Goal: Task Accomplishment & Management: Complete application form

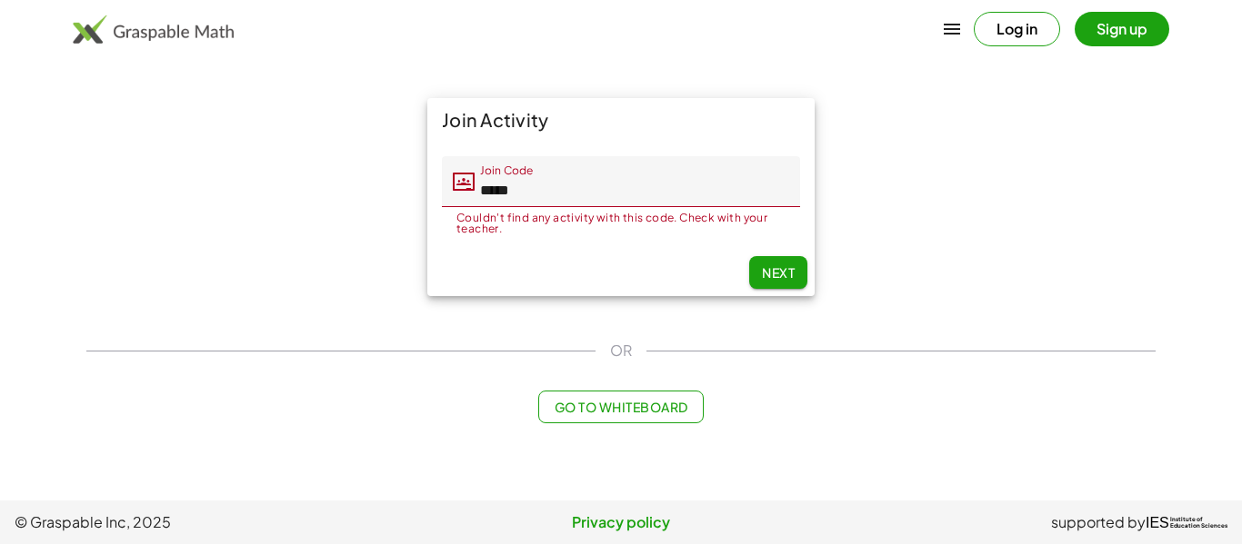
click at [784, 286] on button "Next" at bounding box center [778, 272] width 58 height 33
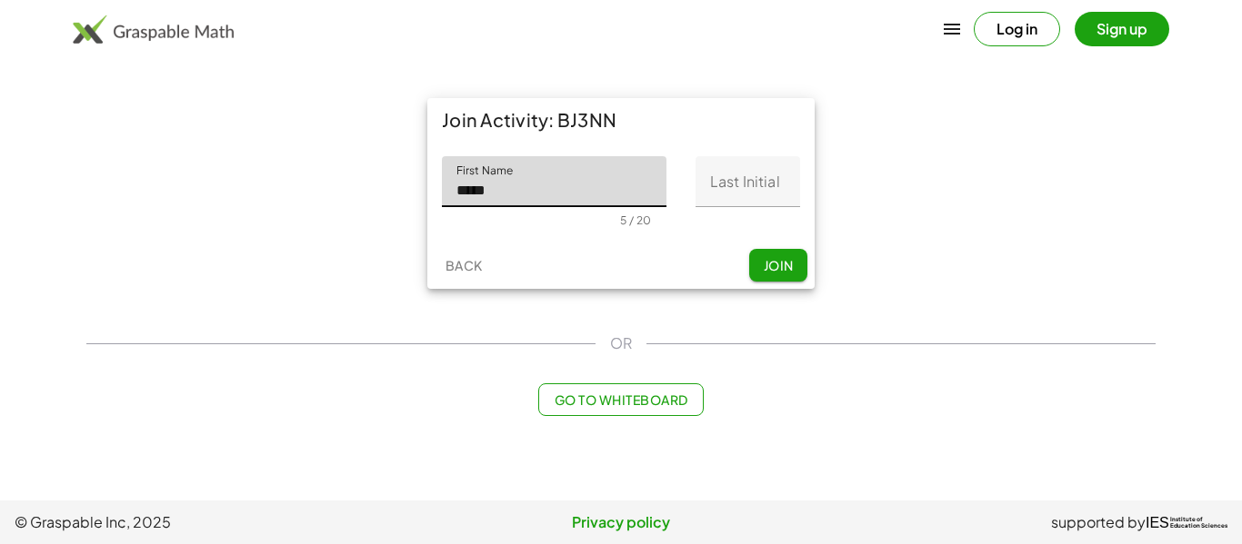
type input "*****"
click at [714, 194] on input "Last Initial" at bounding box center [747, 181] width 105 height 51
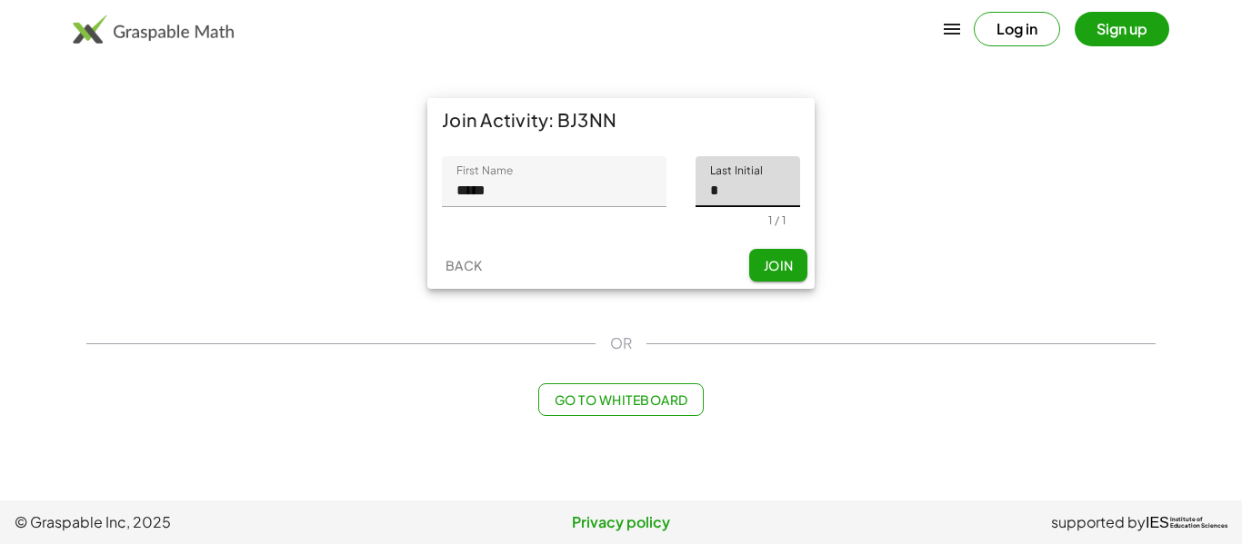
type input "*"
click at [753, 264] on button "Join" at bounding box center [778, 265] width 58 height 33
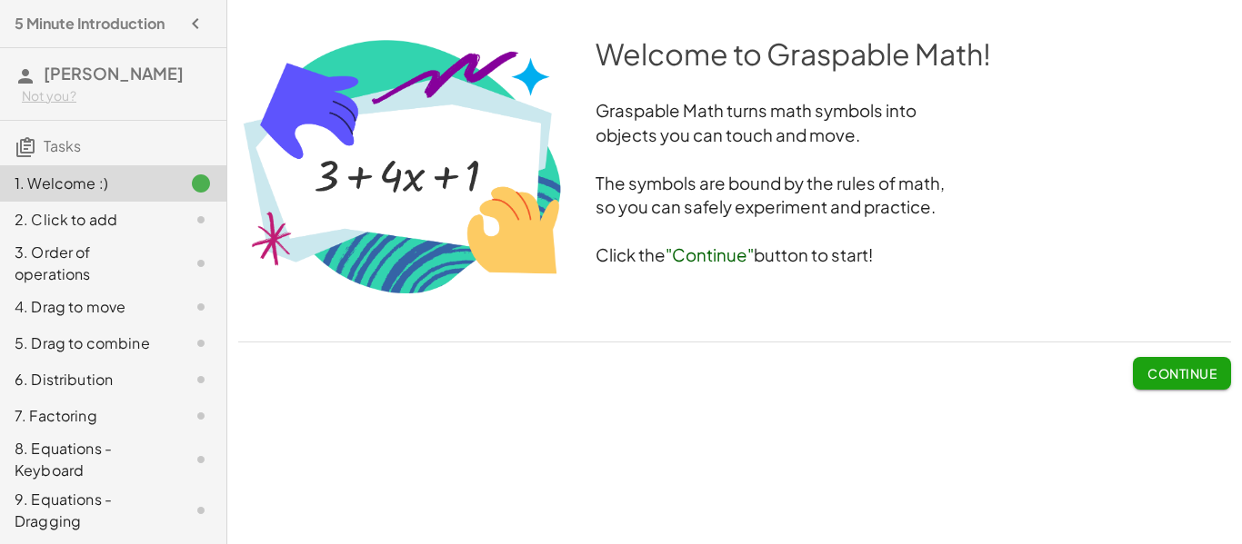
click at [1212, 366] on span "Continue" at bounding box center [1181, 373] width 69 height 16
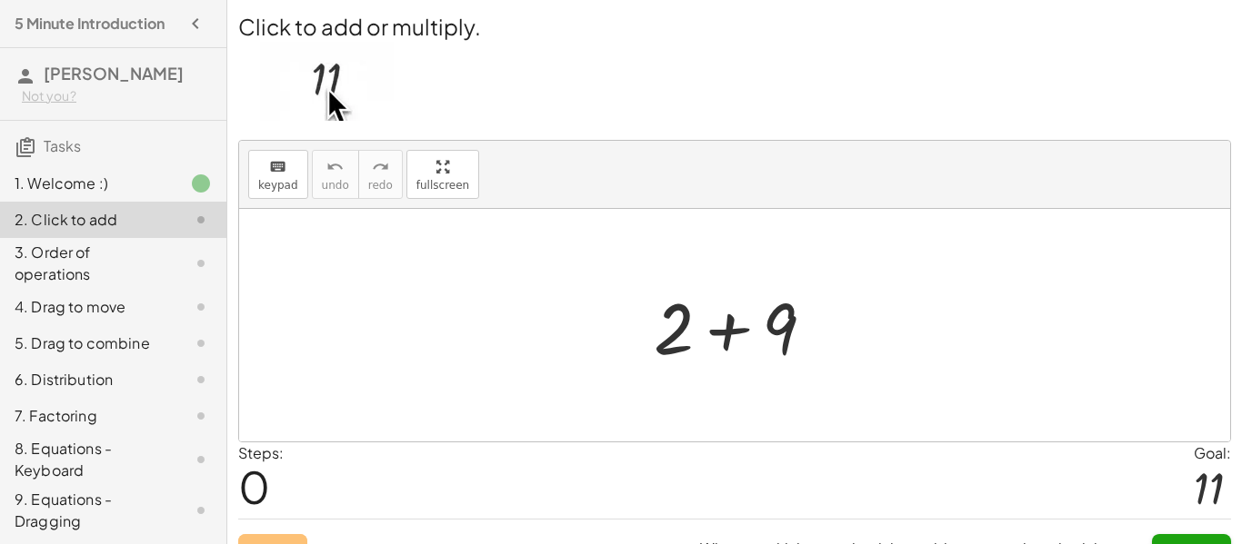
click at [733, 341] on div at bounding box center [741, 326] width 194 height 94
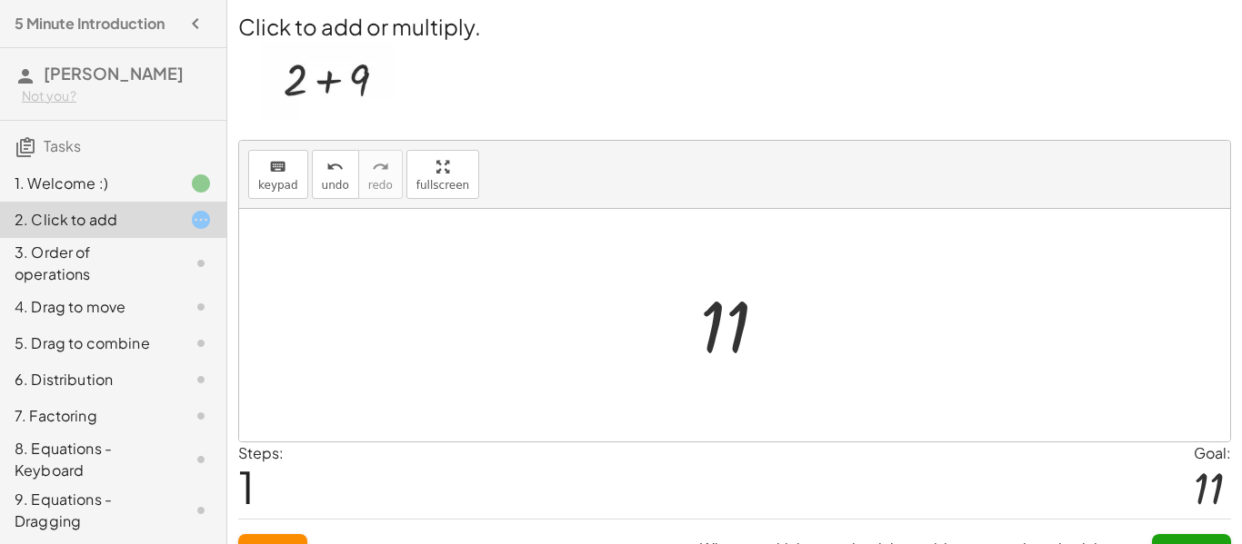
click at [1189, 543] on span "Submit" at bounding box center [1191, 551] width 50 height 16
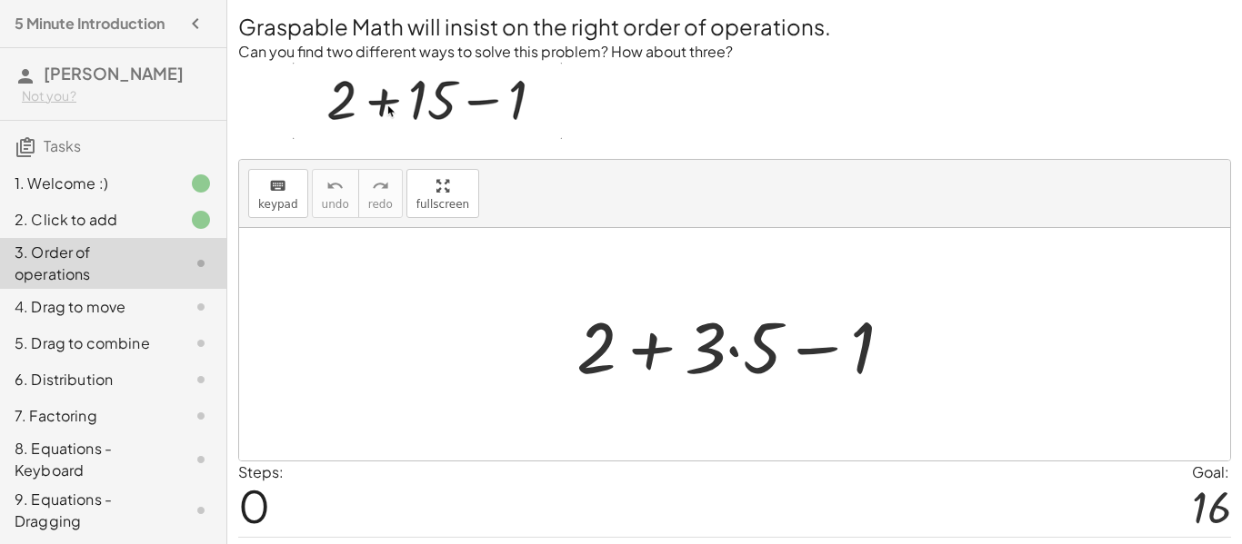
click at [736, 348] on div at bounding box center [741, 345] width 349 height 94
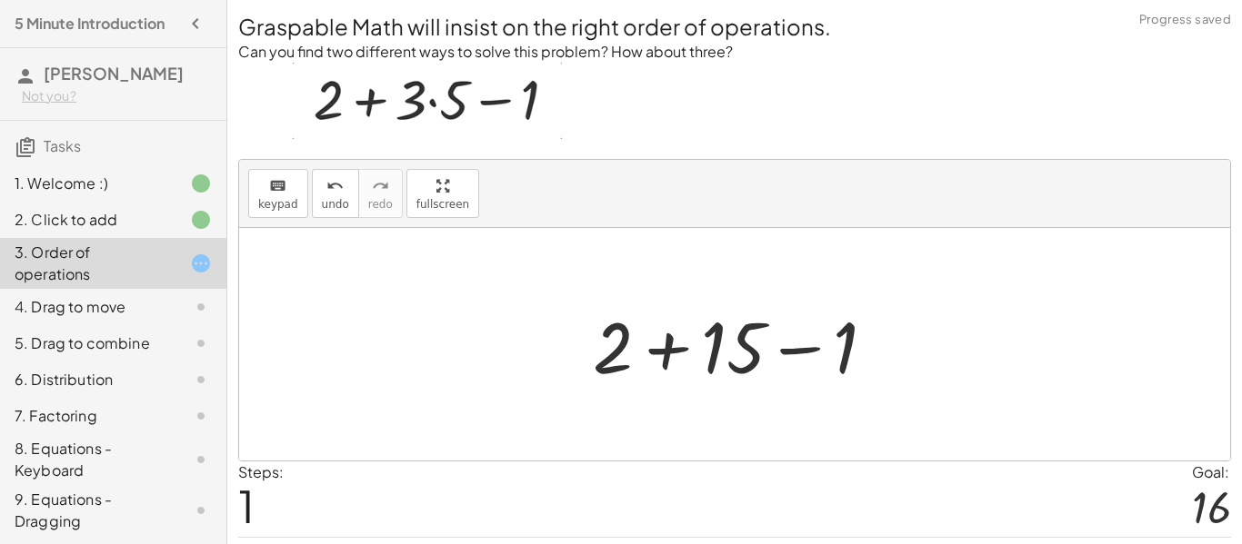
click at [674, 354] on div at bounding box center [741, 345] width 315 height 94
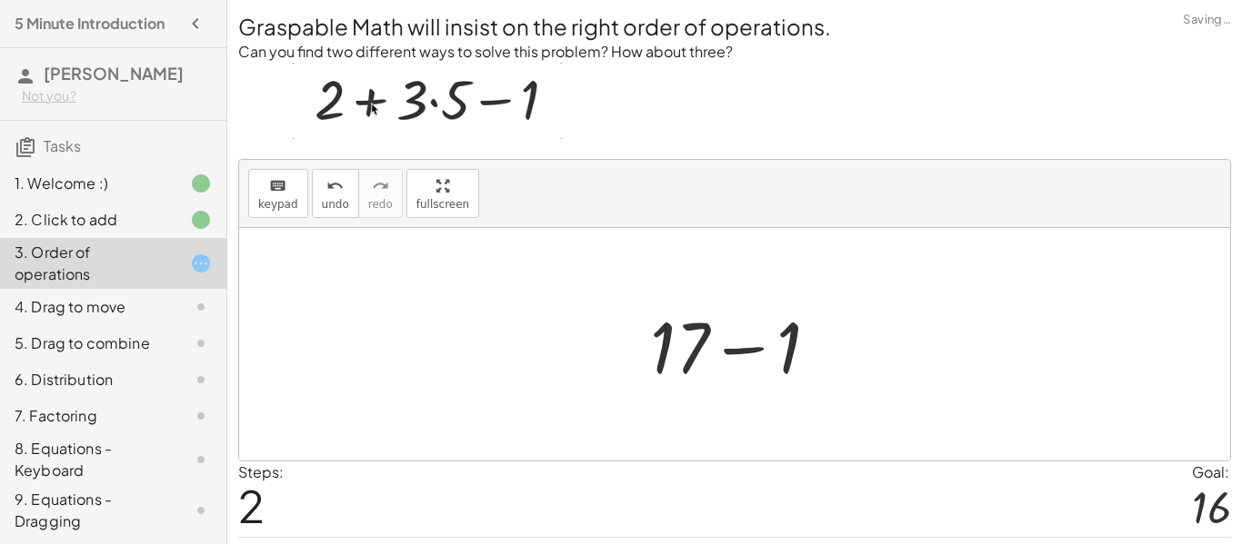
click at [745, 358] on div at bounding box center [742, 345] width 202 height 94
click at [0, 0] on div "Graspable Math will insist on the right order of operations. Can you find two d…" at bounding box center [0, 0] width 0 height 0
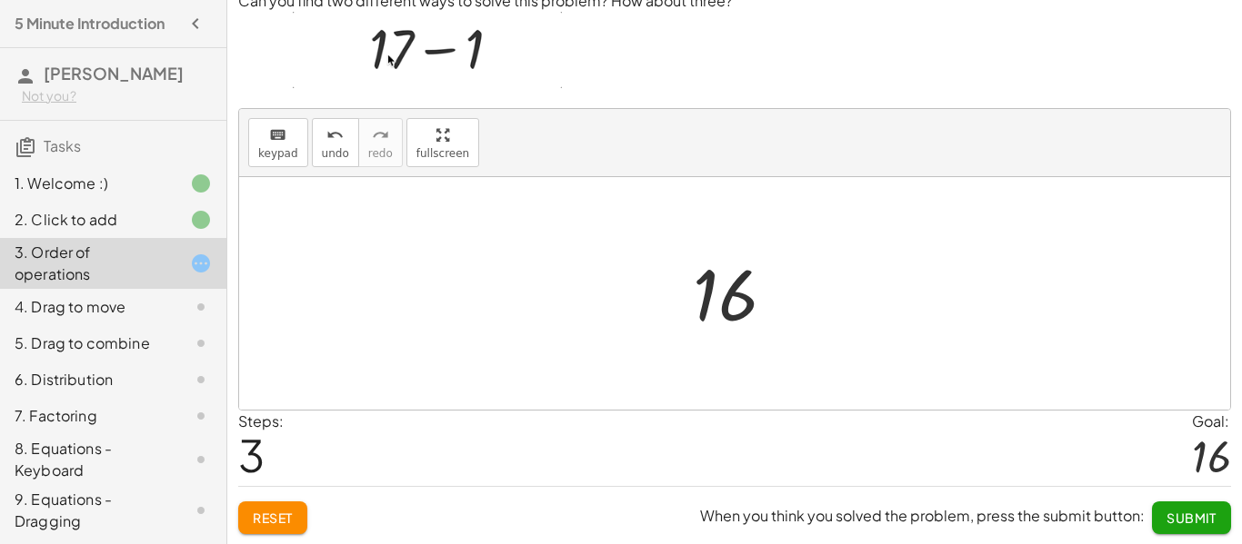
scroll to position [52, 0]
click at [1196, 512] on span "Submit" at bounding box center [1191, 517] width 50 height 16
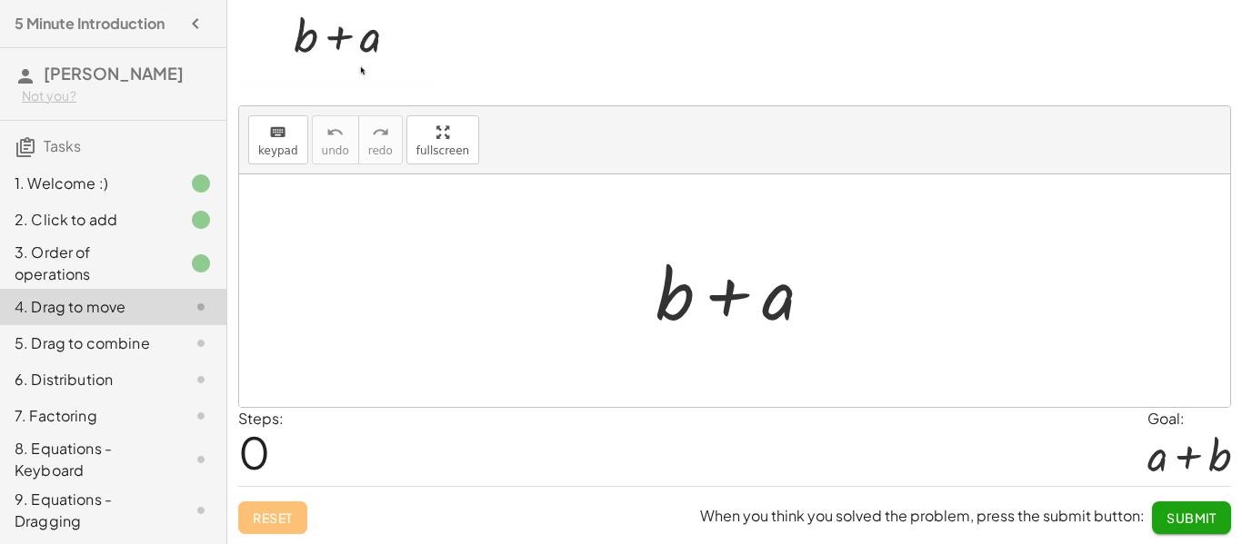
click at [733, 310] on div at bounding box center [741, 291] width 190 height 94
drag, startPoint x: 770, startPoint y: 303, endPoint x: 628, endPoint y: 294, distance: 142.1
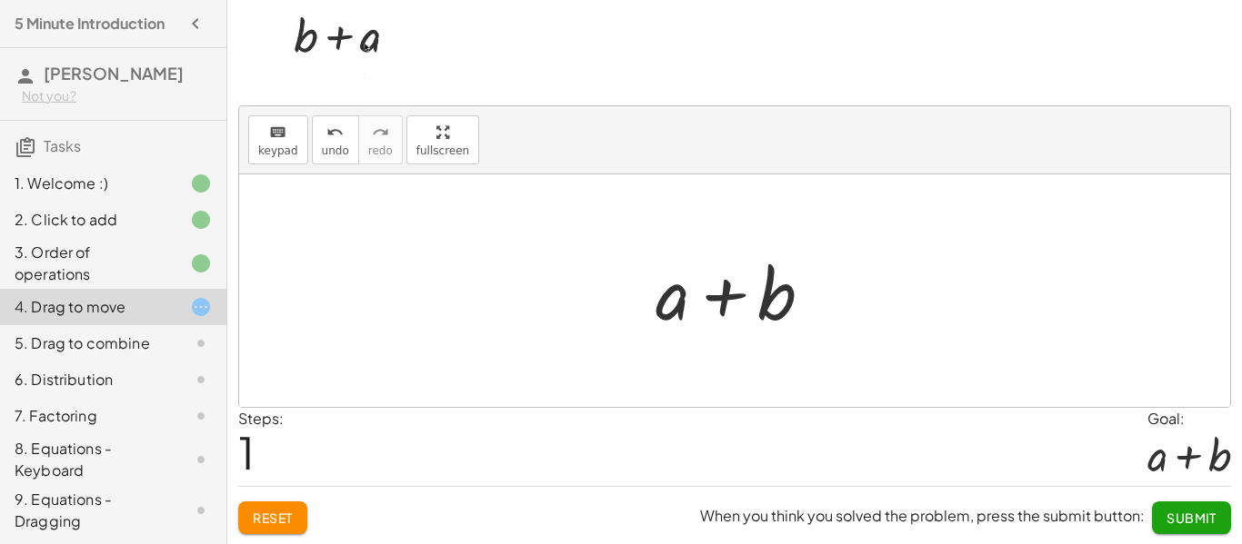
click at [727, 301] on div at bounding box center [741, 291] width 190 height 94
click at [768, 309] on div at bounding box center [741, 291] width 190 height 94
click at [802, 333] on div at bounding box center [741, 291] width 190 height 94
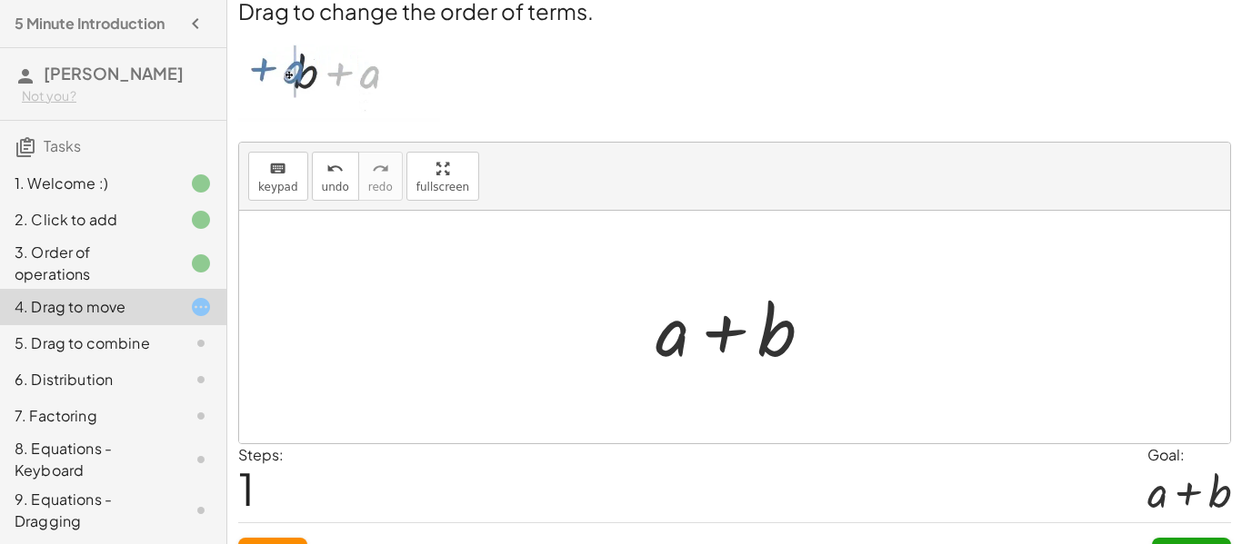
scroll to position [0, 0]
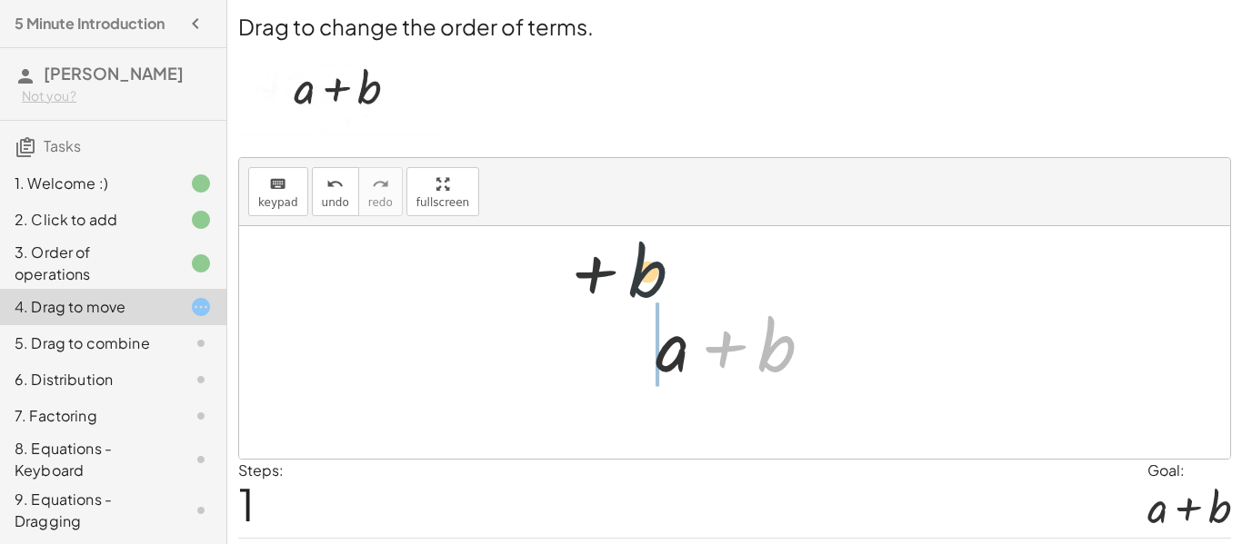
drag, startPoint x: 783, startPoint y: 347, endPoint x: 583, endPoint y: 258, distance: 219.7
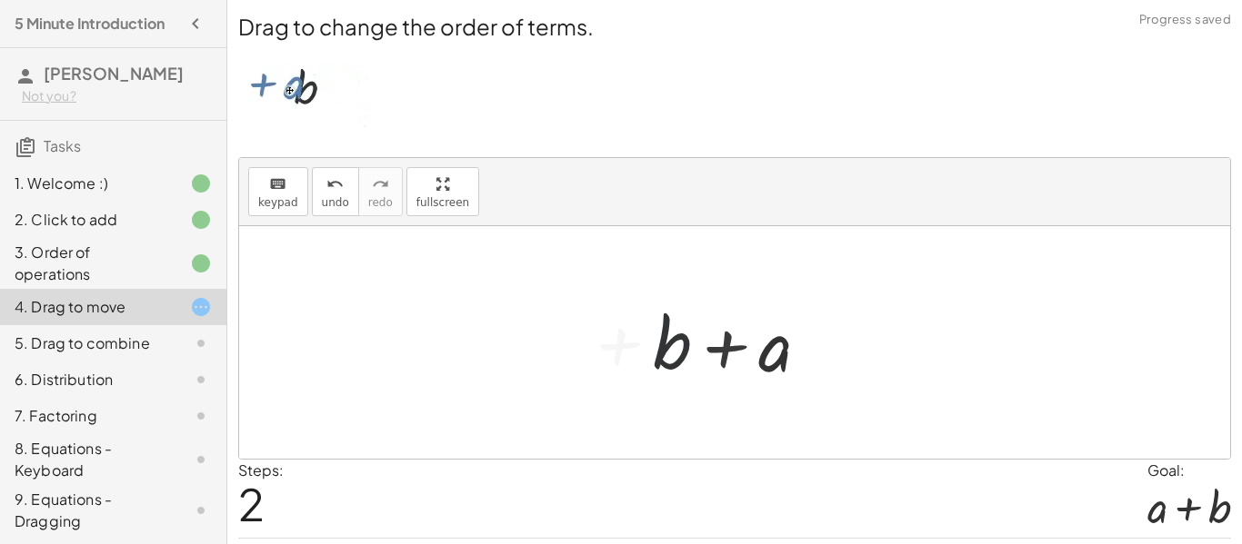
click at [598, 266] on div at bounding box center [734, 342] width 991 height 233
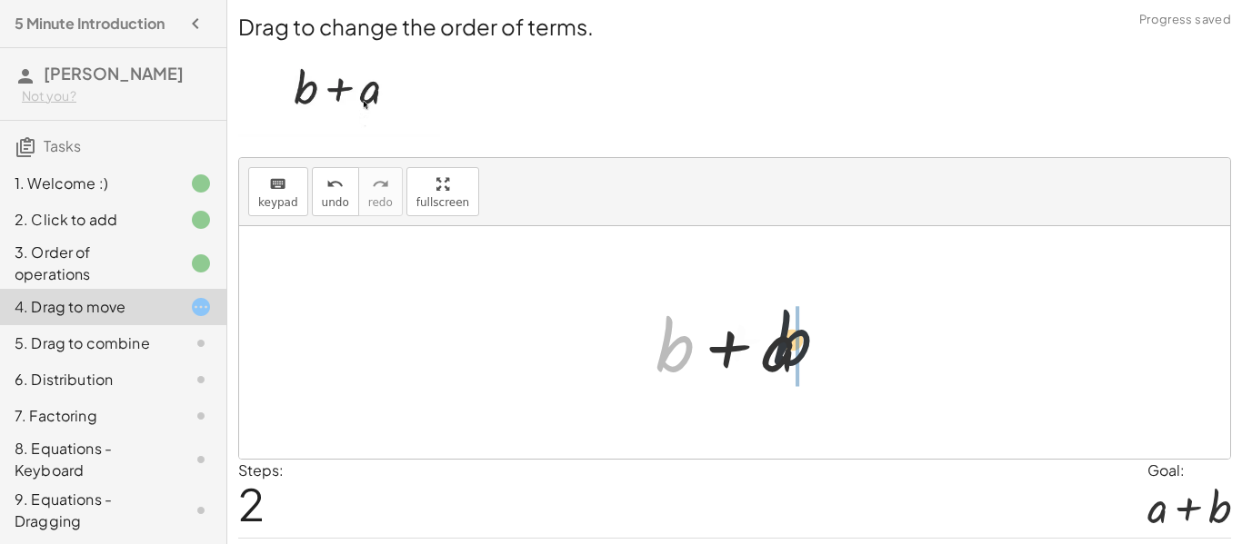
drag, startPoint x: 679, startPoint y: 353, endPoint x: 838, endPoint y: 348, distance: 159.1
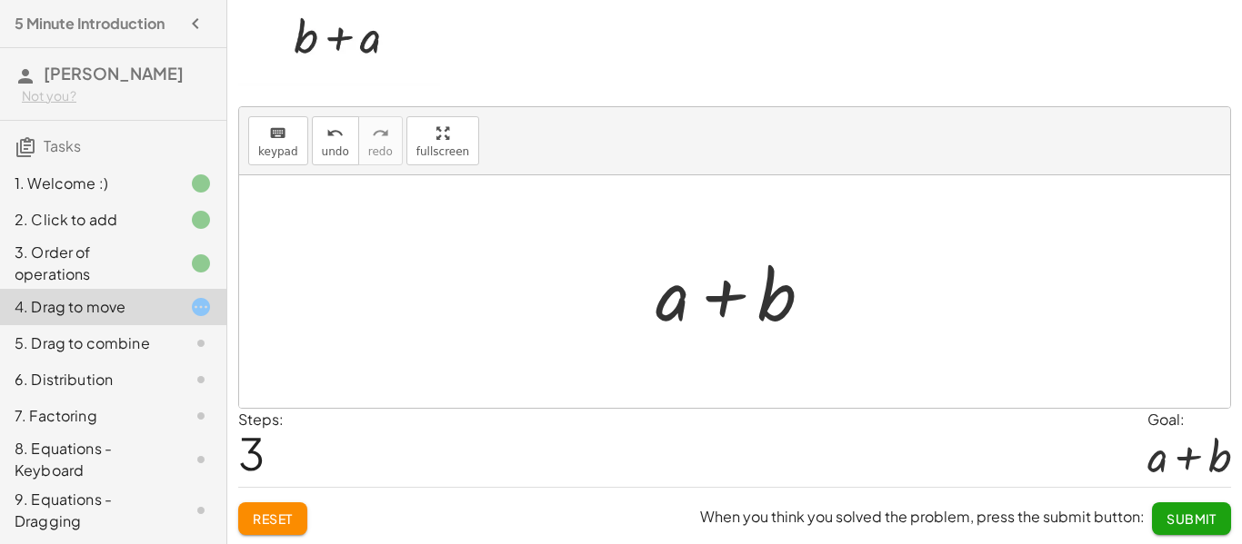
scroll to position [53, 0]
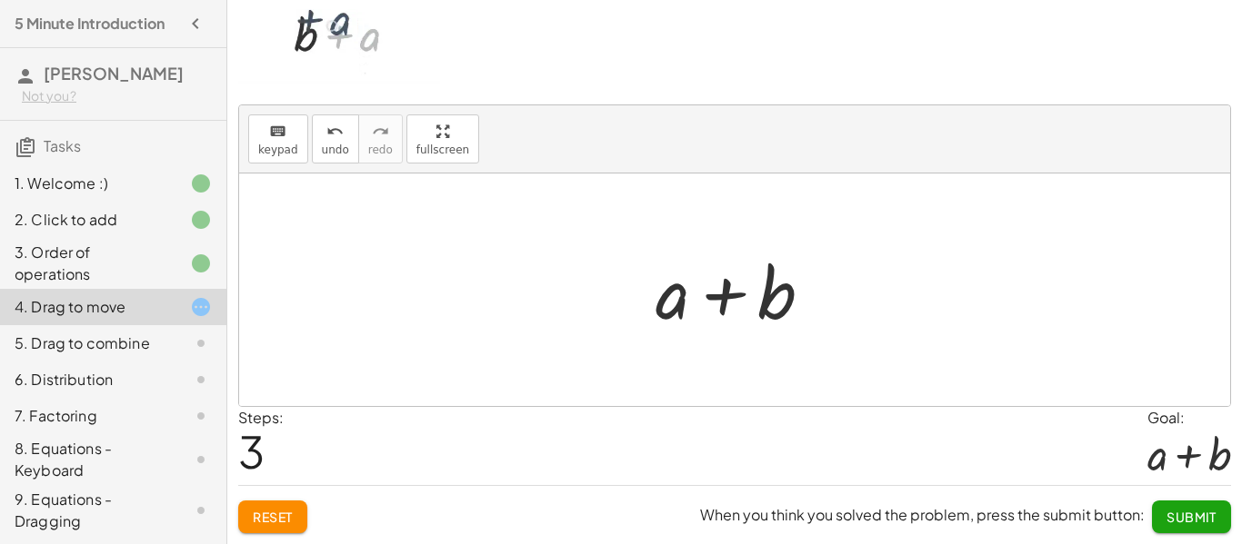
click at [1202, 531] on button "Submit" at bounding box center [1191, 517] width 79 height 33
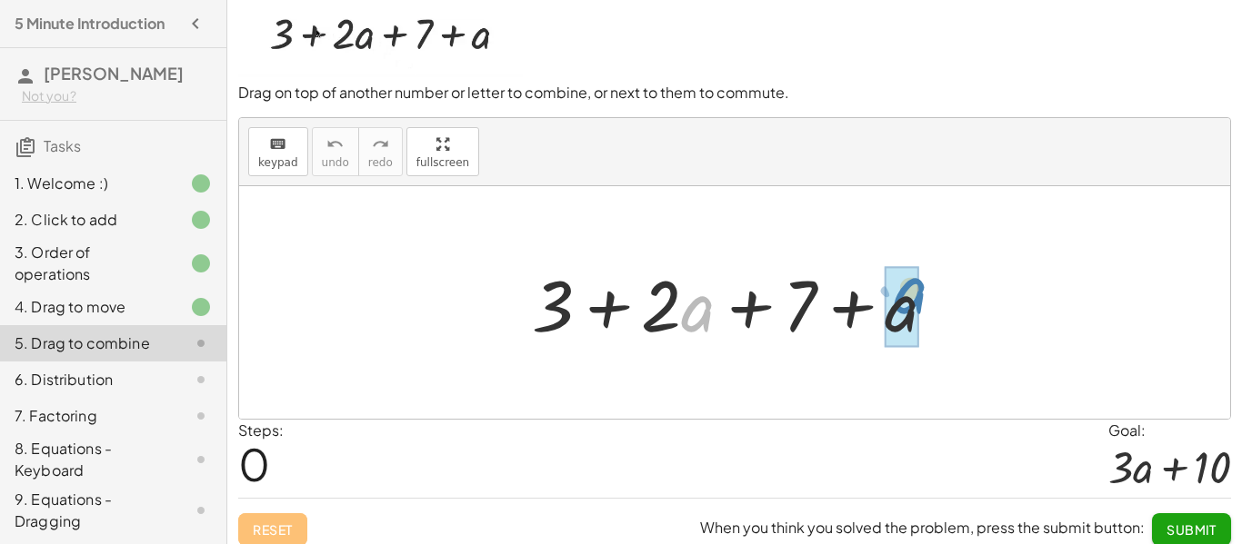
drag, startPoint x: 693, startPoint y: 309, endPoint x: 905, endPoint y: 291, distance: 213.5
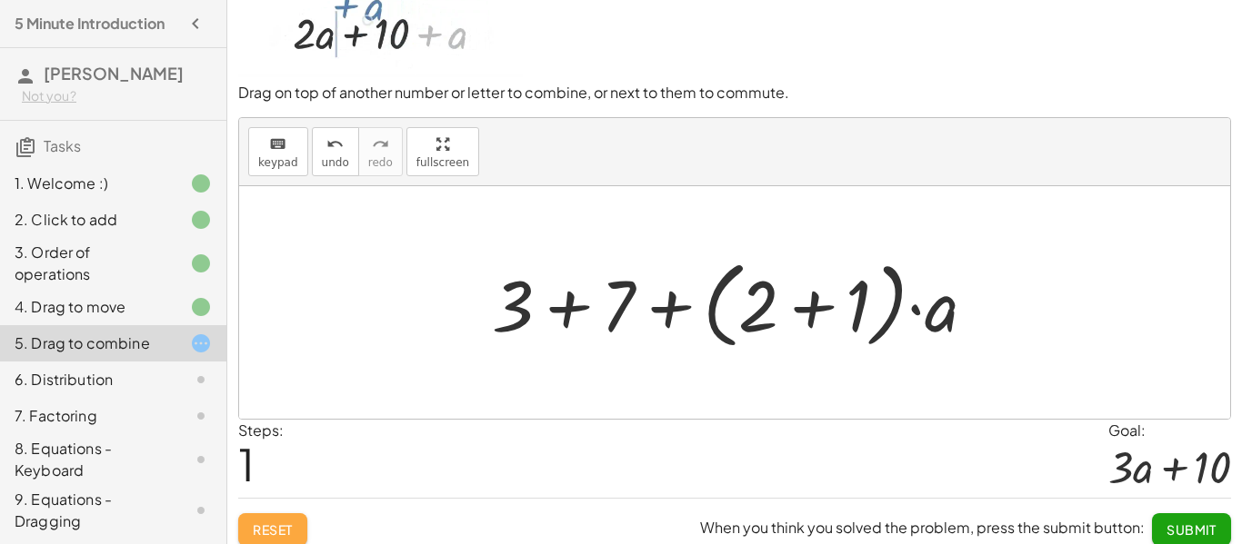
click at [274, 542] on button "Reset" at bounding box center [272, 530] width 69 height 33
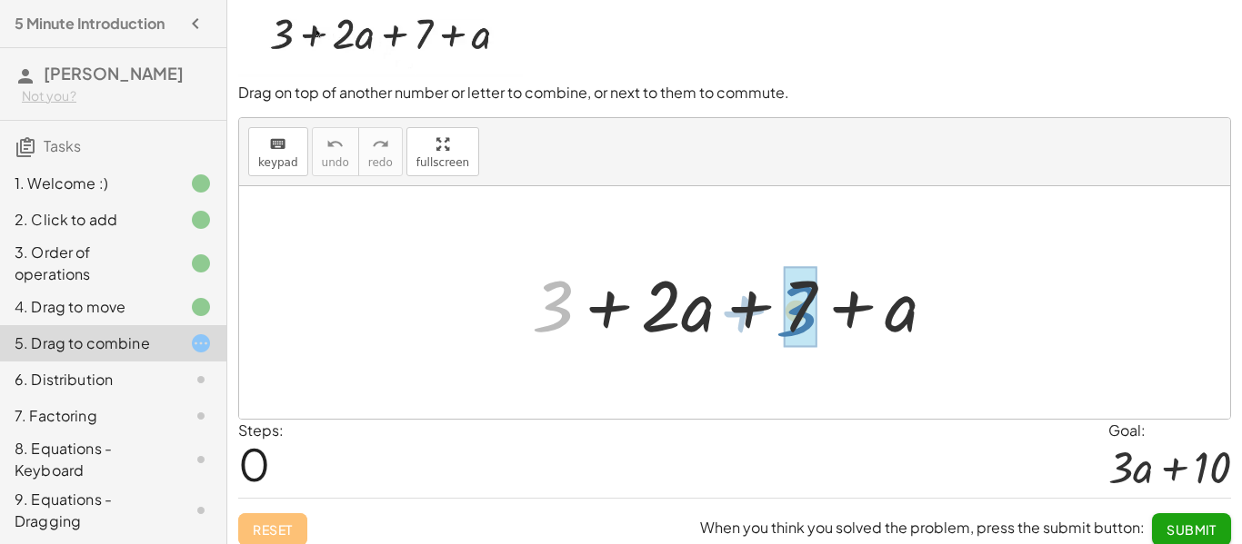
drag, startPoint x: 563, startPoint y: 296, endPoint x: 812, endPoint y: 304, distance: 249.1
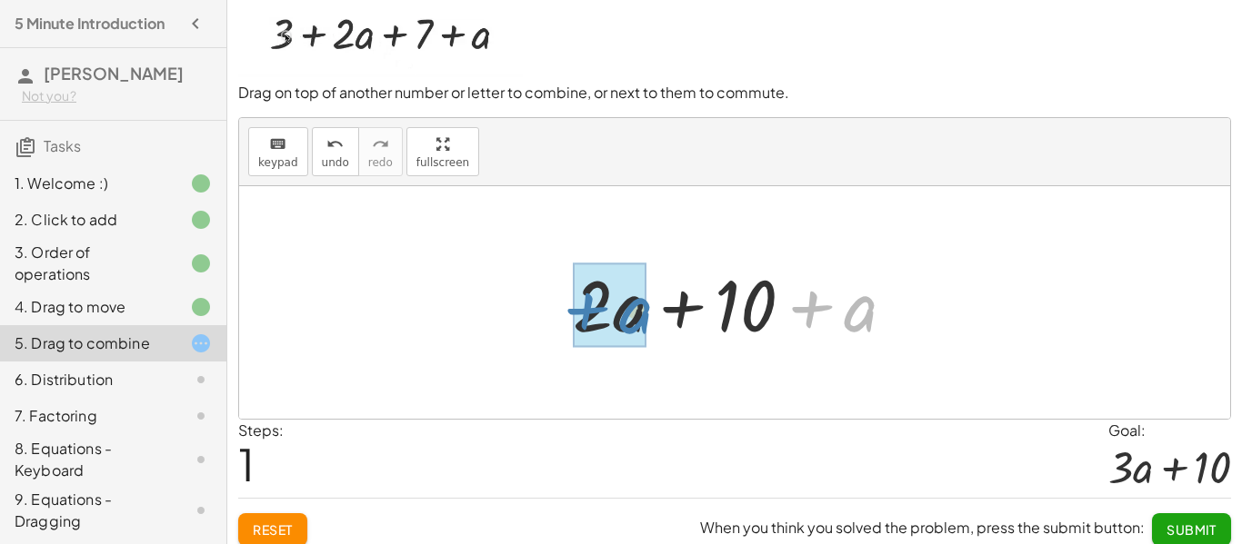
drag, startPoint x: 860, startPoint y: 316, endPoint x: 634, endPoint y: 318, distance: 225.4
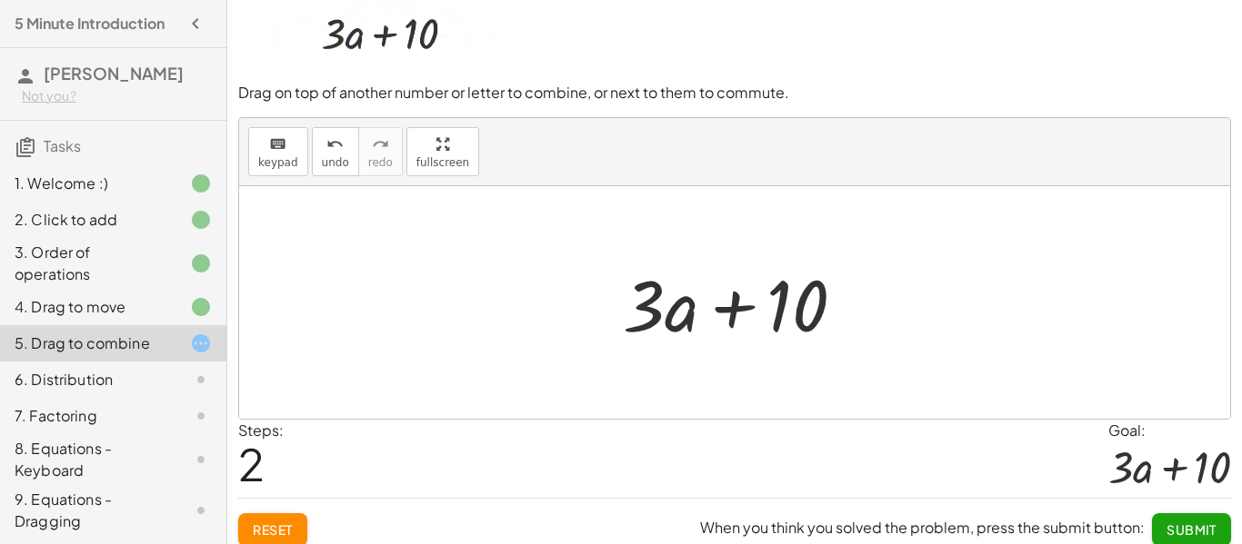
click at [1208, 536] on span "Submit" at bounding box center [1191, 530] width 50 height 16
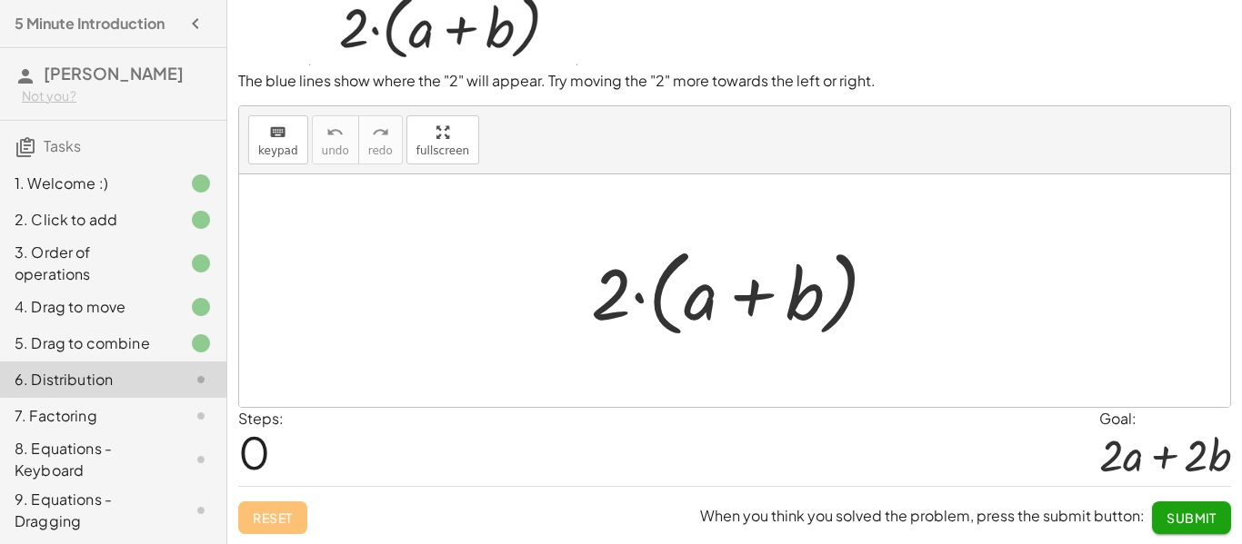
click at [638, 301] on div at bounding box center [741, 291] width 319 height 105
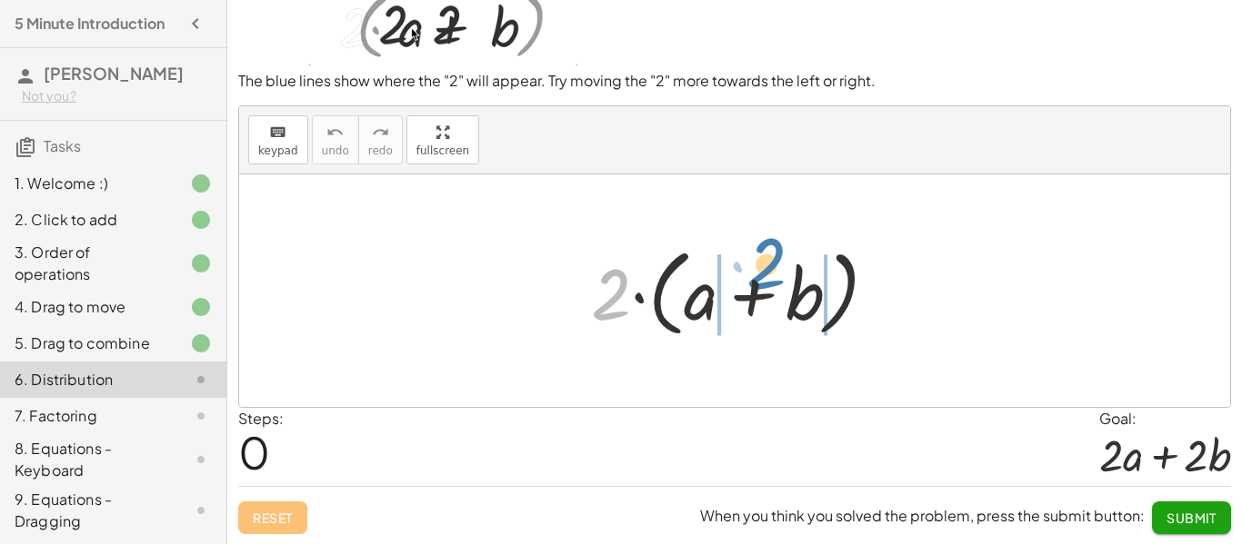
drag, startPoint x: 616, startPoint y: 300, endPoint x: 772, endPoint y: 269, distance: 158.5
click at [772, 269] on div at bounding box center [741, 291] width 319 height 105
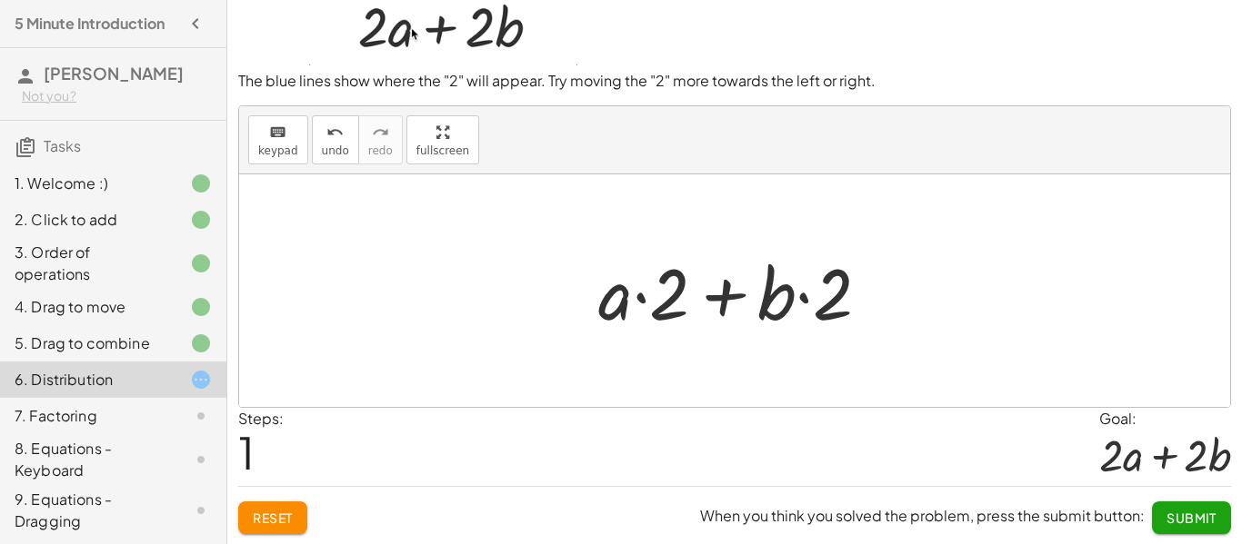
click at [634, 300] on div at bounding box center [741, 291] width 304 height 94
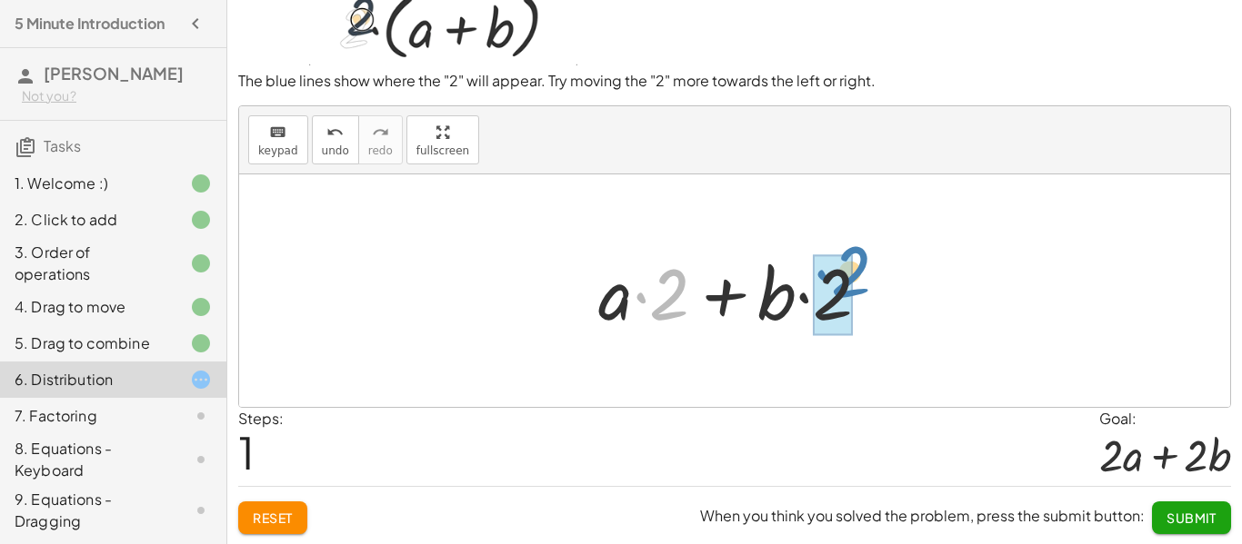
drag, startPoint x: 634, startPoint y: 300, endPoint x: 815, endPoint y: 278, distance: 182.2
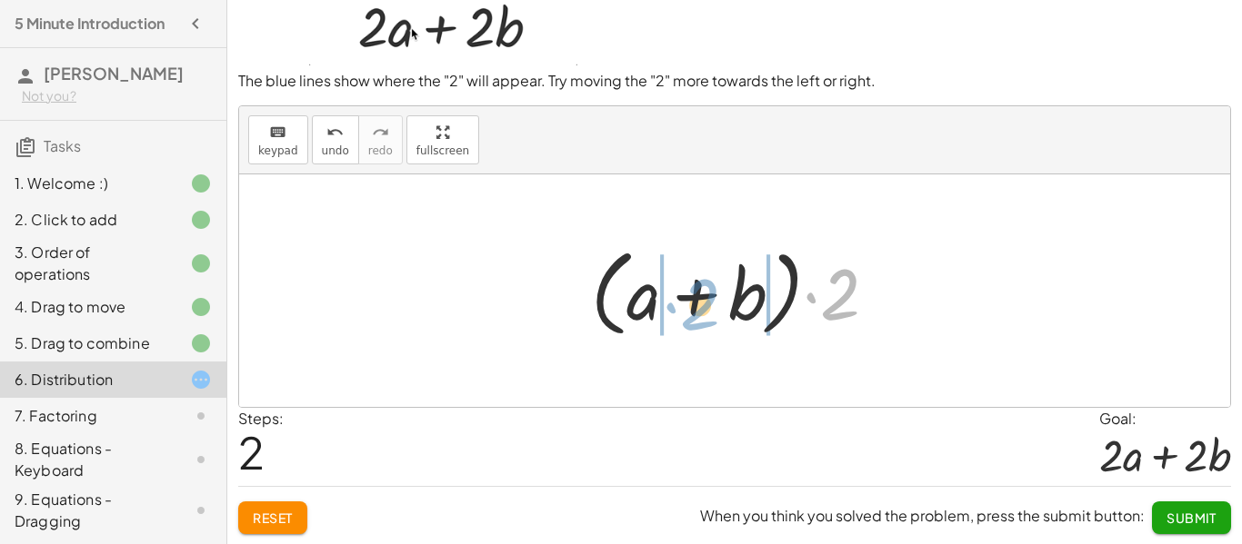
drag, startPoint x: 833, startPoint y: 301, endPoint x: 694, endPoint y: 311, distance: 140.3
click at [694, 311] on div at bounding box center [741, 291] width 319 height 105
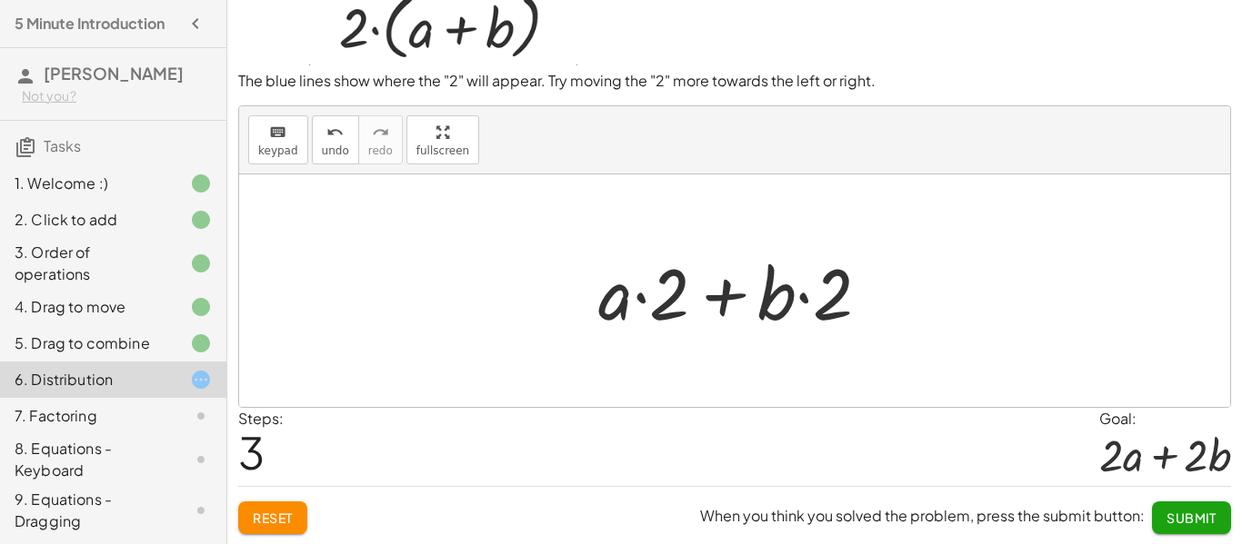
click at [284, 506] on button "Reset" at bounding box center [272, 518] width 69 height 33
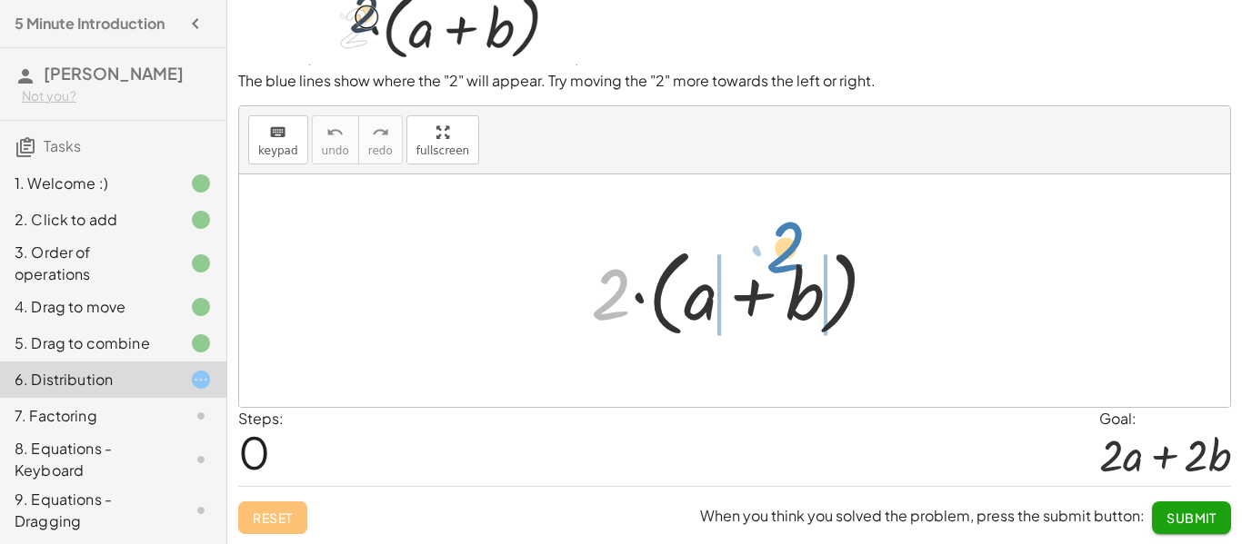
drag, startPoint x: 624, startPoint y: 307, endPoint x: 804, endPoint y: 294, distance: 181.3
click at [804, 294] on div at bounding box center [741, 291] width 319 height 105
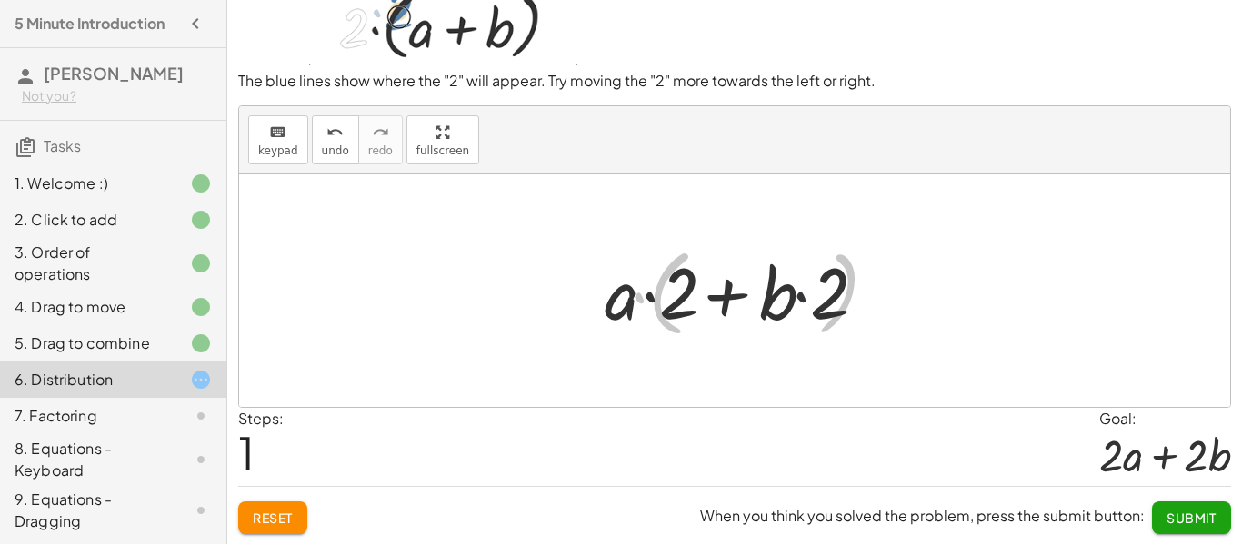
click at [798, 296] on div at bounding box center [741, 291] width 304 height 94
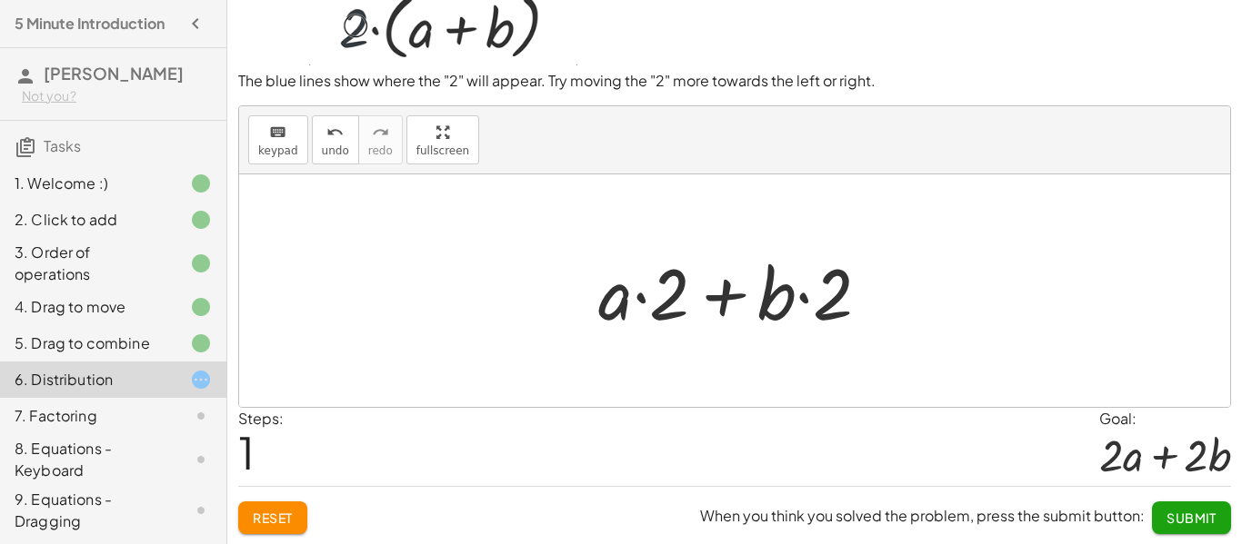
click at [274, 533] on button "Reset" at bounding box center [272, 518] width 69 height 33
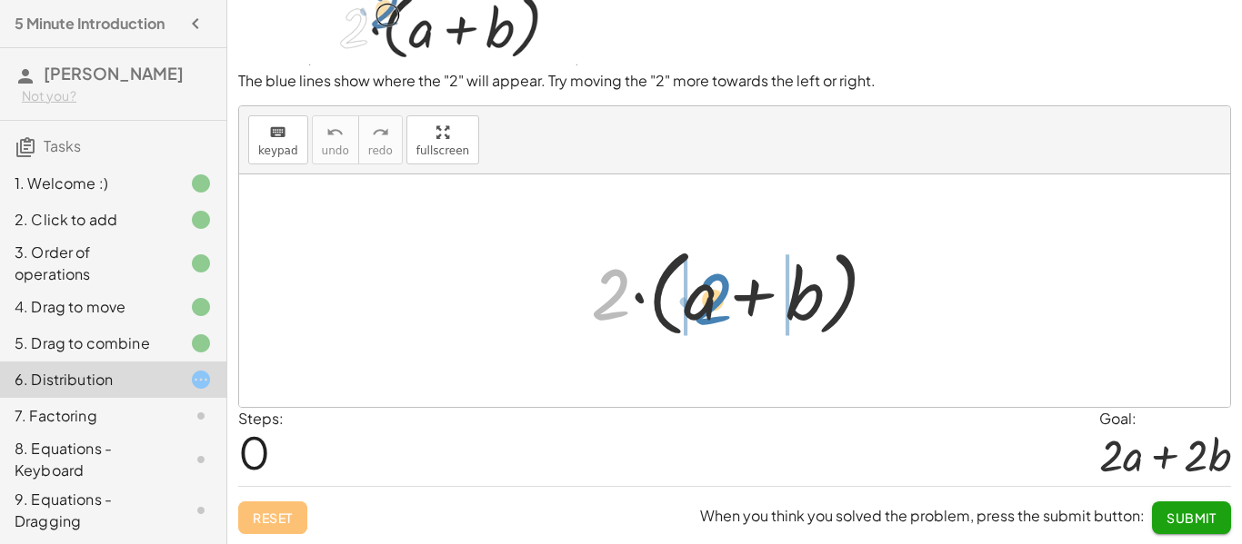
drag, startPoint x: 601, startPoint y: 315, endPoint x: 703, endPoint y: 324, distance: 102.1
click at [703, 324] on div at bounding box center [741, 291] width 319 height 105
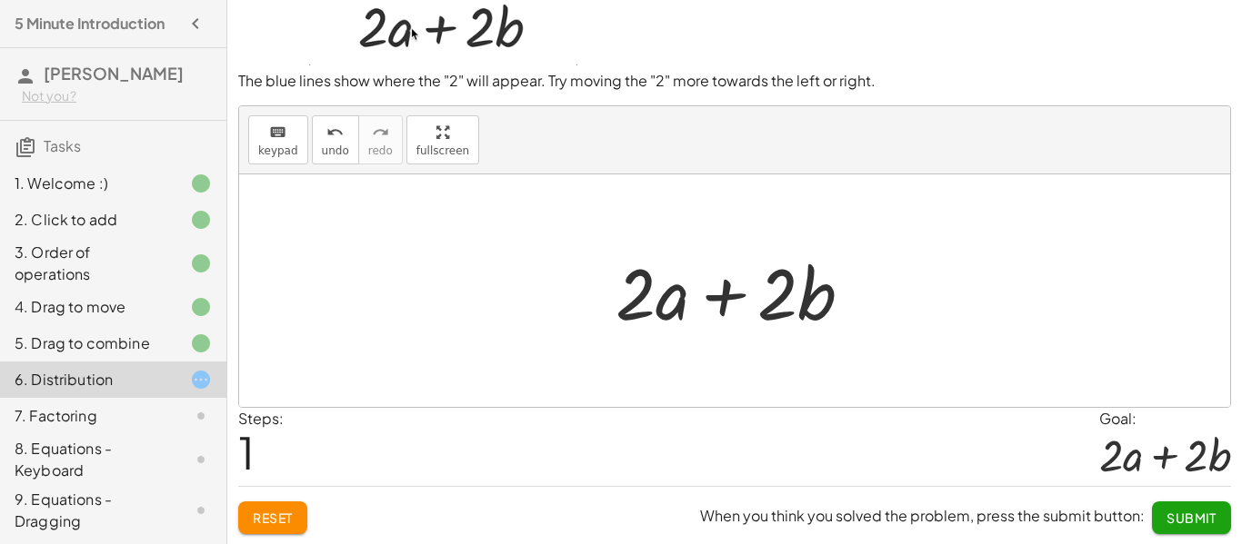
click at [1204, 524] on span "Submit" at bounding box center [1191, 518] width 50 height 16
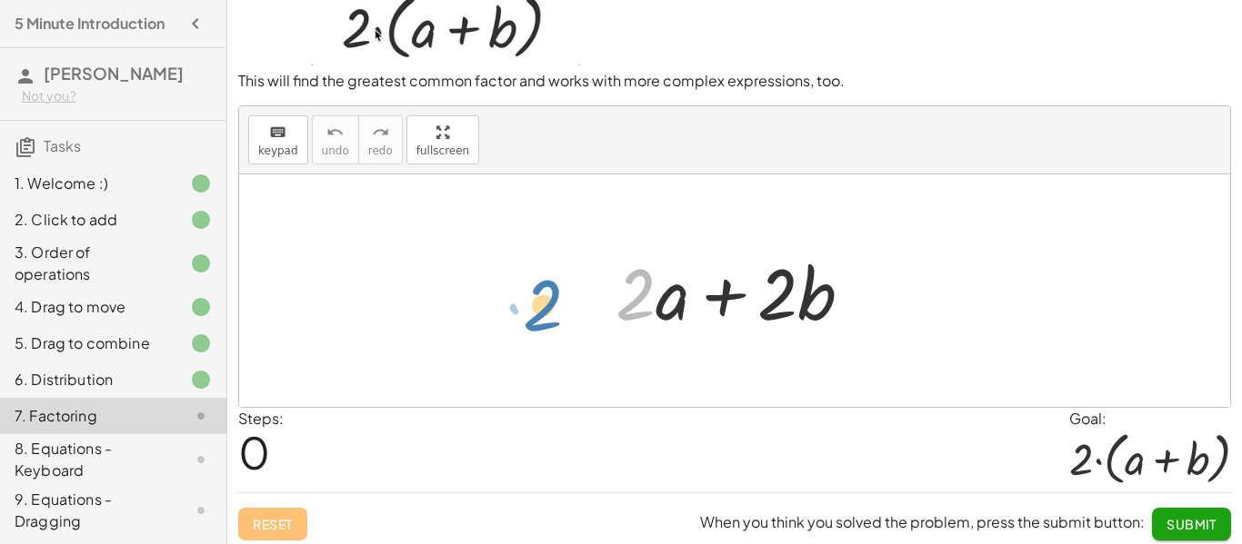
drag, startPoint x: 633, startPoint y: 304, endPoint x: 529, endPoint y: 314, distance: 104.1
drag, startPoint x: 778, startPoint y: 314, endPoint x: 627, endPoint y: 307, distance: 151.0
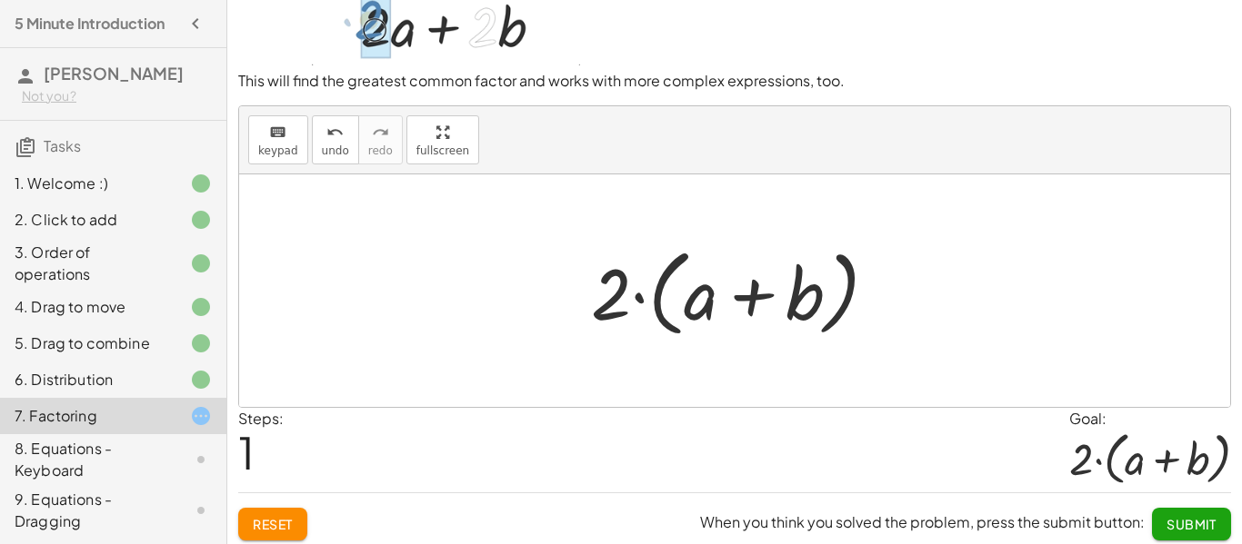
click at [1197, 520] on span "Submit" at bounding box center [1191, 524] width 50 height 16
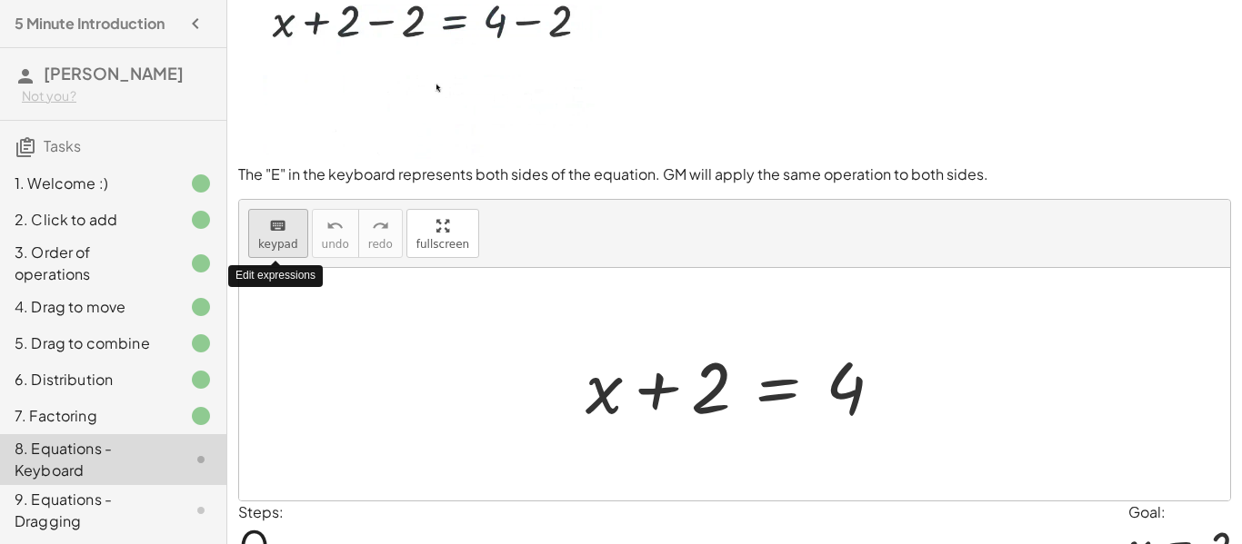
click at [275, 245] on span "keypad" at bounding box center [278, 244] width 40 height 13
click at [446, 309] on div at bounding box center [734, 384] width 991 height 233
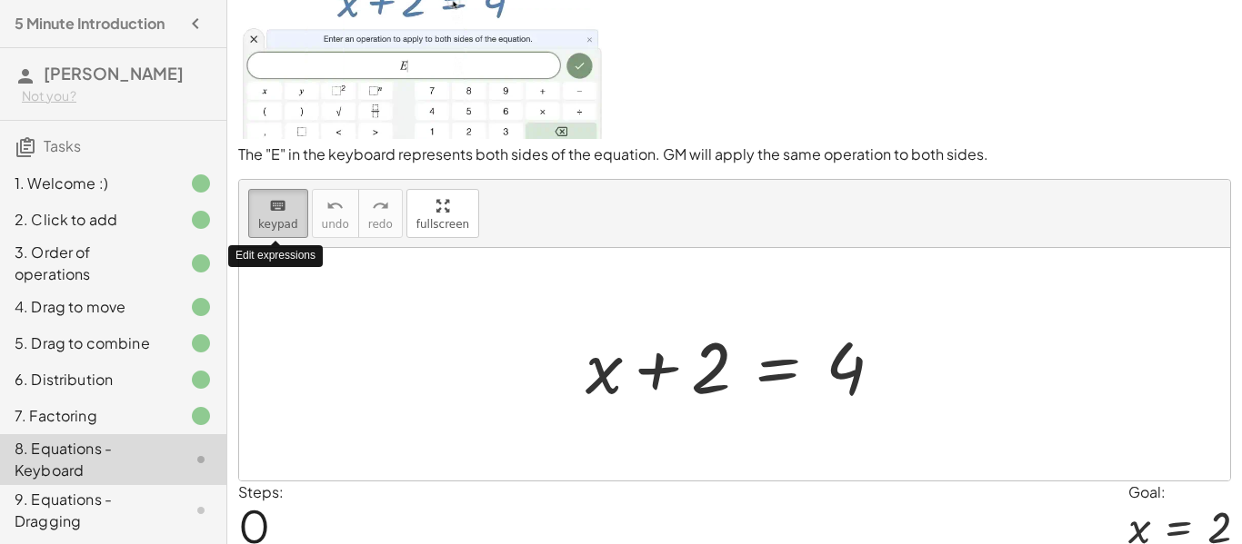
scroll to position [109, 0]
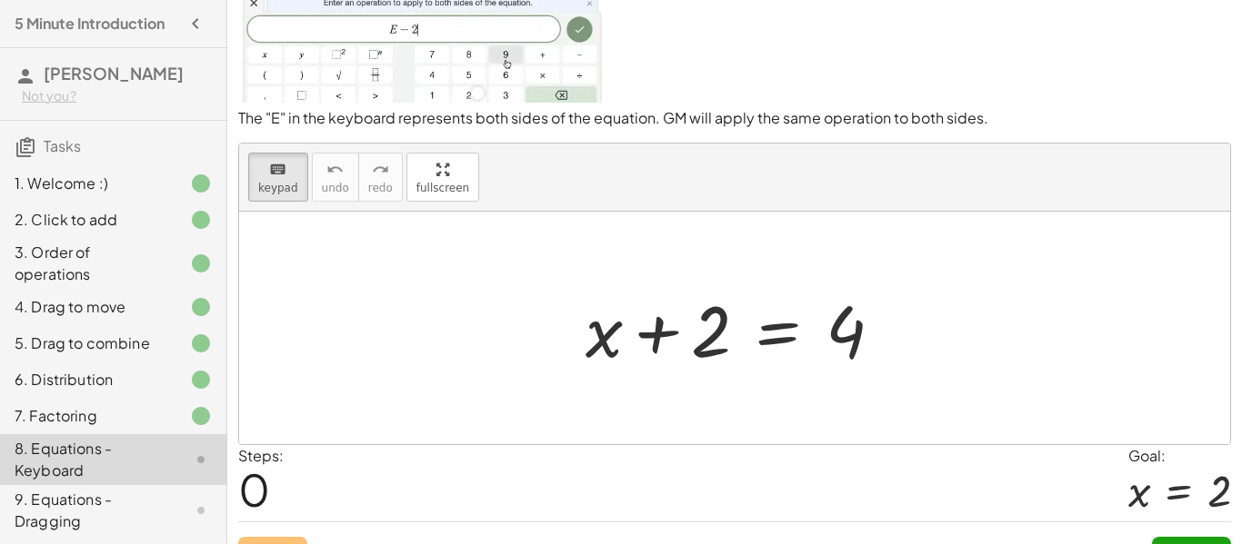
click at [348, 308] on div at bounding box center [734, 328] width 991 height 233
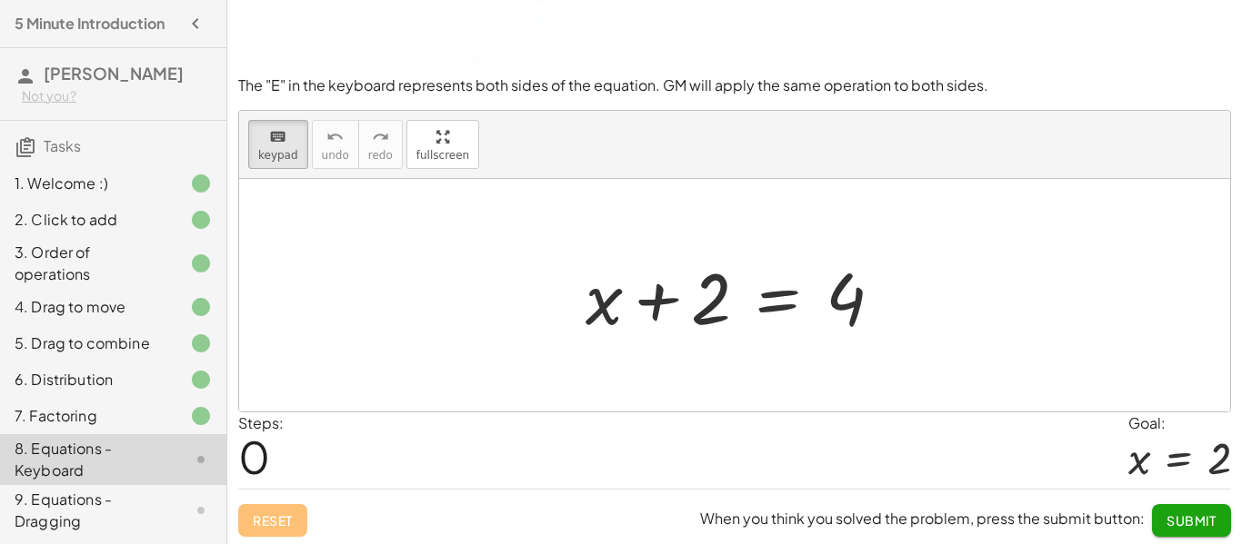
scroll to position [145, 0]
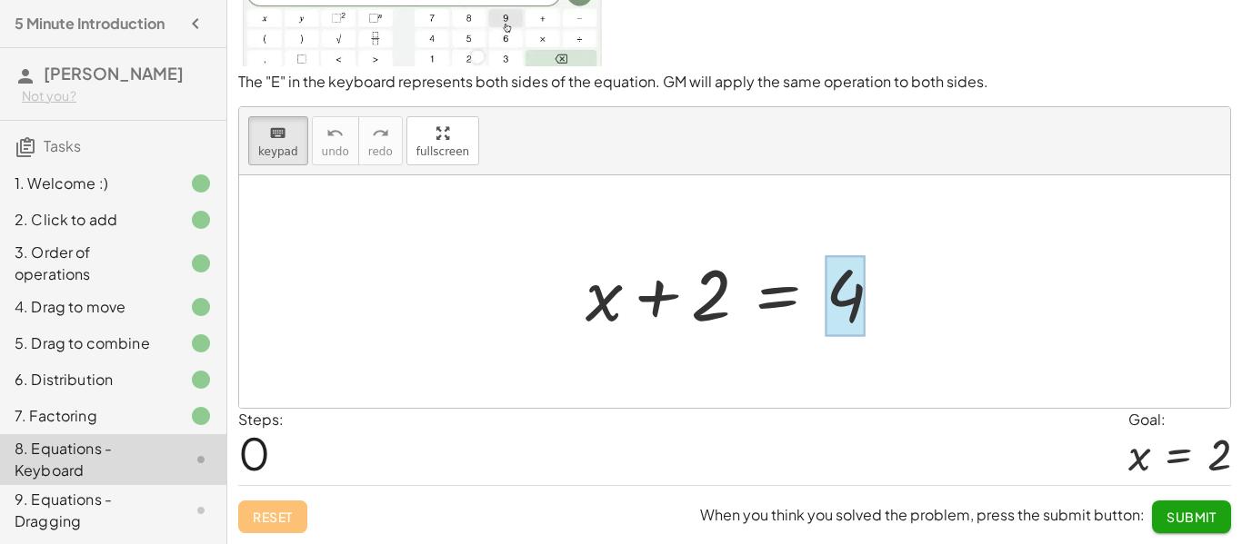
drag, startPoint x: 721, startPoint y: 285, endPoint x: 842, endPoint y: 286, distance: 120.9
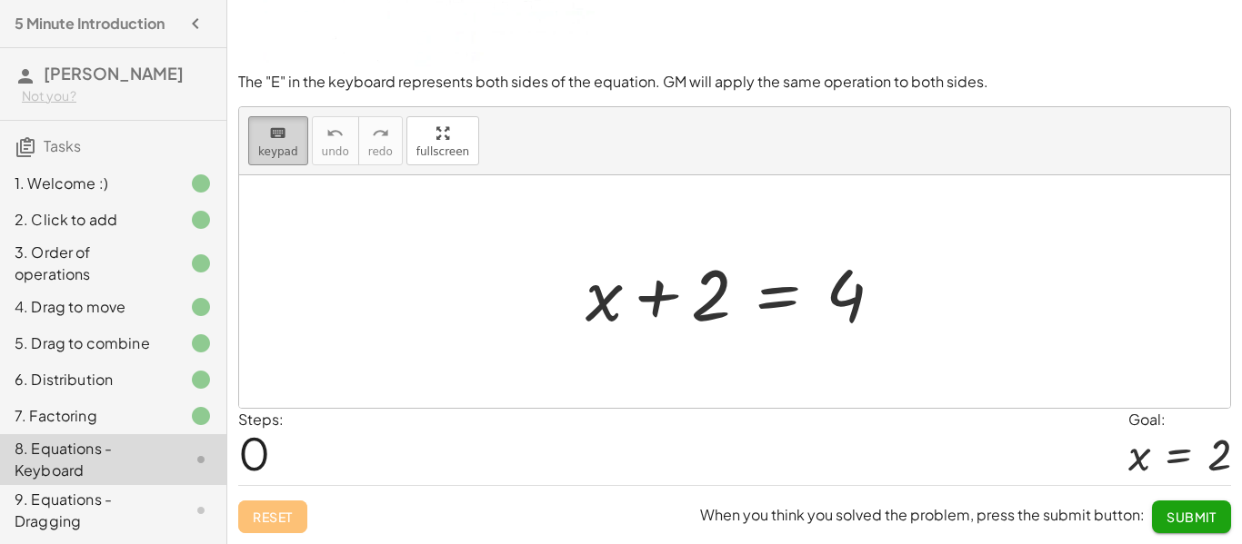
click at [291, 156] on span "keypad" at bounding box center [278, 151] width 40 height 13
click at [594, 334] on div at bounding box center [603, 294] width 37 height 85
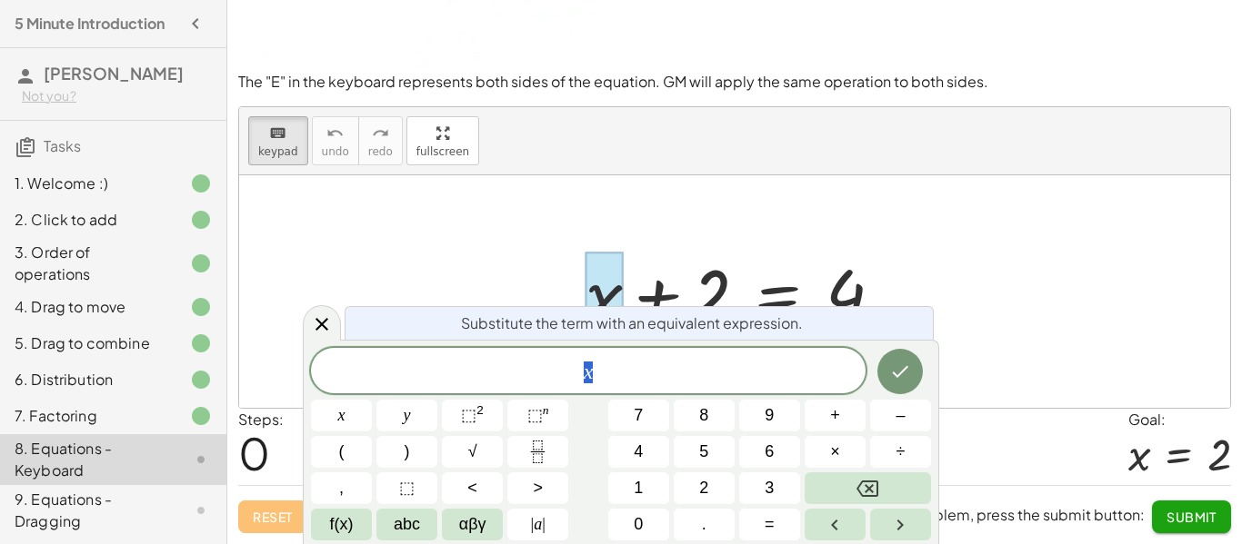
scroll to position [1, 0]
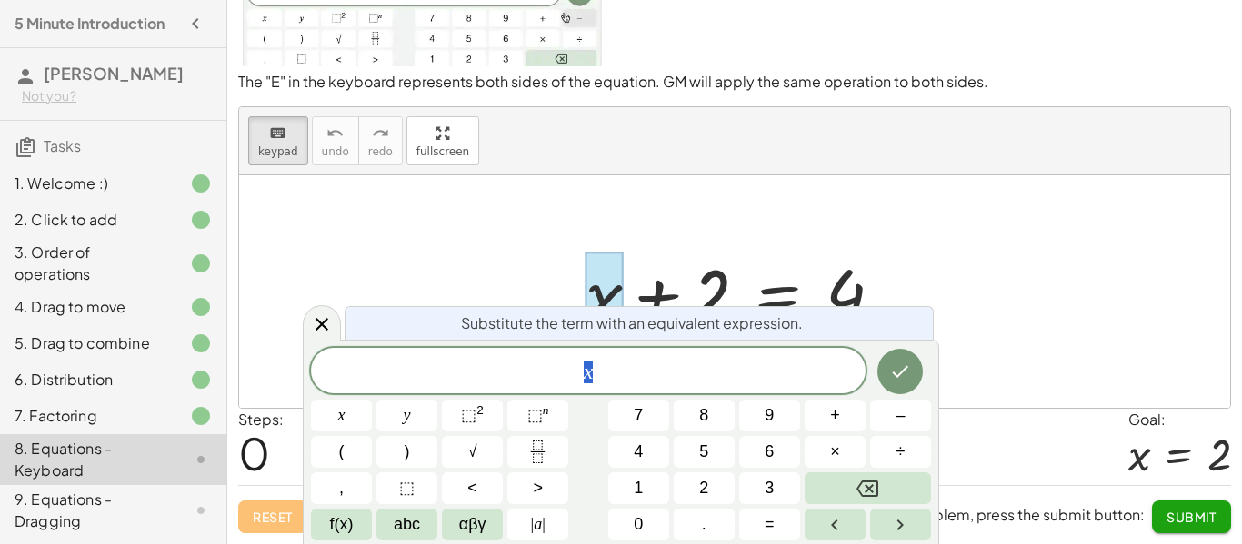
click at [534, 268] on div at bounding box center [734, 291] width 991 height 233
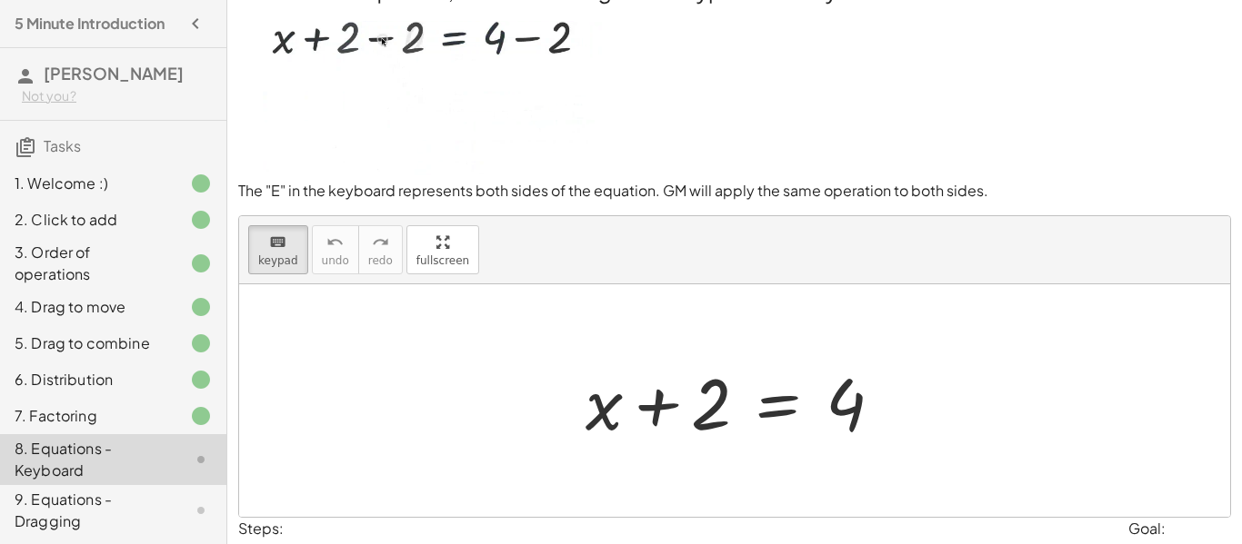
scroll to position [73, 0]
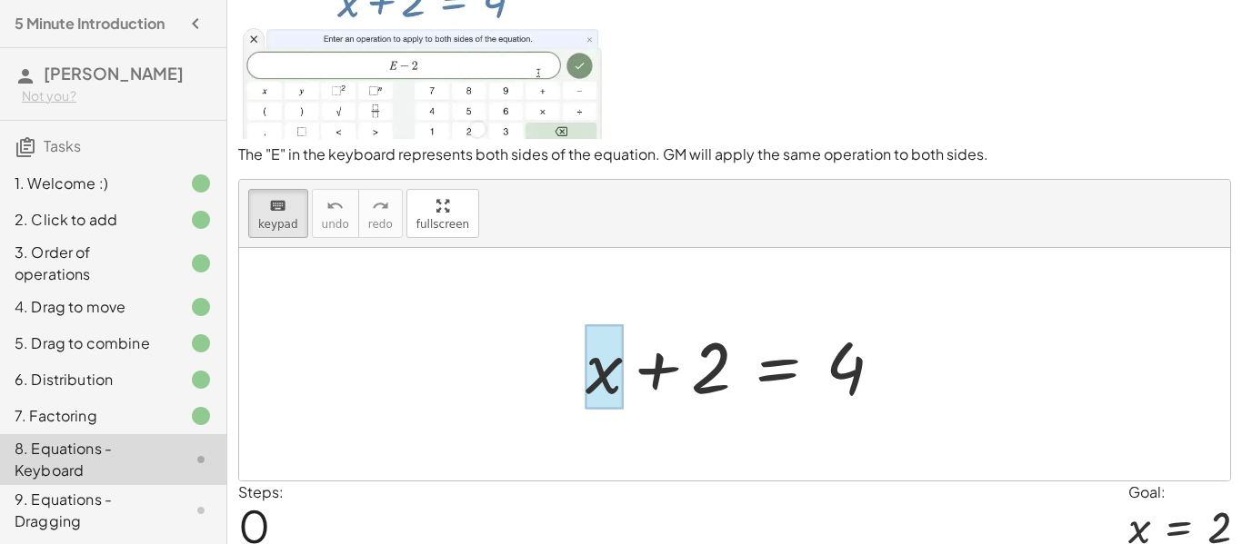
drag, startPoint x: 568, startPoint y: 338, endPoint x: 603, endPoint y: 329, distance: 35.7
click at [603, 329] on div "+ x + 2 = 4" at bounding box center [734, 365] width 353 height 103
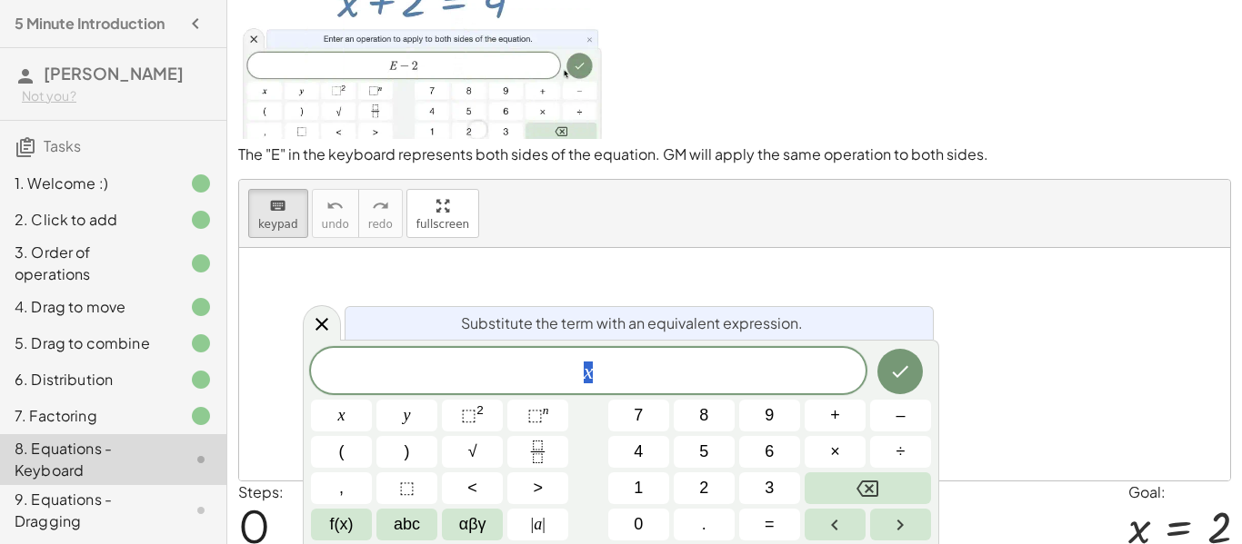
click at [647, 297] on div at bounding box center [734, 364] width 991 height 233
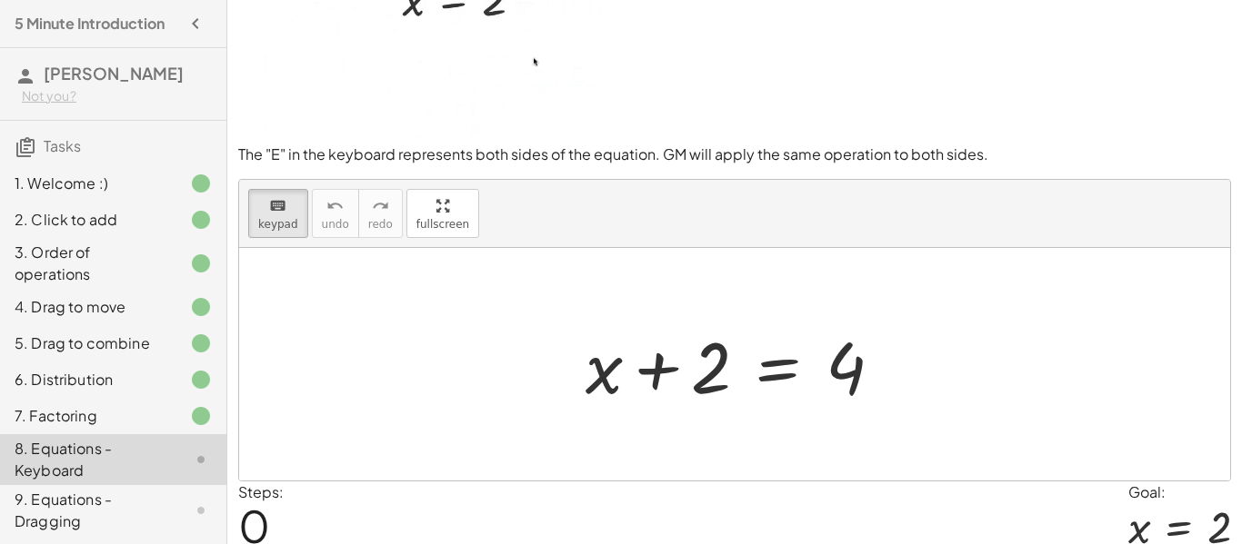
drag, startPoint x: 546, startPoint y: 291, endPoint x: 560, endPoint y: 295, distance: 14.4
click at [560, 295] on div at bounding box center [734, 364] width 991 height 233
click at [528, 303] on div at bounding box center [734, 364] width 991 height 233
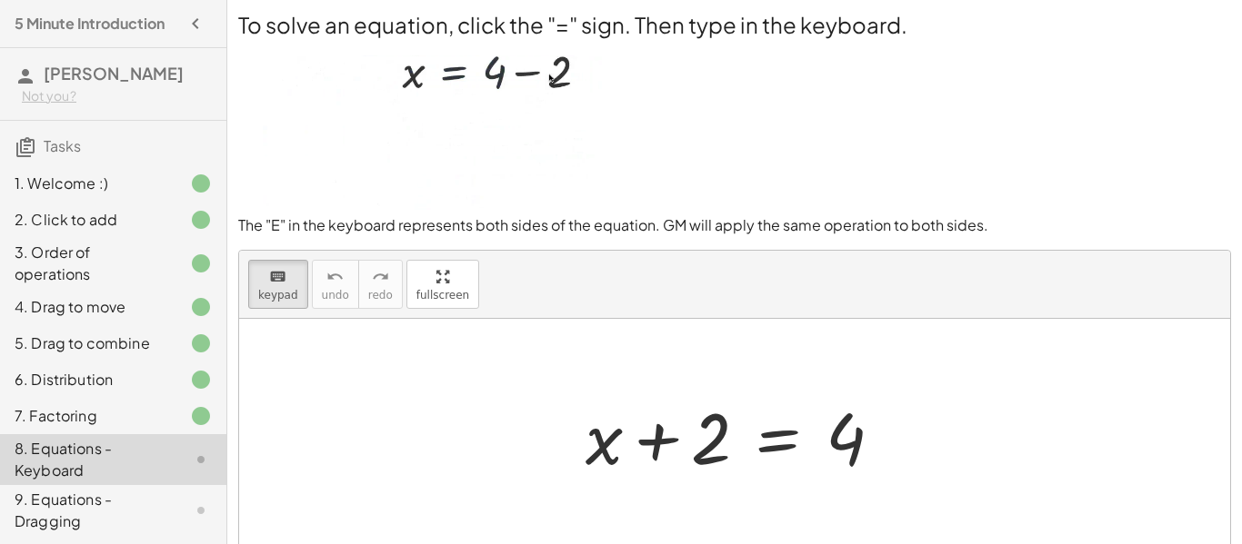
scroll to position [0, 0]
click at [599, 384] on div at bounding box center [734, 437] width 991 height 233
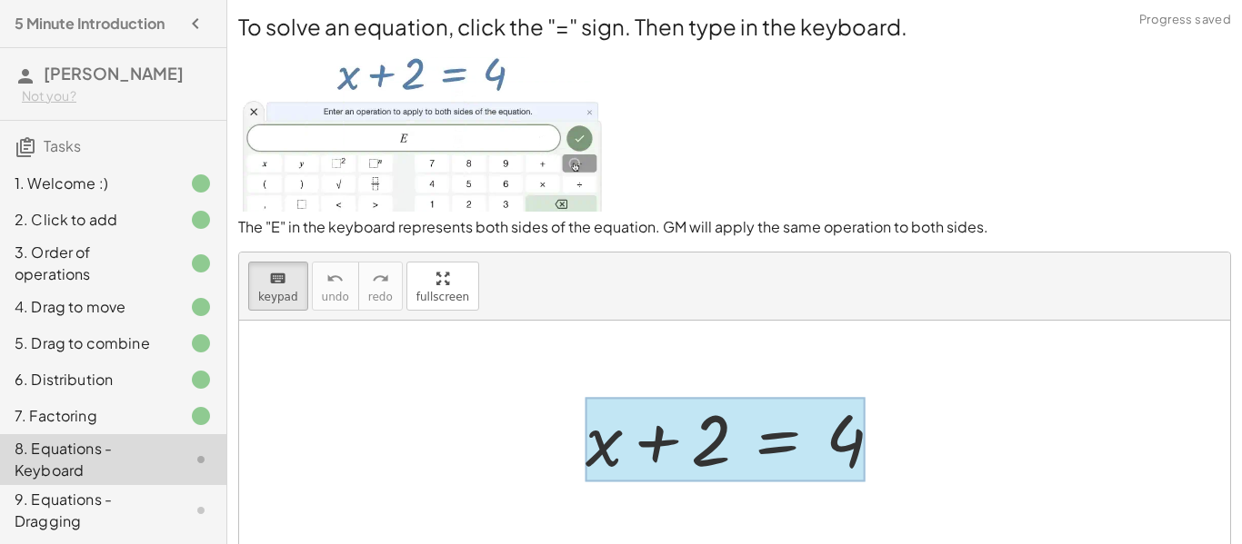
drag, startPoint x: 574, startPoint y: 404, endPoint x: 759, endPoint y: 413, distance: 184.7
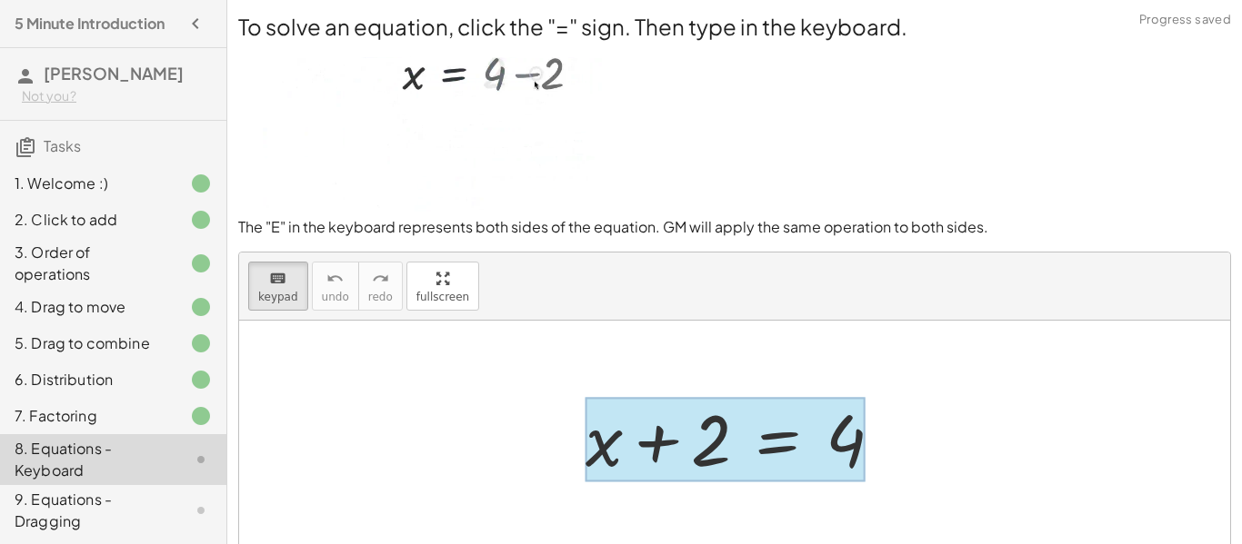
click at [759, 413] on div "+ x + 2 = 4" at bounding box center [734, 437] width 353 height 103
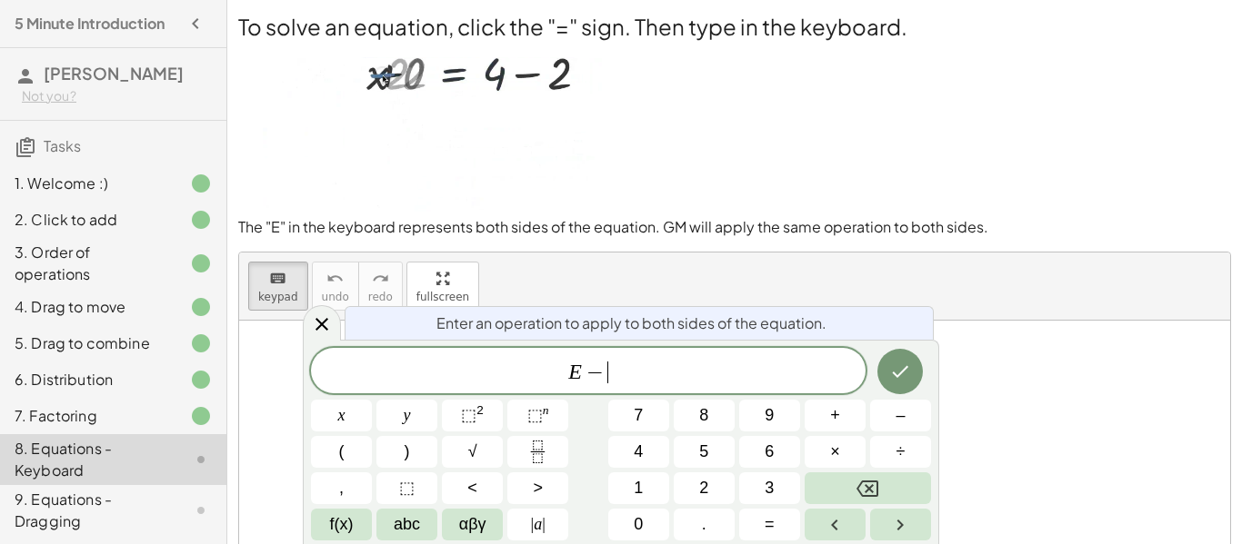
scroll to position [3, 0]
click at [891, 373] on icon "Done" at bounding box center [900, 372] width 22 height 22
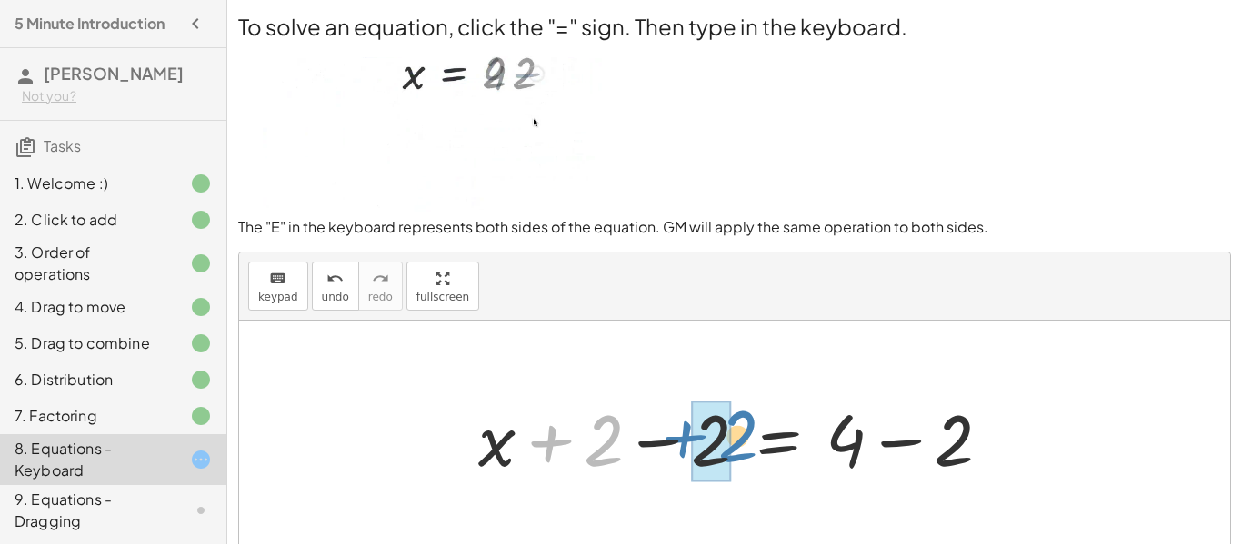
drag, startPoint x: 601, startPoint y: 445, endPoint x: 724, endPoint y: 441, distance: 123.7
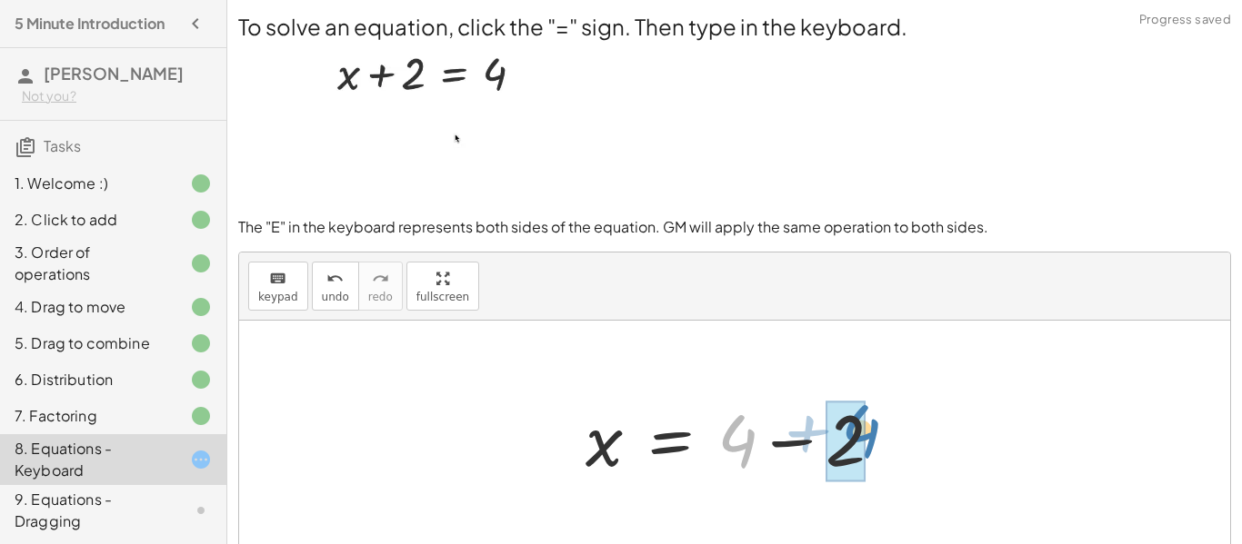
drag, startPoint x: 751, startPoint y: 444, endPoint x: 875, endPoint y: 434, distance: 124.9
click at [875, 434] on div at bounding box center [741, 438] width 330 height 94
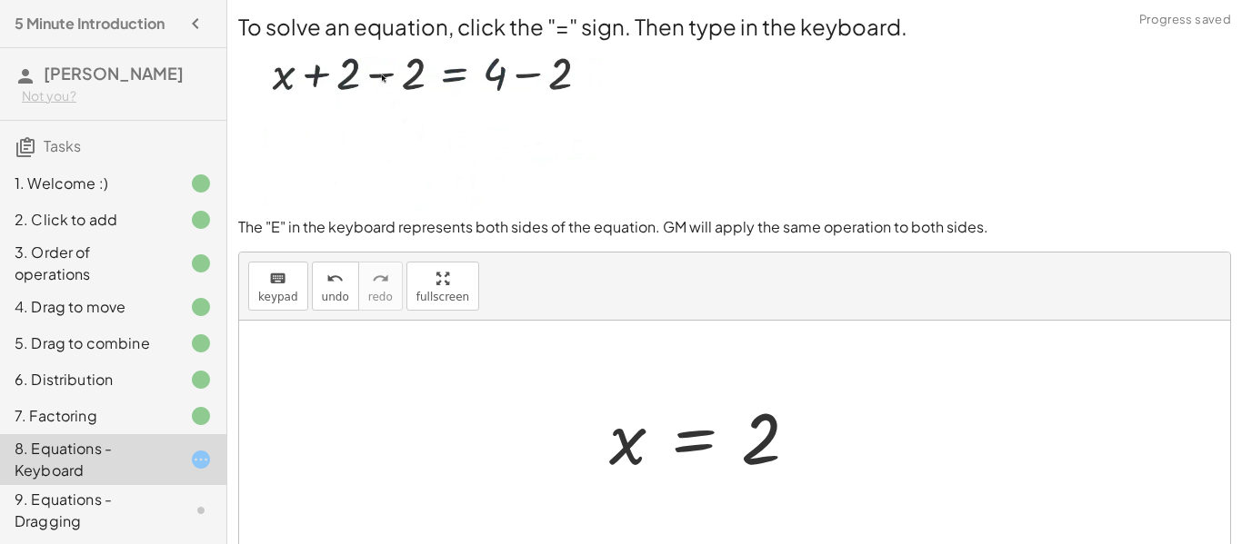
click at [891, 419] on div at bounding box center [734, 437] width 991 height 233
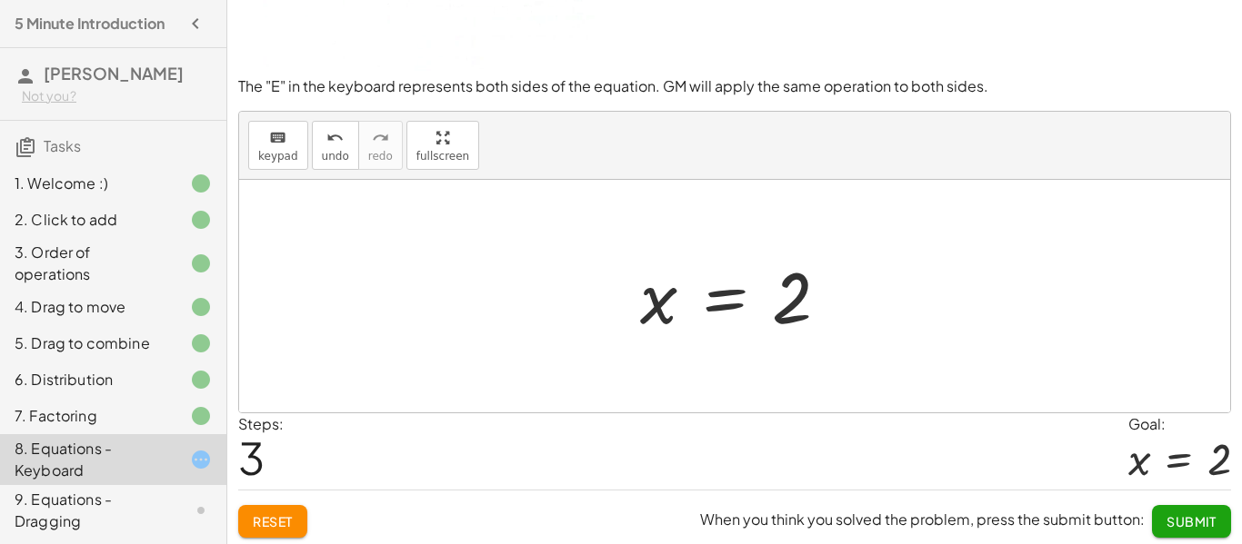
scroll to position [145, 0]
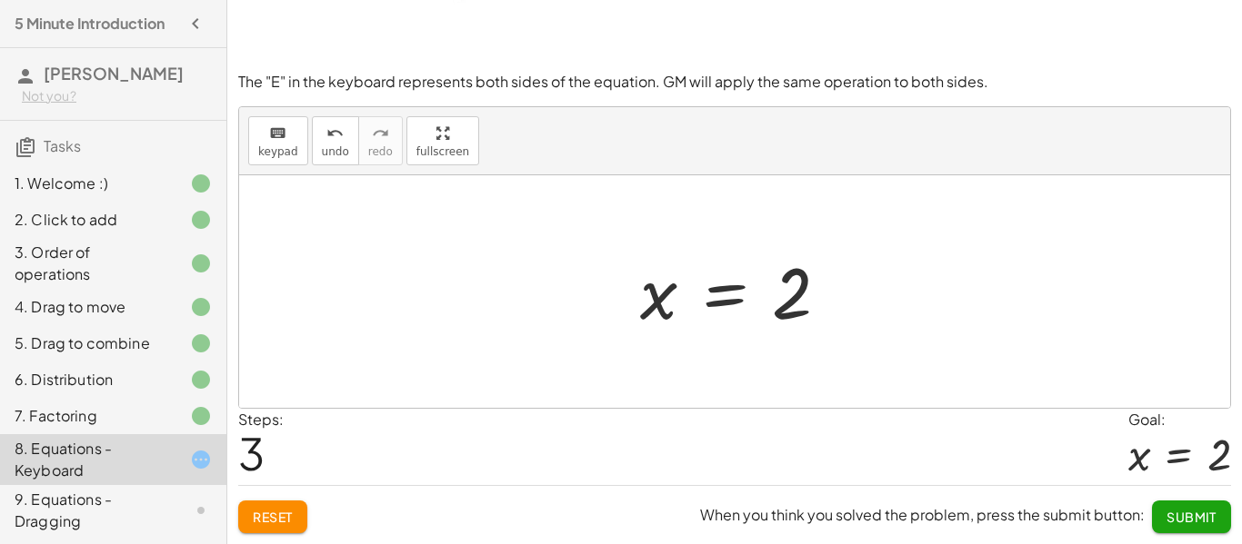
click at [1193, 511] on span "Submit" at bounding box center [1191, 517] width 50 height 16
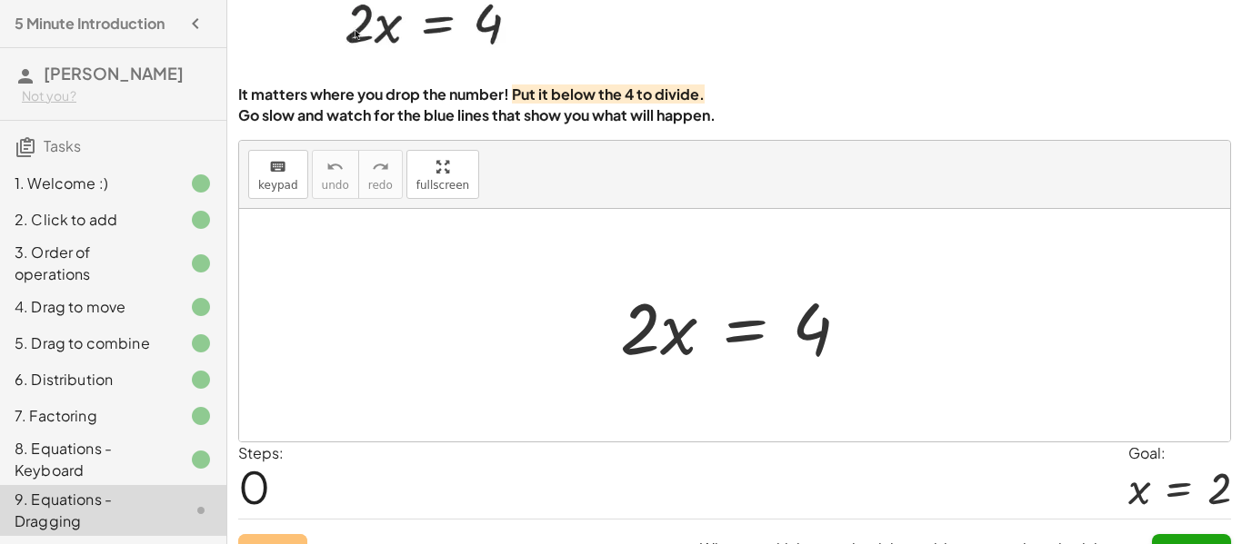
scroll to position [98, 0]
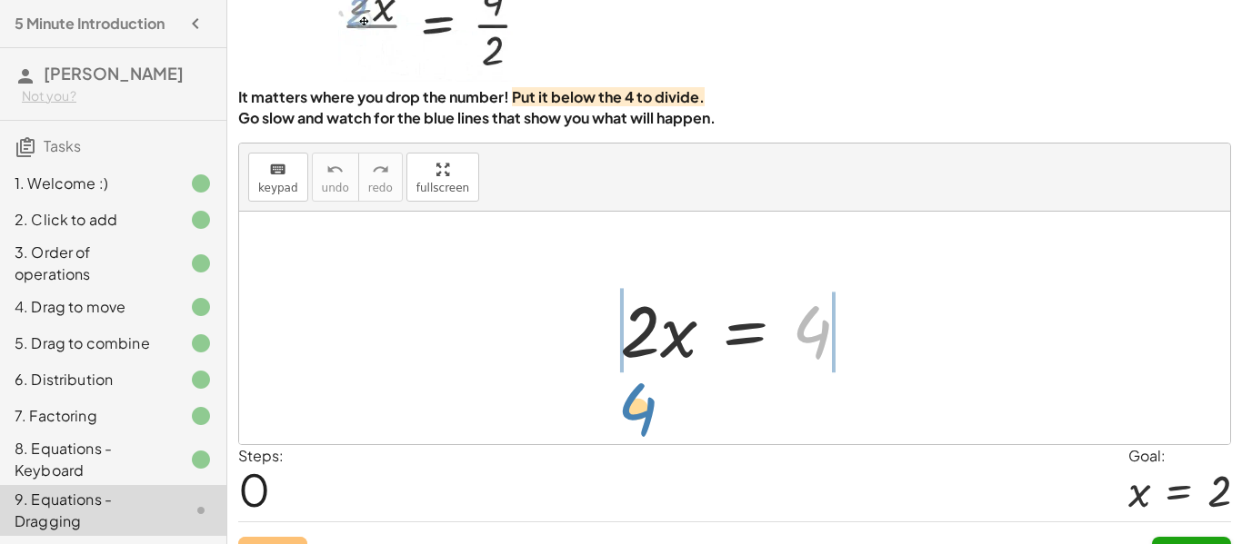
drag, startPoint x: 814, startPoint y: 324, endPoint x: 638, endPoint y: 401, distance: 192.5
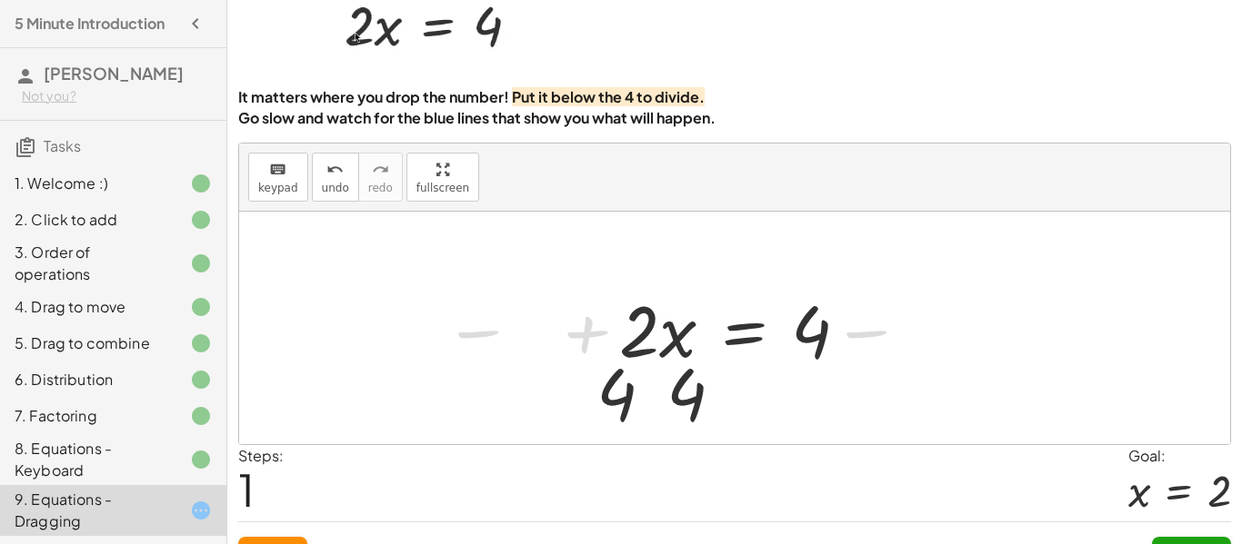
click at [638, 401] on div at bounding box center [734, 328] width 991 height 233
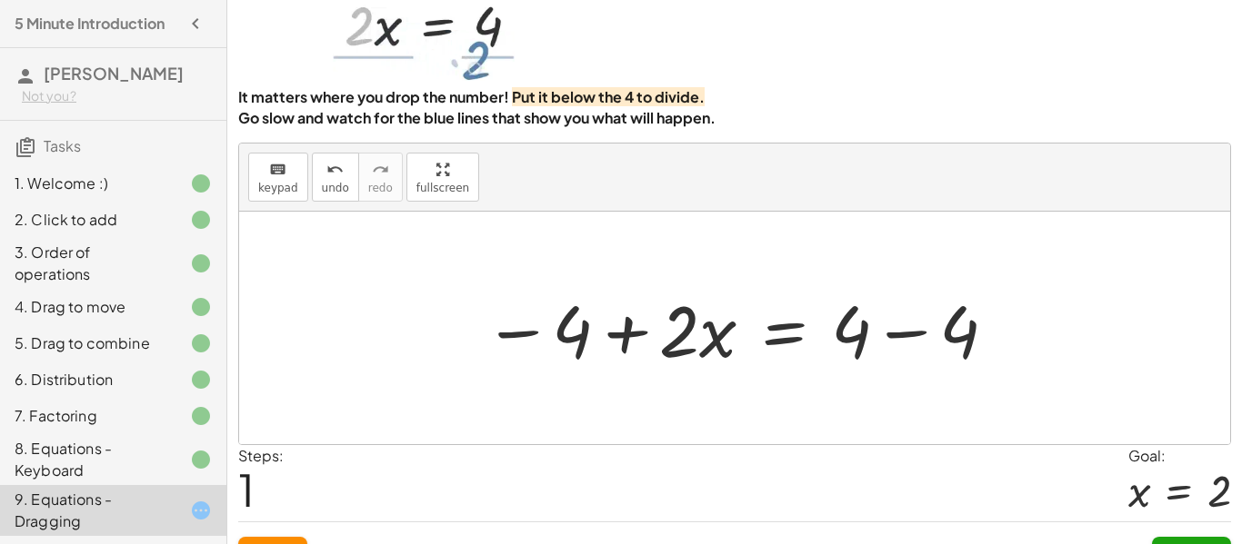
click at [288, 539] on button "Reset" at bounding box center [272, 553] width 69 height 33
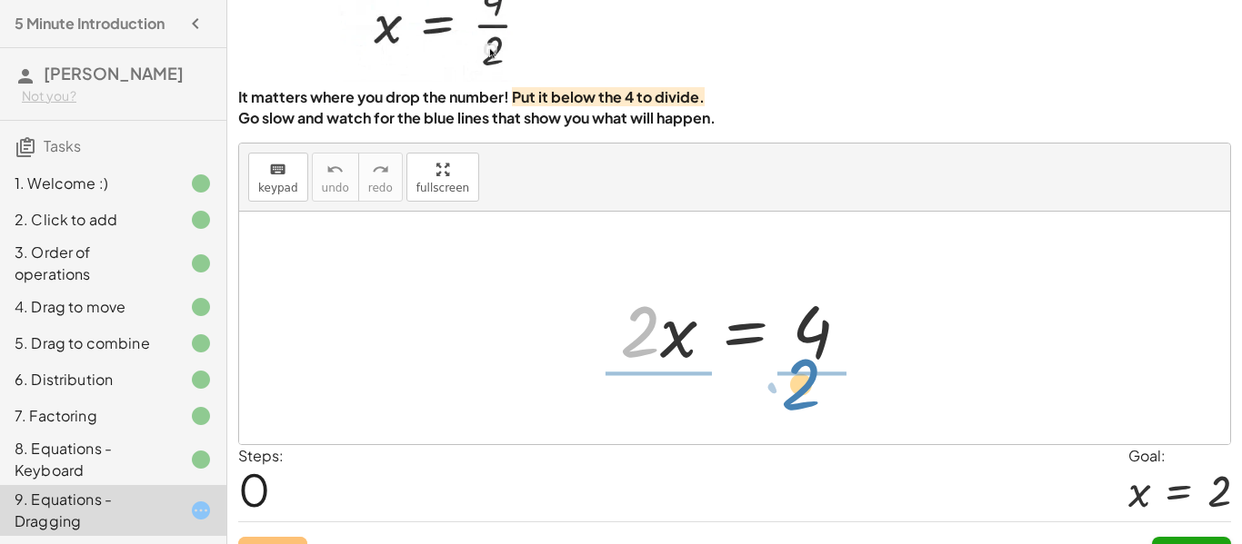
drag, startPoint x: 643, startPoint y: 344, endPoint x: 803, endPoint y: 398, distance: 169.6
click at [803, 398] on div "· 2 · 2 · x = 4" at bounding box center [734, 328] width 991 height 233
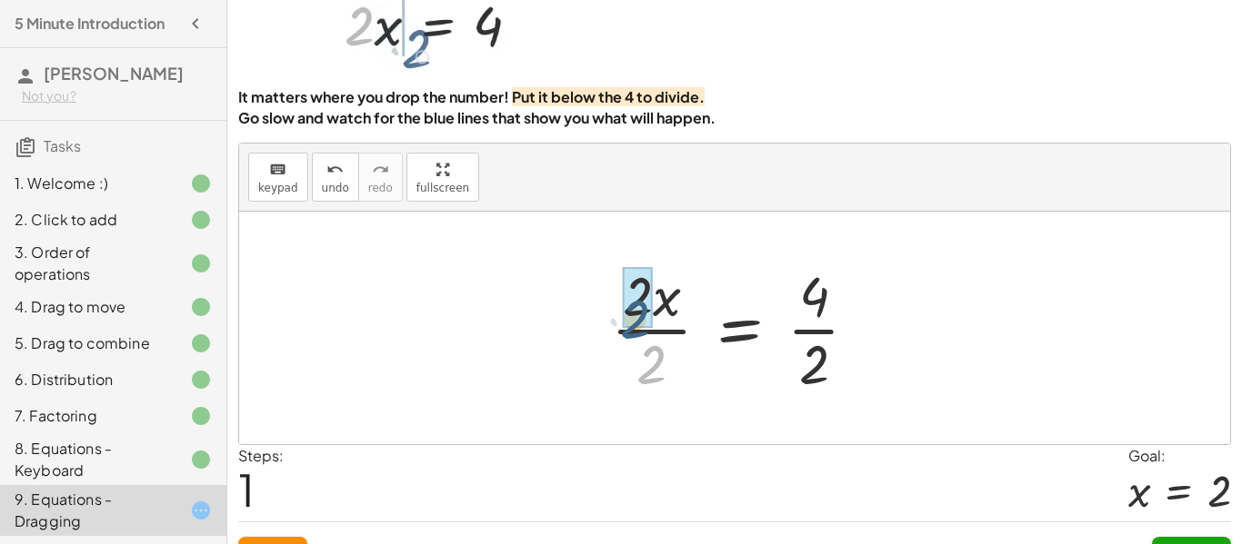
drag, startPoint x: 659, startPoint y: 358, endPoint x: 642, endPoint y: 309, distance: 52.0
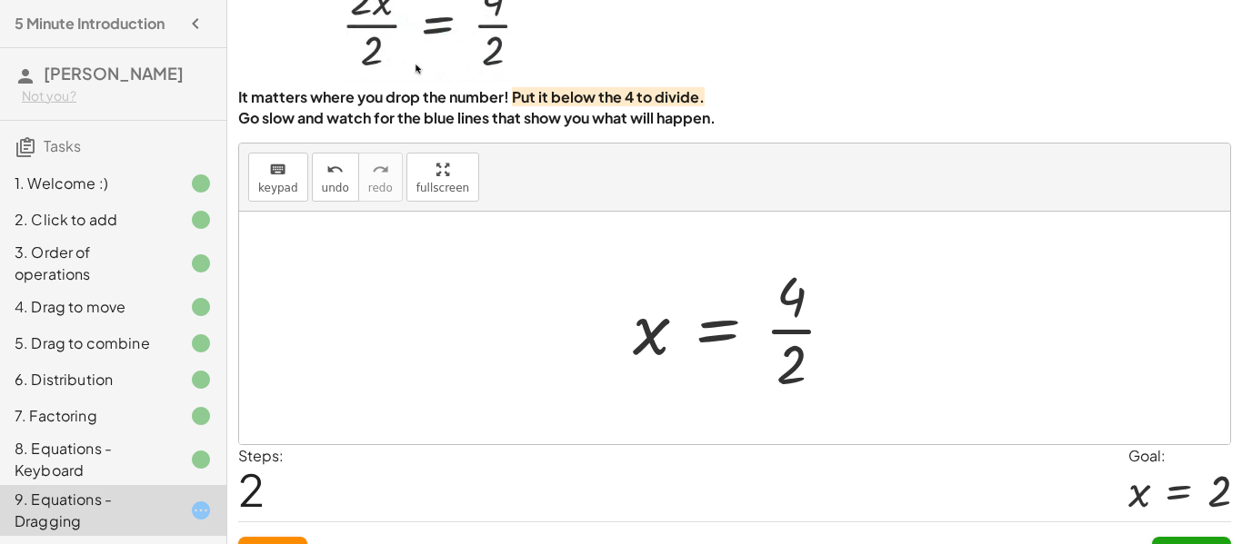
click at [800, 378] on div at bounding box center [741, 328] width 235 height 140
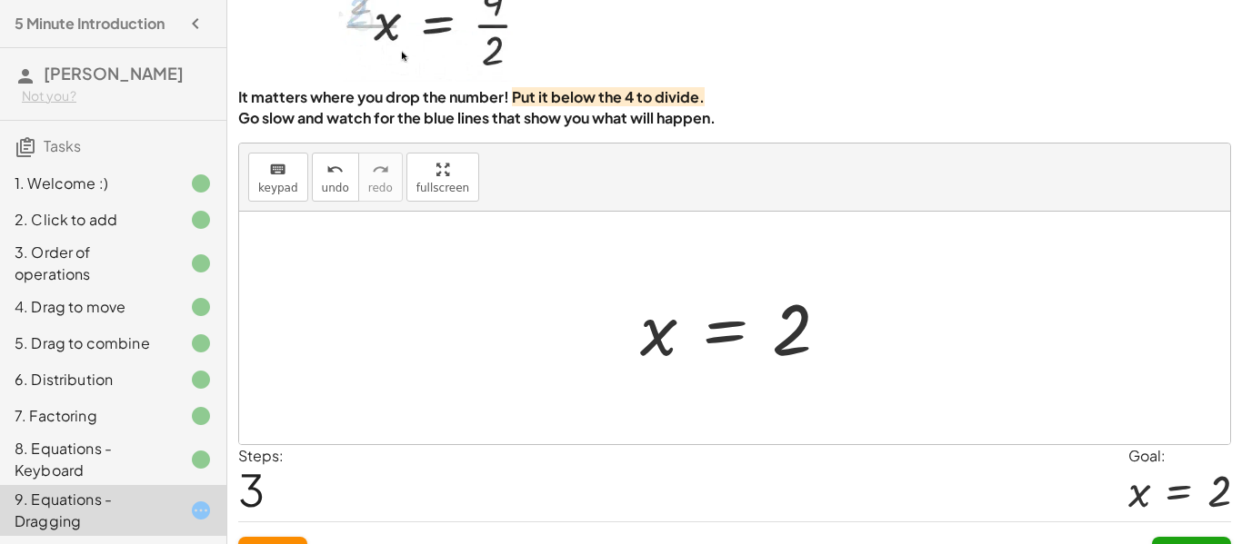
click at [1193, 539] on button "Submit" at bounding box center [1191, 553] width 79 height 33
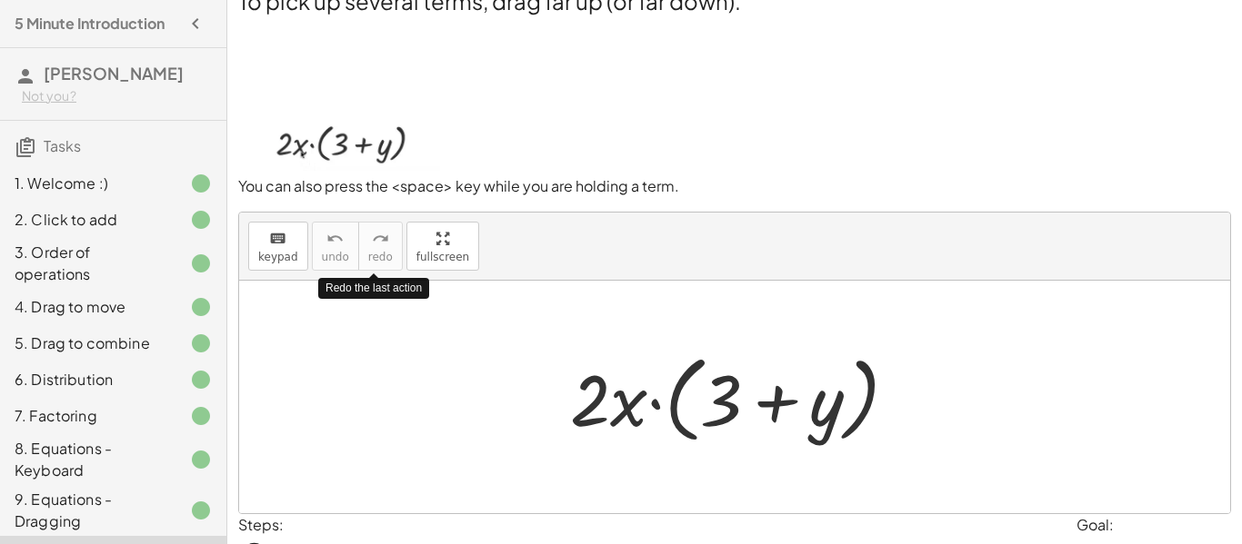
scroll to position [0, 0]
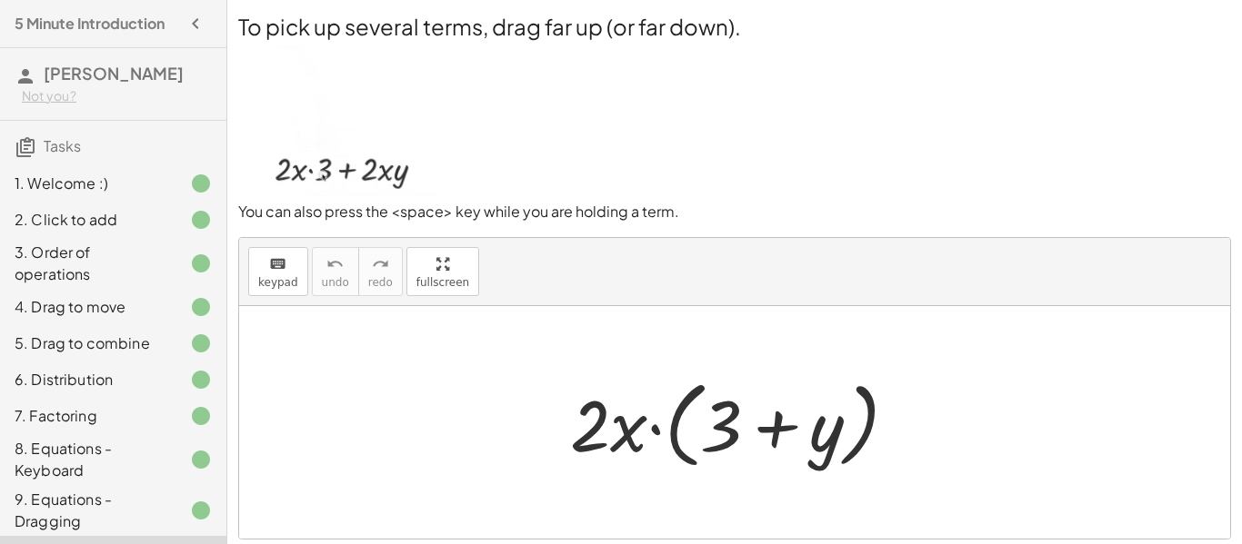
drag, startPoint x: 622, startPoint y: 437, endPoint x: 626, endPoint y: 402, distance: 35.7
click at [626, 402] on div at bounding box center [741, 423] width 360 height 105
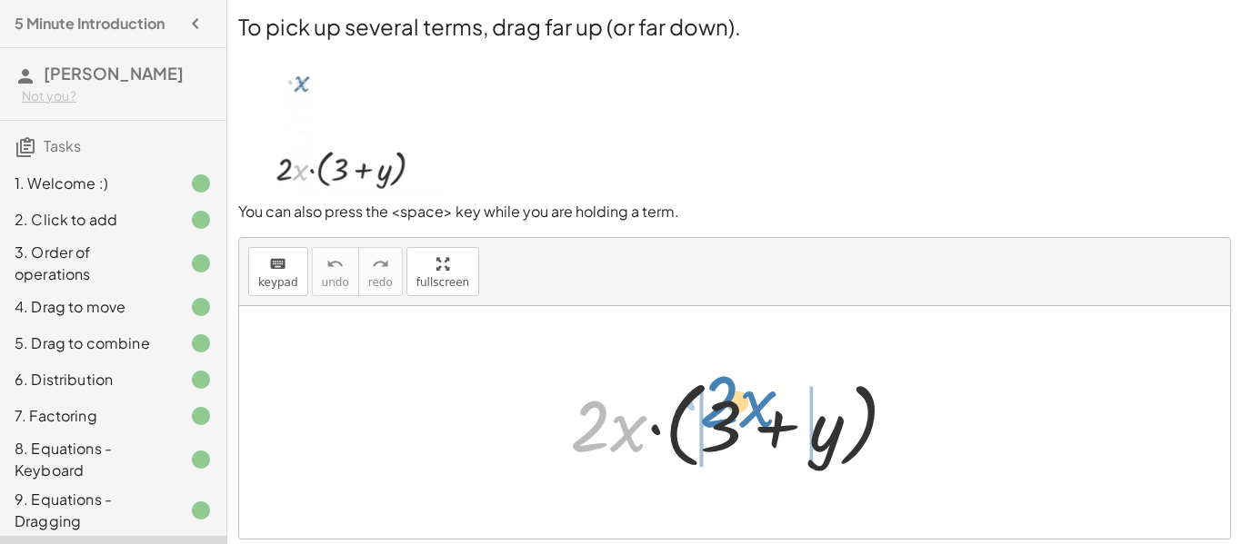
drag, startPoint x: 626, startPoint y: 441, endPoint x: 758, endPoint y: 417, distance: 133.9
click at [758, 417] on div at bounding box center [741, 423] width 360 height 105
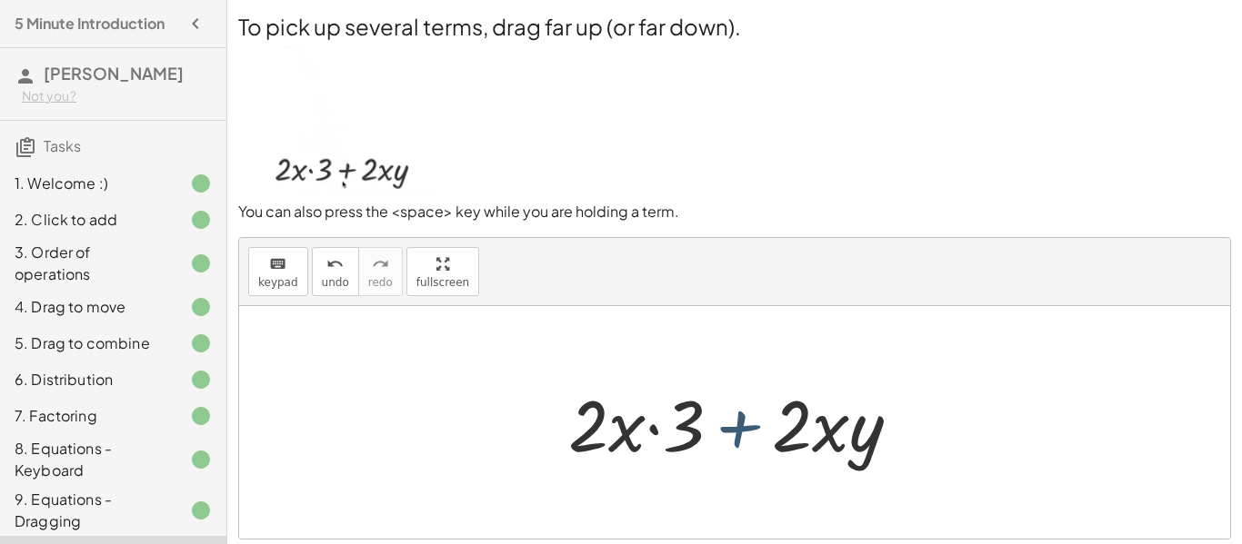
click at [760, 436] on div at bounding box center [741, 423] width 365 height 94
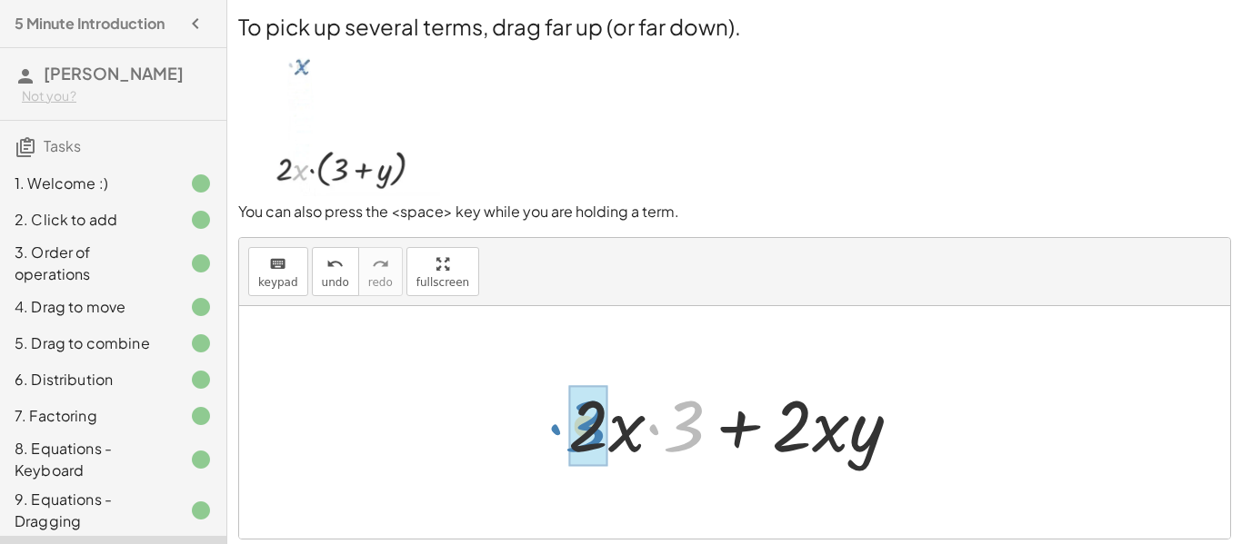
drag, startPoint x: 694, startPoint y: 434, endPoint x: 594, endPoint y: 435, distance: 100.0
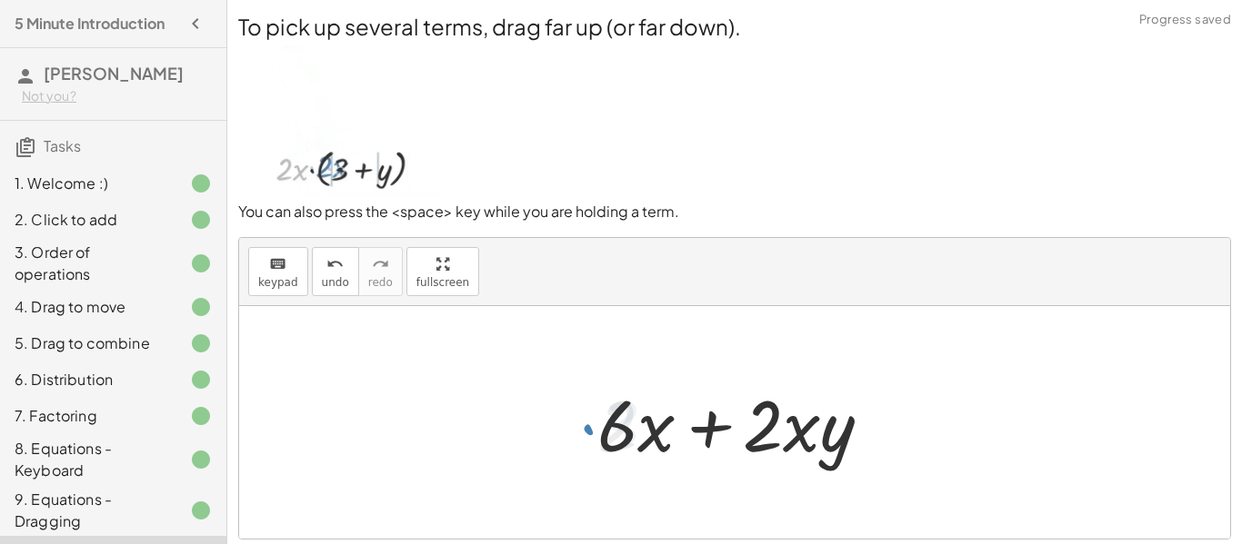
click at [451, 379] on div at bounding box center [734, 422] width 991 height 233
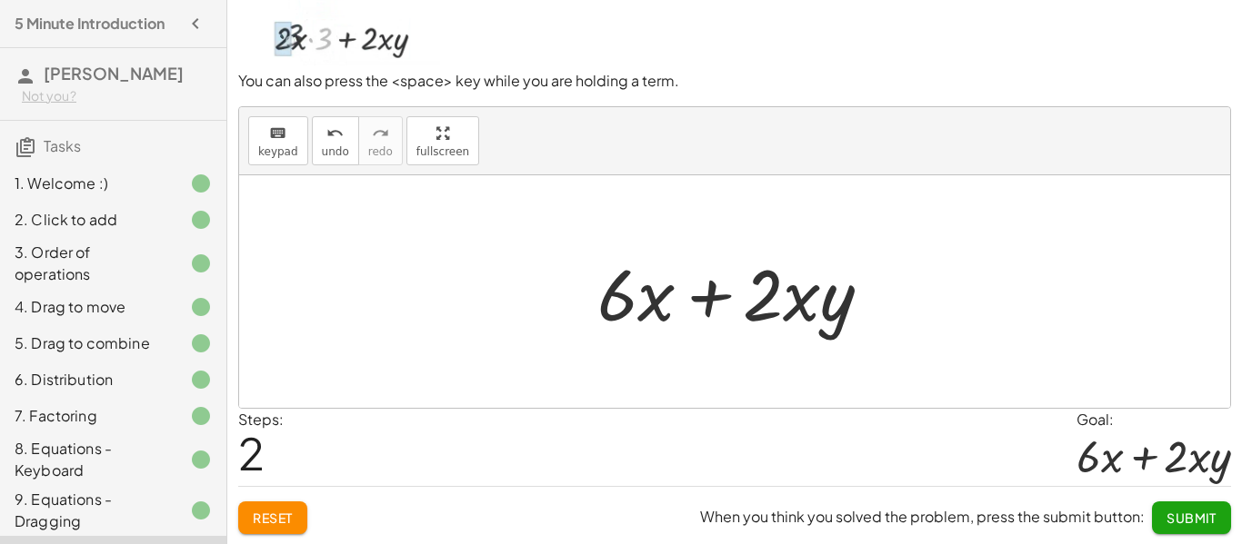
scroll to position [132, 0]
click at [1178, 506] on button "Submit" at bounding box center [1191, 517] width 79 height 33
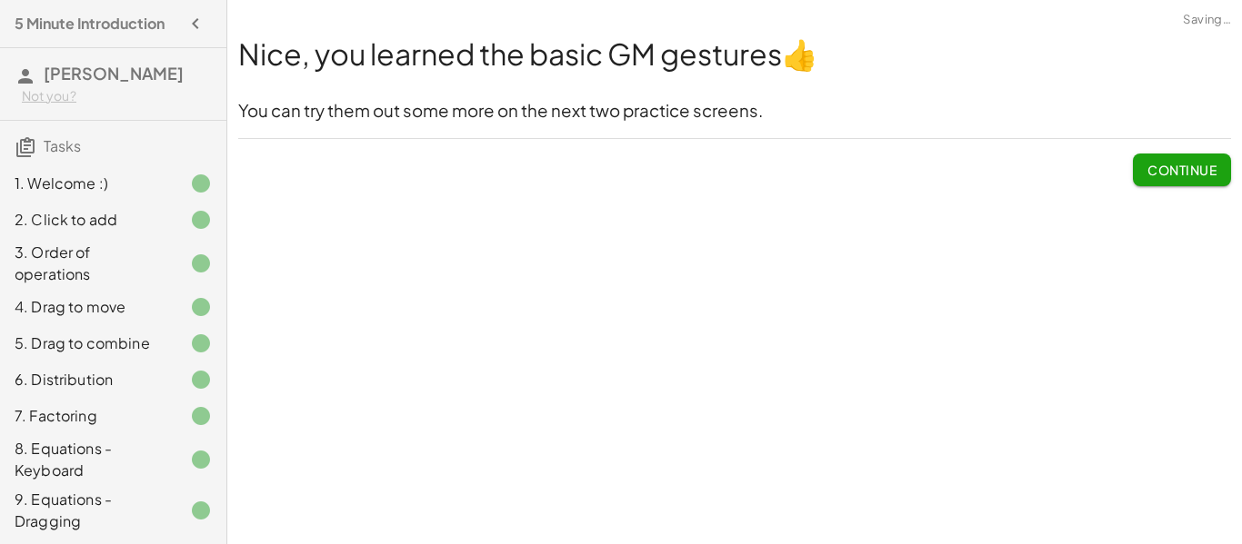
scroll to position [0, 0]
click at [1183, 171] on span "Continue" at bounding box center [1181, 170] width 69 height 16
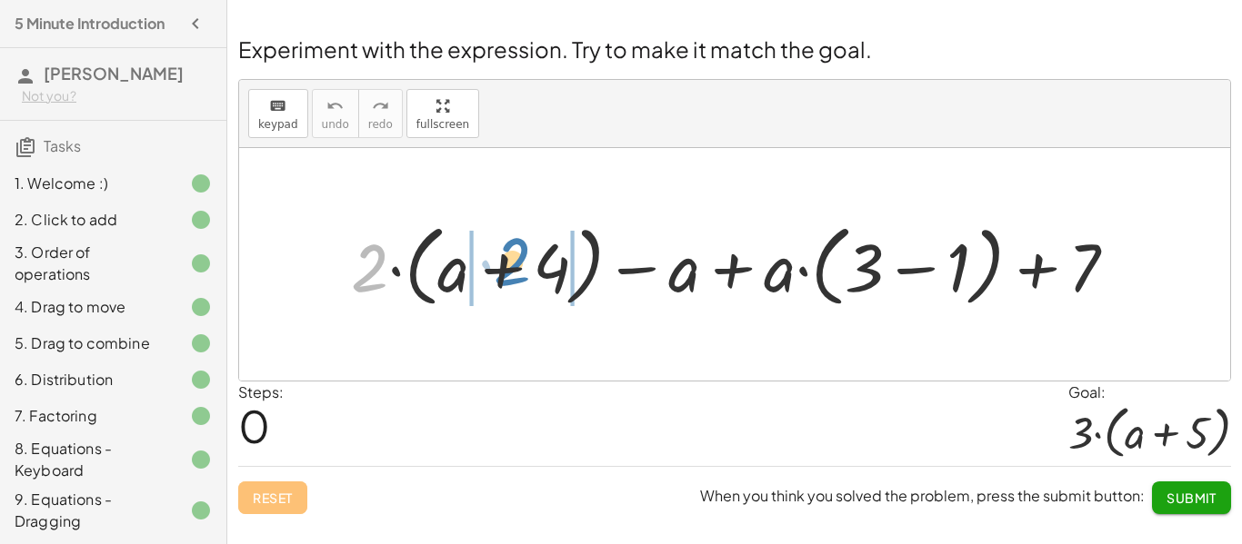
drag, startPoint x: 368, startPoint y: 262, endPoint x: 510, endPoint y: 256, distance: 141.9
click at [510, 256] on div at bounding box center [741, 264] width 798 height 98
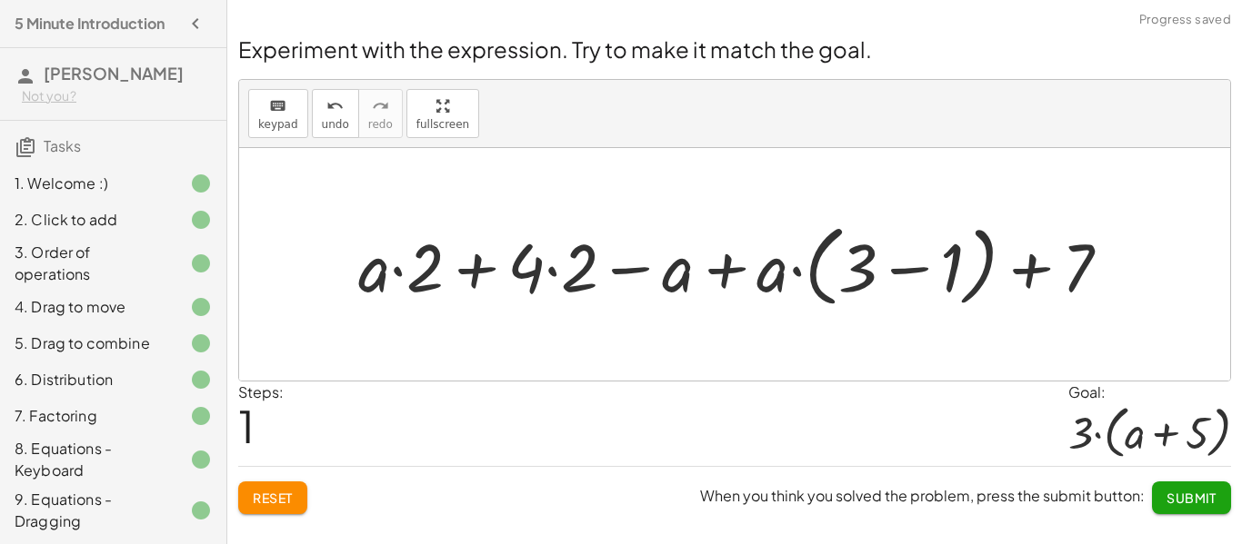
click at [906, 269] on div at bounding box center [741, 264] width 784 height 98
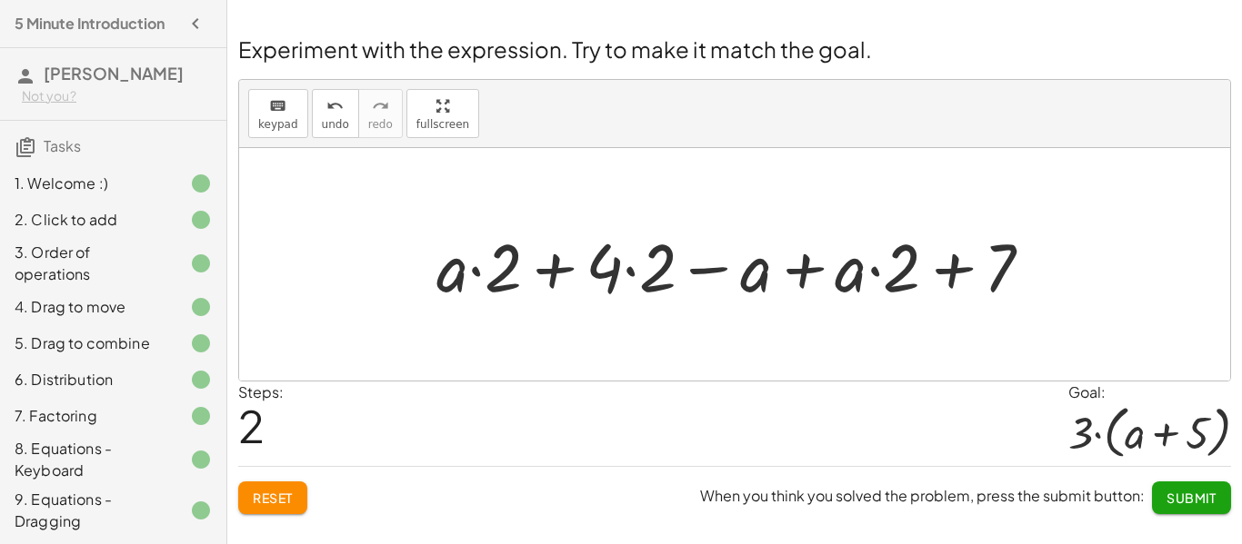
click at [561, 281] on div at bounding box center [741, 265] width 629 height 88
click at [812, 266] on div at bounding box center [741, 265] width 629 height 88
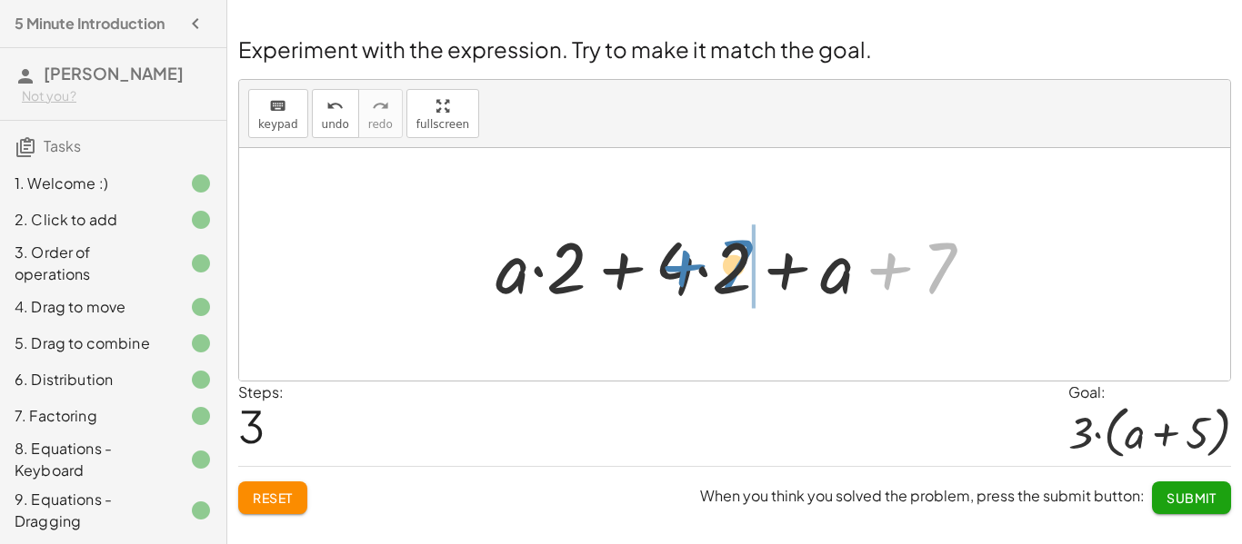
drag, startPoint x: 945, startPoint y: 251, endPoint x: 740, endPoint y: 252, distance: 205.4
click at [740, 252] on div at bounding box center [741, 265] width 510 height 94
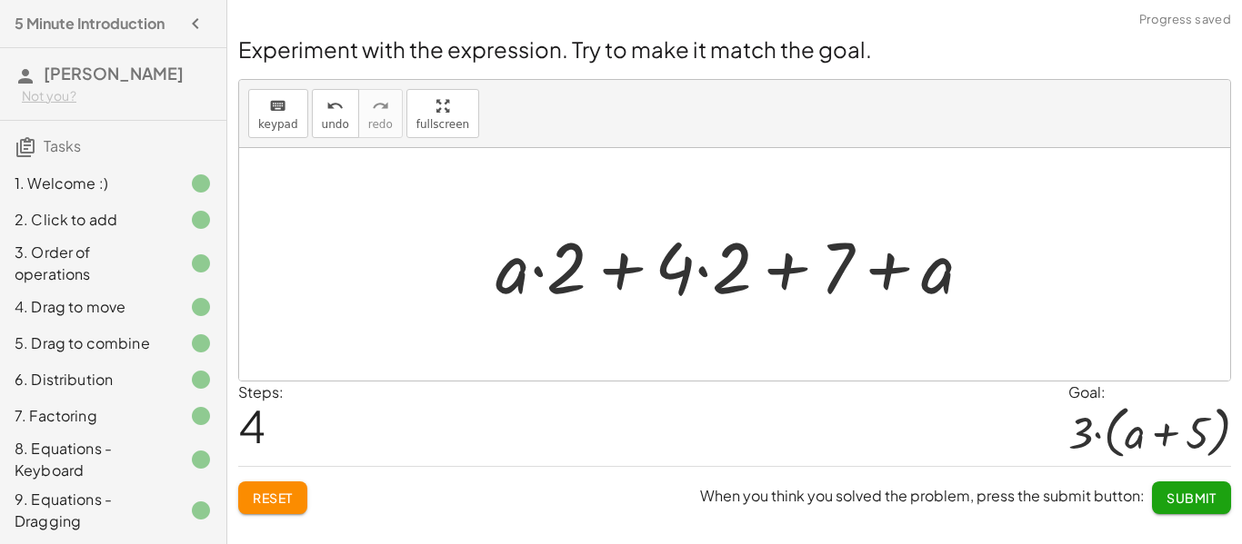
click at [704, 275] on div at bounding box center [741, 265] width 510 height 94
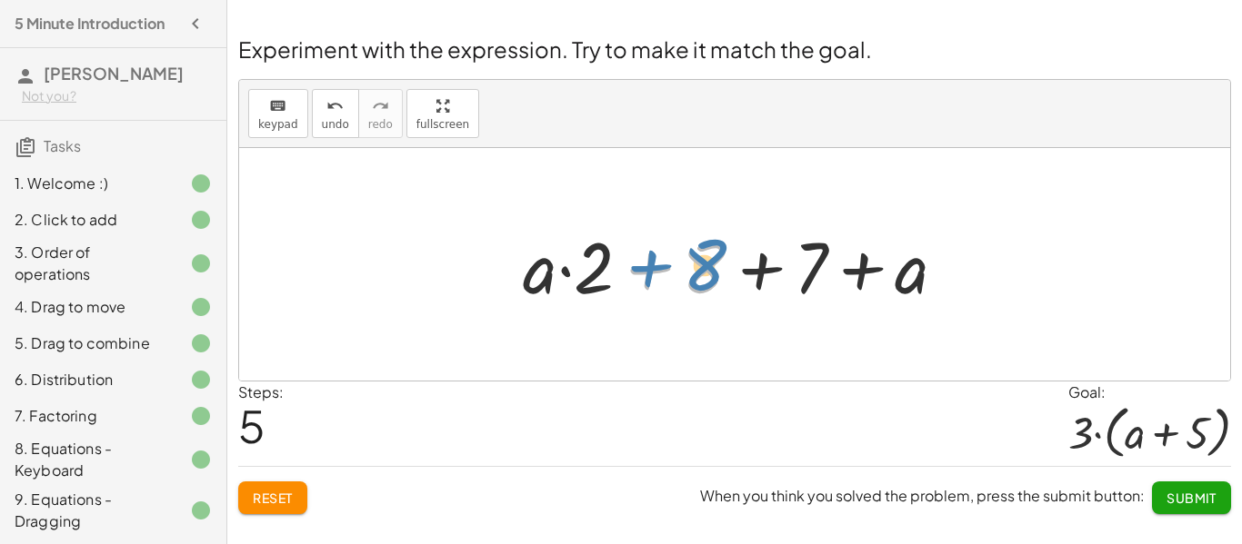
click at [697, 269] on div at bounding box center [742, 265] width 456 height 94
click at [702, 266] on div at bounding box center [742, 265] width 456 height 94
drag, startPoint x: 598, startPoint y: 269, endPoint x: 712, endPoint y: 269, distance: 113.6
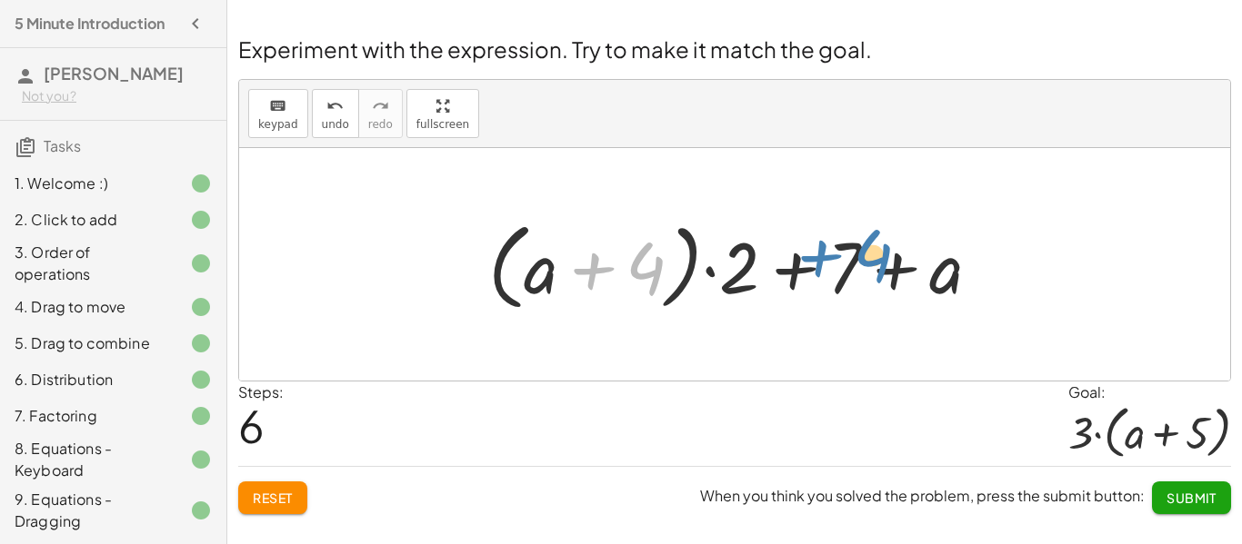
drag, startPoint x: 654, startPoint y: 271, endPoint x: 873, endPoint y: 260, distance: 218.4
click at [873, 260] on div at bounding box center [741, 265] width 524 height 105
click at [292, 504] on span "Reset" at bounding box center [273, 498] width 40 height 16
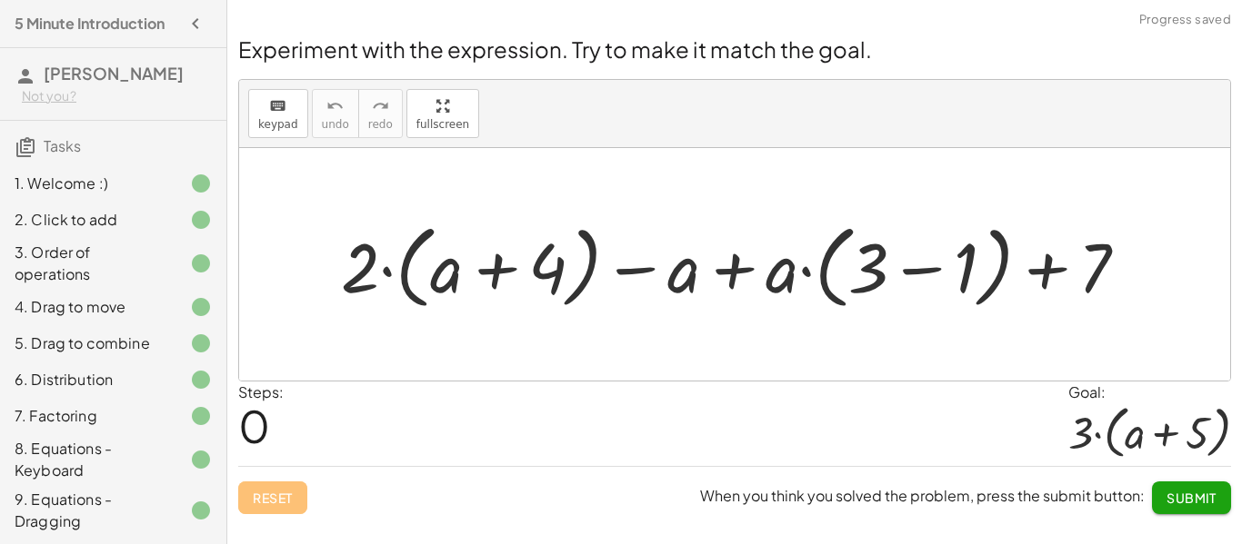
click at [680, 418] on div "Steps: 0 Goal: · 3 · ( + a + 5 )" at bounding box center [734, 424] width 993 height 85
drag, startPoint x: 369, startPoint y: 272, endPoint x: 542, endPoint y: 230, distance: 177.7
click at [542, 230] on div at bounding box center [742, 265] width 820 height 101
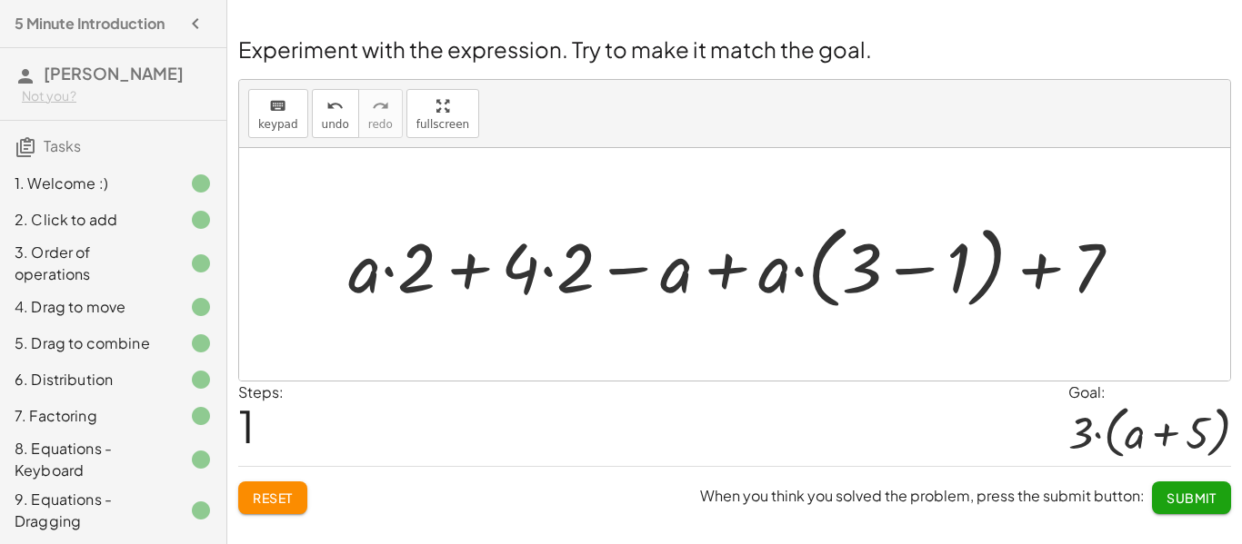
click at [303, 498] on button "Reset" at bounding box center [272, 498] width 69 height 33
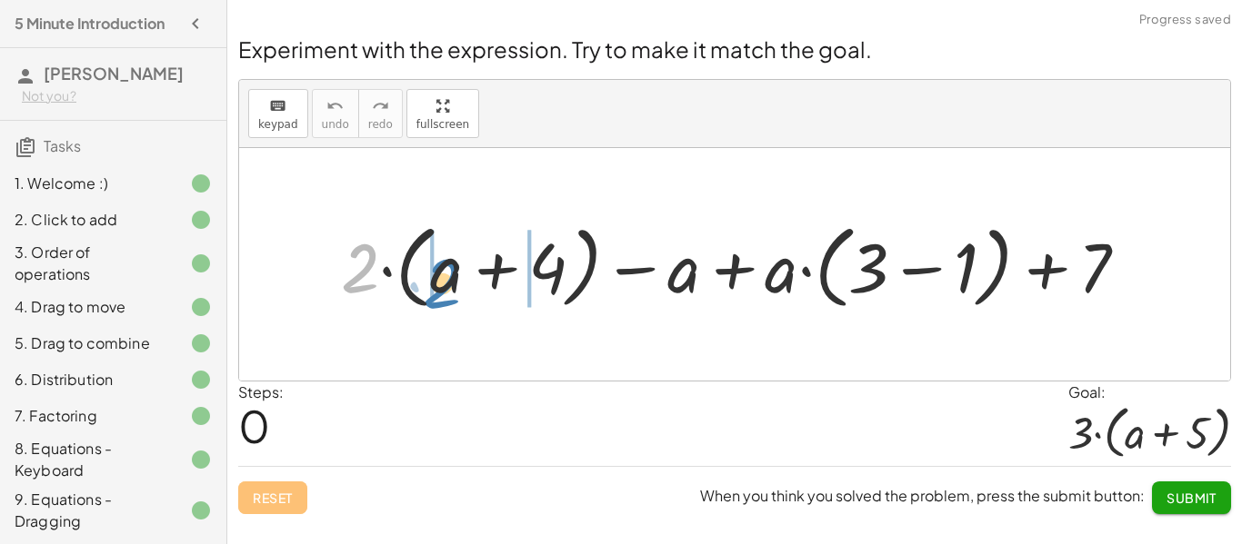
drag, startPoint x: 354, startPoint y: 258, endPoint x: 435, endPoint y: 274, distance: 83.2
click at [435, 274] on div at bounding box center [742, 265] width 820 height 101
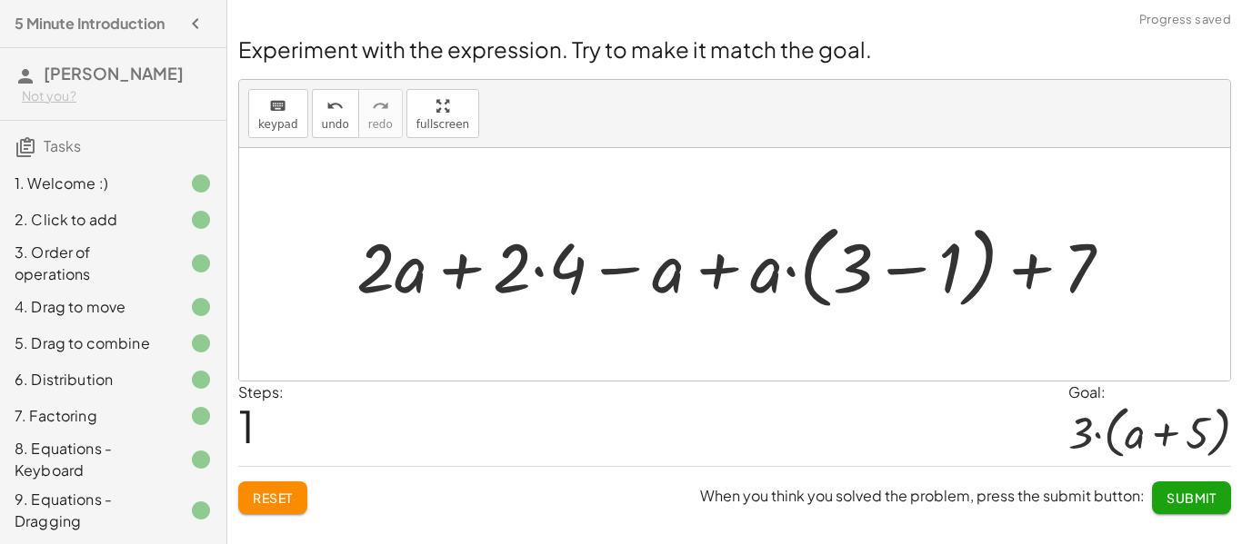
click at [390, 274] on div at bounding box center [741, 265] width 789 height 101
click at [407, 276] on div at bounding box center [741, 265] width 789 height 101
click at [541, 274] on div at bounding box center [741, 265] width 789 height 101
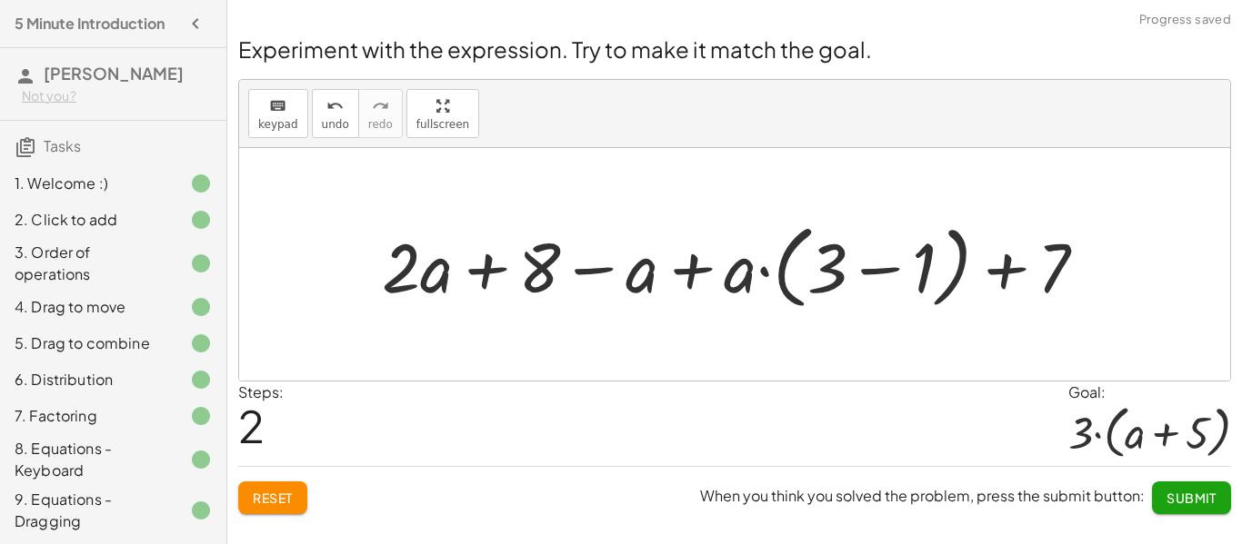
click at [767, 270] on div at bounding box center [741, 265] width 737 height 101
drag, startPoint x: 739, startPoint y: 287, endPoint x: 864, endPoint y: 265, distance: 127.3
click at [864, 265] on div at bounding box center [741, 265] width 737 height 101
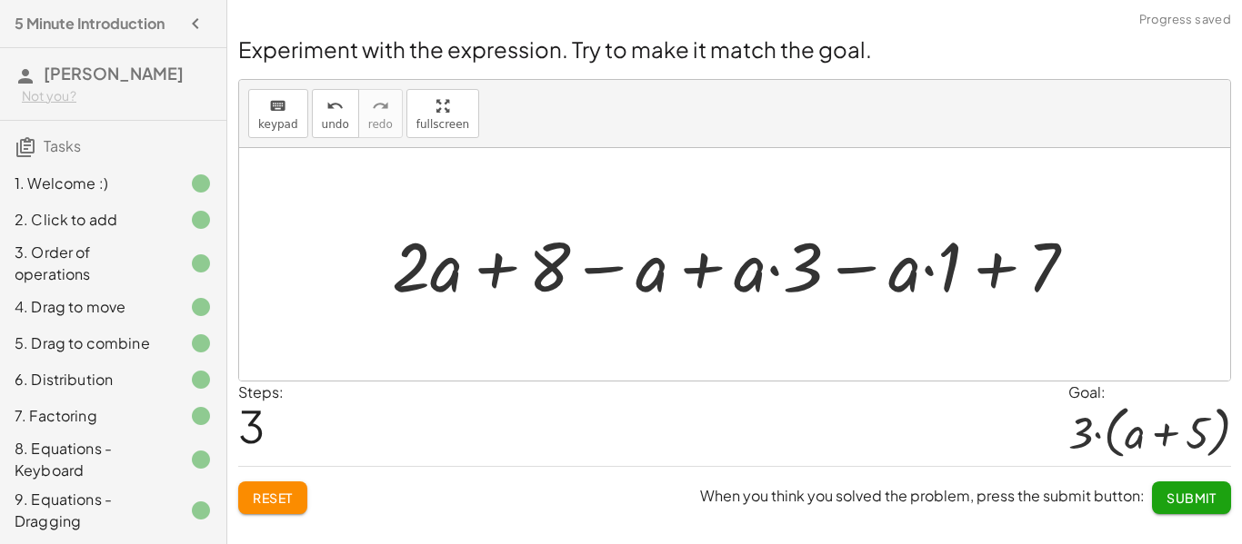
click at [787, 265] on div at bounding box center [741, 264] width 717 height 90
click at [776, 271] on div at bounding box center [741, 264] width 717 height 90
click at [994, 271] on div at bounding box center [741, 264] width 717 height 90
click at [933, 273] on div at bounding box center [741, 264] width 717 height 90
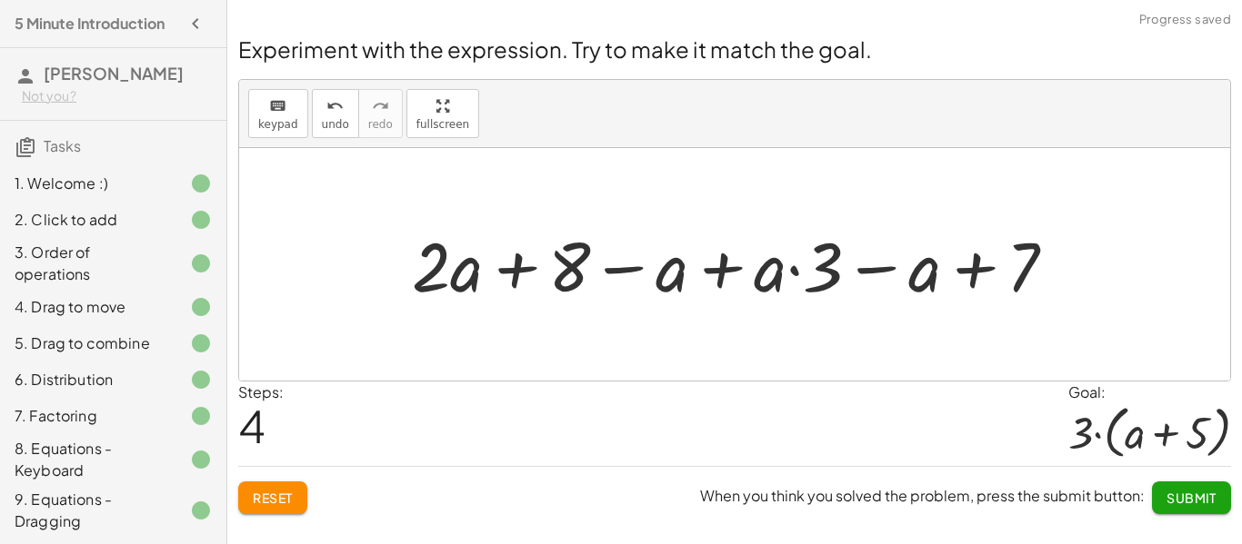
click at [969, 274] on div at bounding box center [741, 264] width 676 height 90
click at [872, 268] on div at bounding box center [741, 264] width 676 height 90
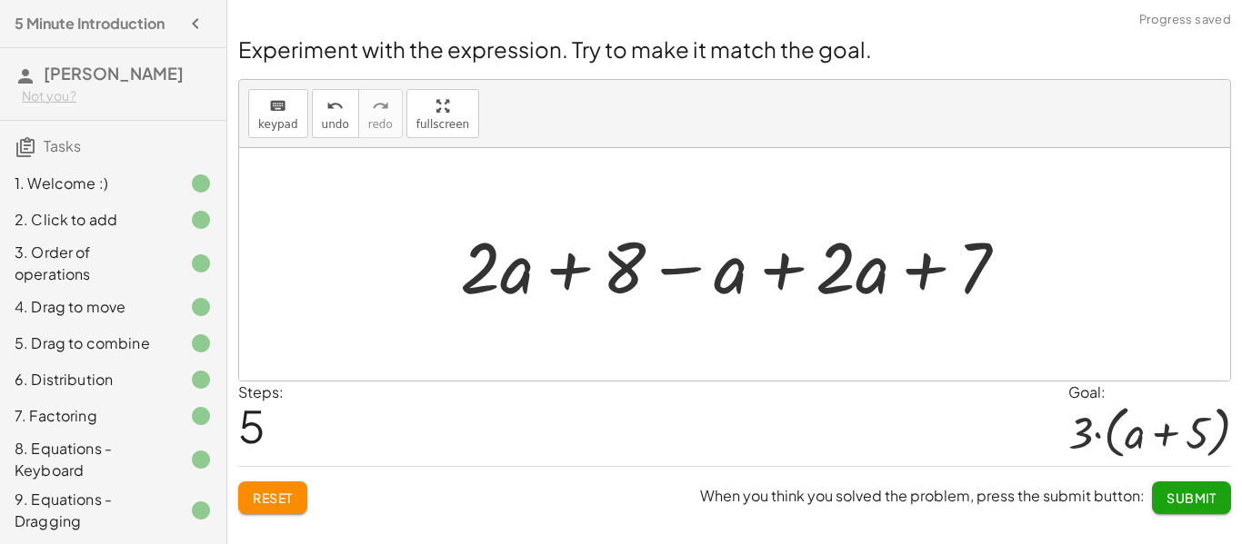
click at [798, 268] on div at bounding box center [741, 265] width 581 height 94
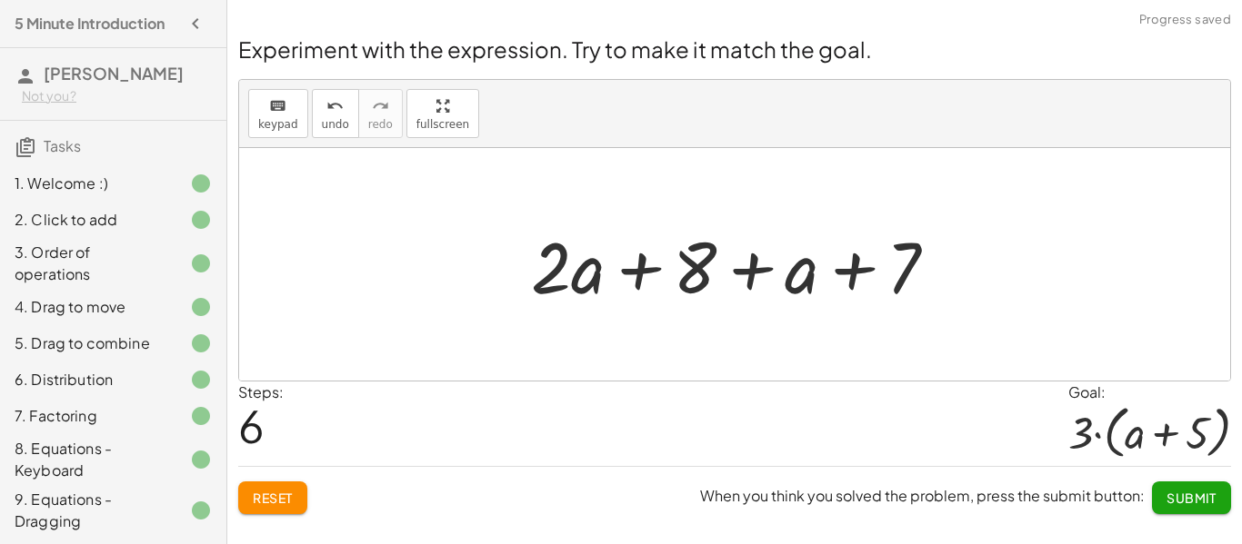
click at [761, 272] on div at bounding box center [741, 265] width 439 height 94
click at [604, 271] on div at bounding box center [741, 265] width 439 height 94
click at [614, 271] on div at bounding box center [741, 265] width 439 height 94
drag, startPoint x: 893, startPoint y: 262, endPoint x: 713, endPoint y: 249, distance: 181.3
click at [713, 249] on div at bounding box center [741, 265] width 439 height 94
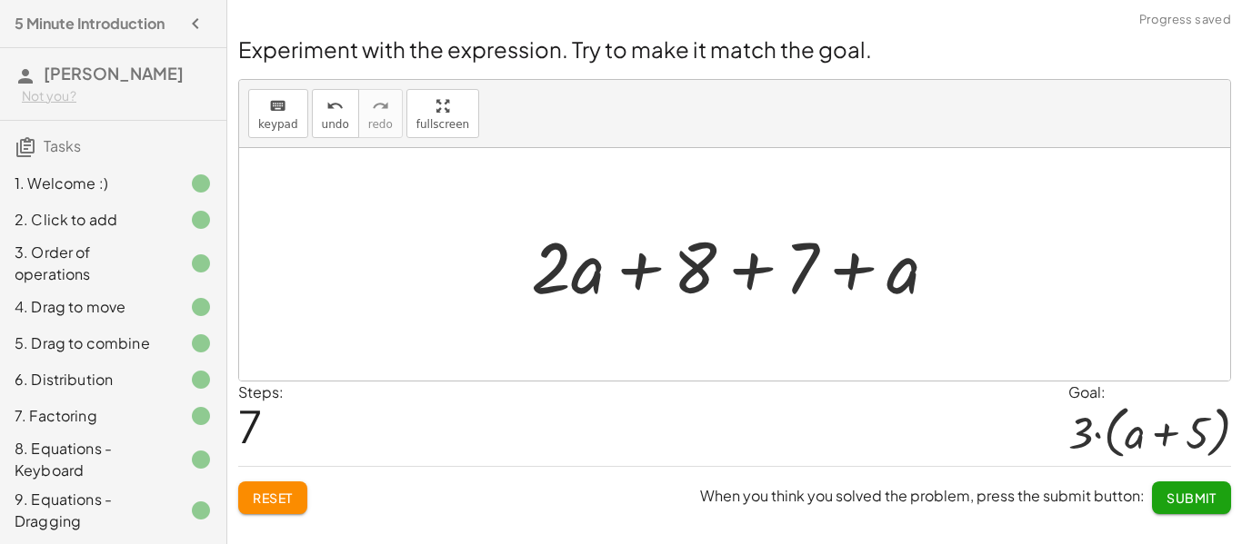
click at [712, 264] on div at bounding box center [741, 265] width 439 height 94
click at [734, 270] on div at bounding box center [741, 265] width 439 height 94
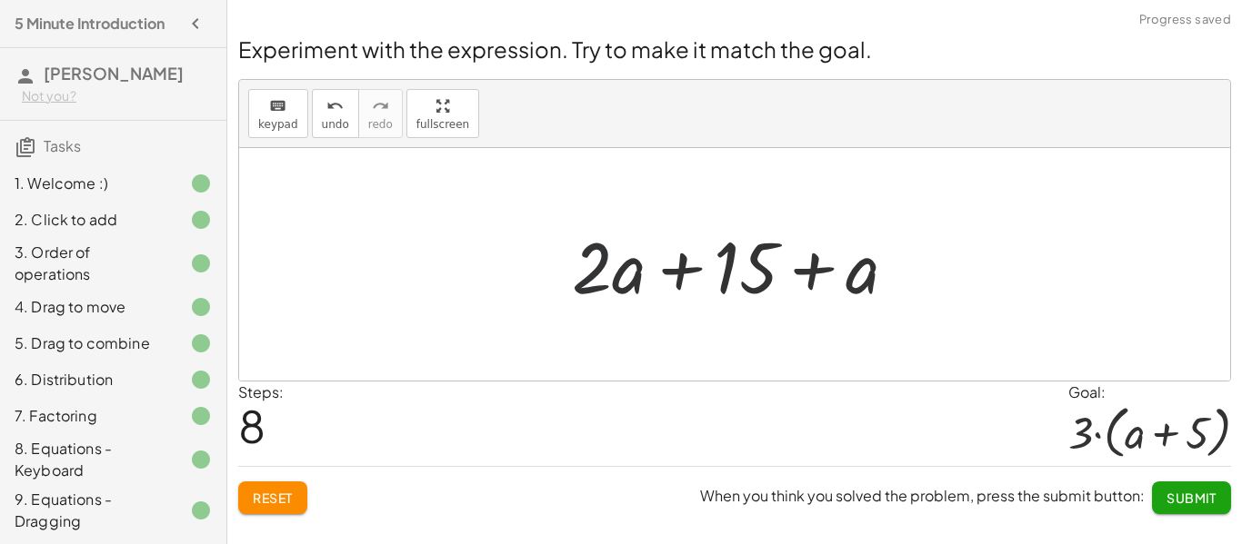
drag, startPoint x: 597, startPoint y: 271, endPoint x: 644, endPoint y: 249, distance: 51.2
click at [644, 249] on div at bounding box center [742, 265] width 358 height 94
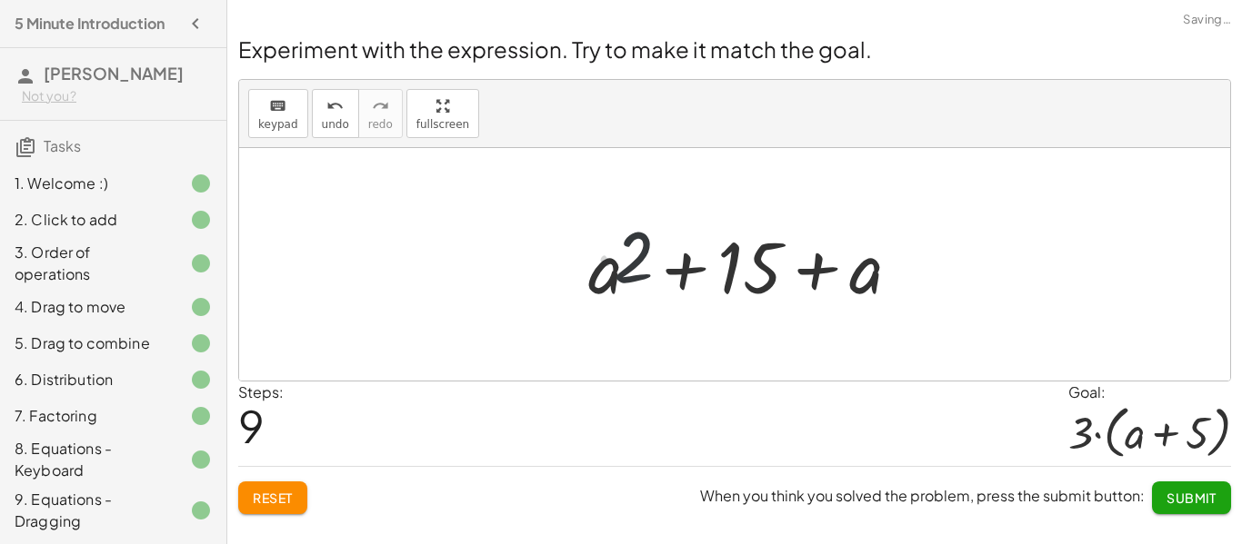
click at [643, 249] on div at bounding box center [741, 265] width 375 height 94
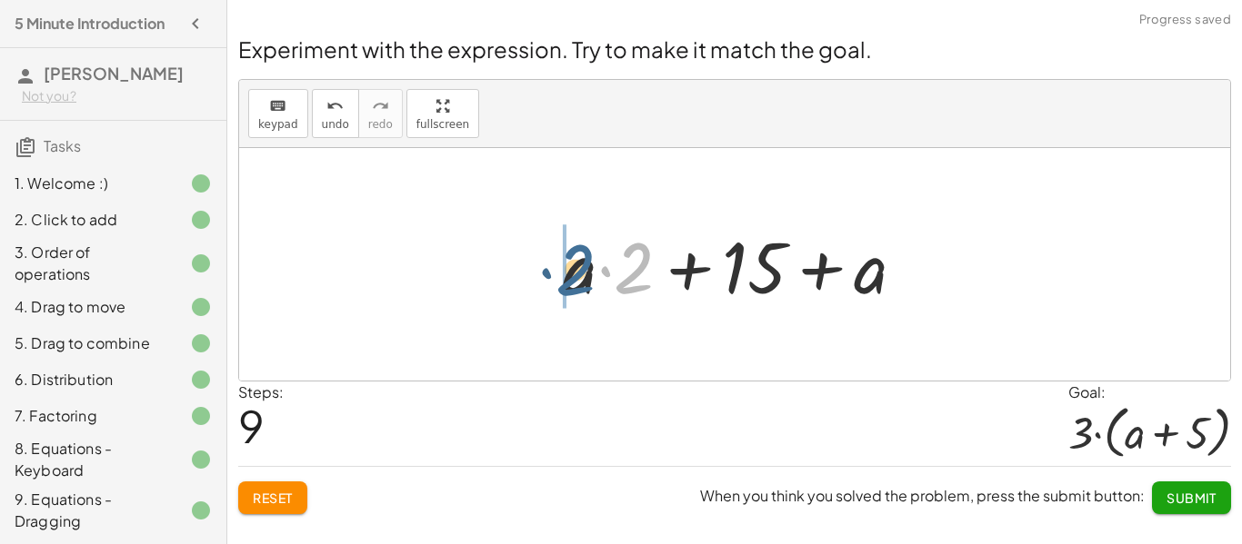
drag, startPoint x: 627, startPoint y: 265, endPoint x: 563, endPoint y: 267, distance: 64.6
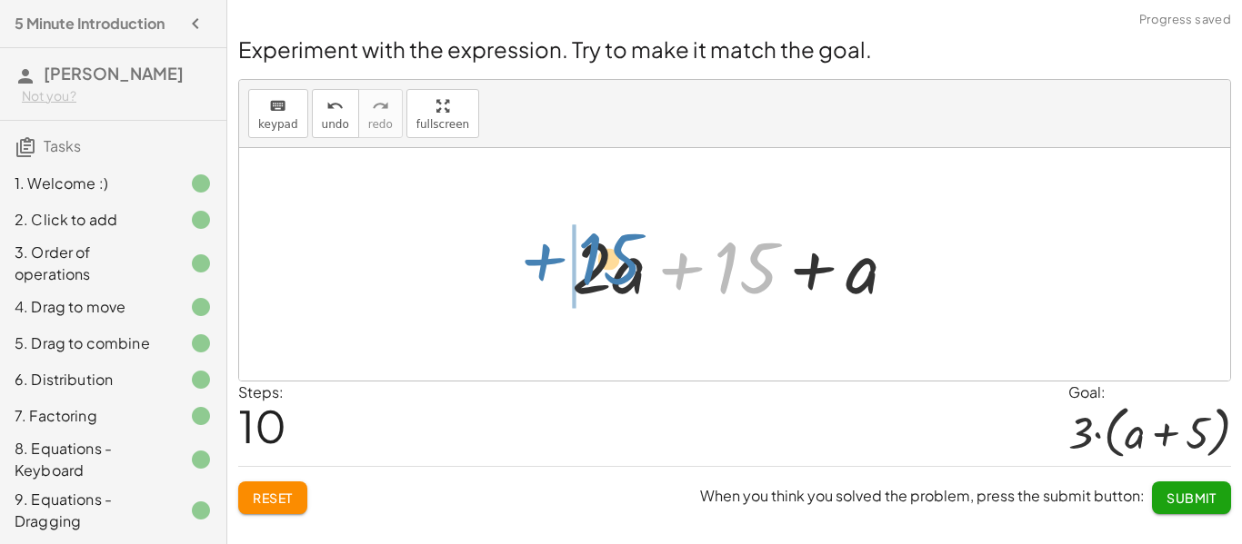
drag, startPoint x: 728, startPoint y: 264, endPoint x: 587, endPoint y: 259, distance: 141.0
click at [587, 259] on div at bounding box center [742, 265] width 358 height 94
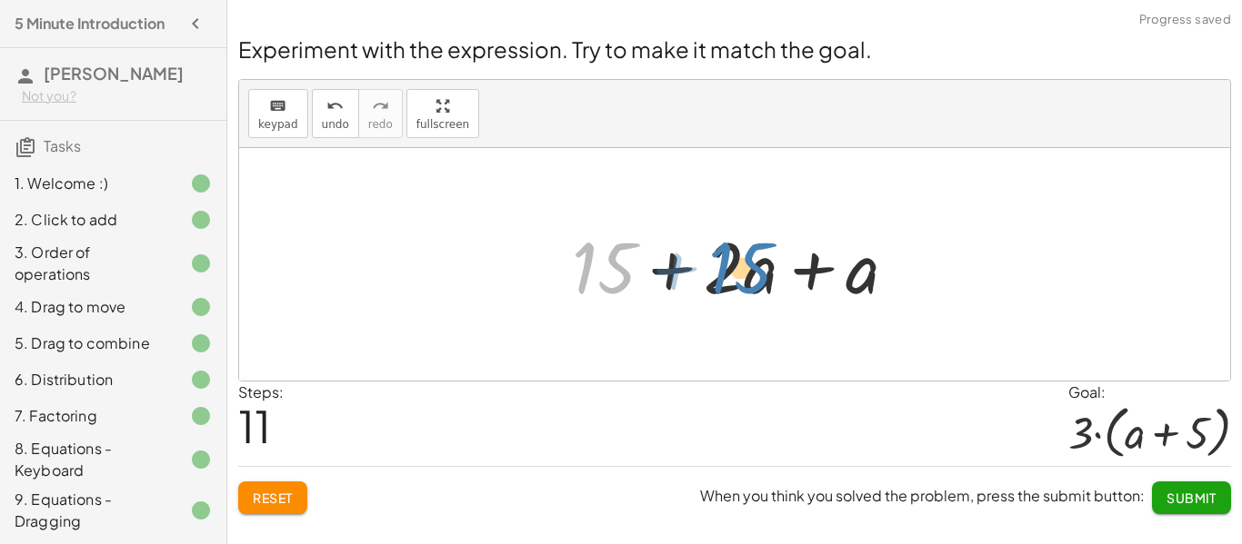
drag, startPoint x: 609, startPoint y: 264, endPoint x: 743, endPoint y: 264, distance: 133.6
click at [743, 264] on div at bounding box center [742, 265] width 358 height 94
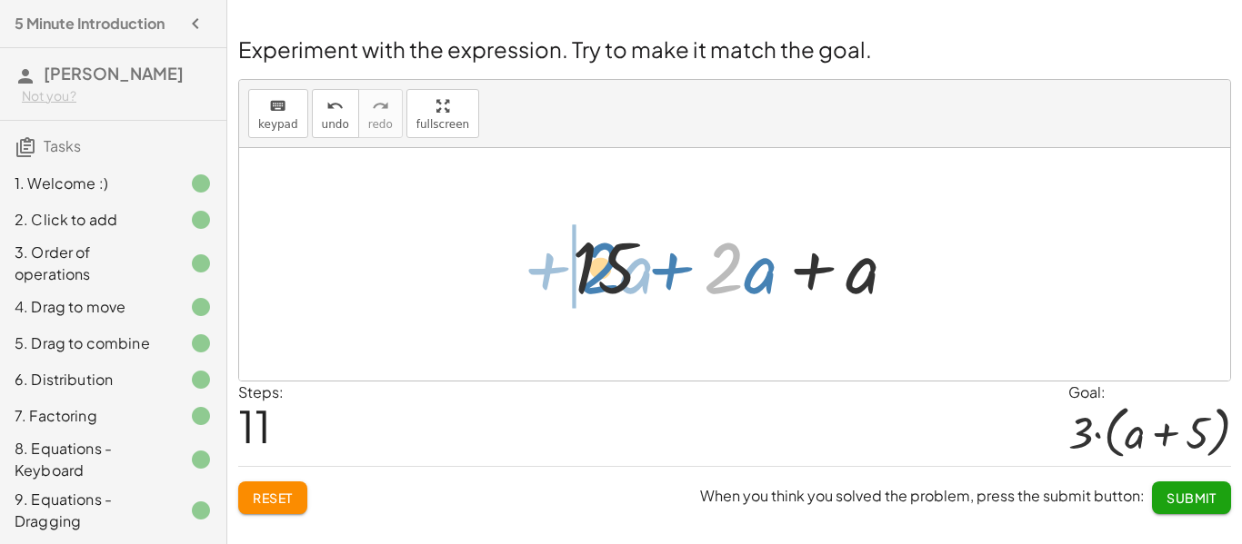
drag, startPoint x: 726, startPoint y: 265, endPoint x: 603, endPoint y: 265, distance: 123.6
click at [603, 265] on div at bounding box center [742, 265] width 358 height 94
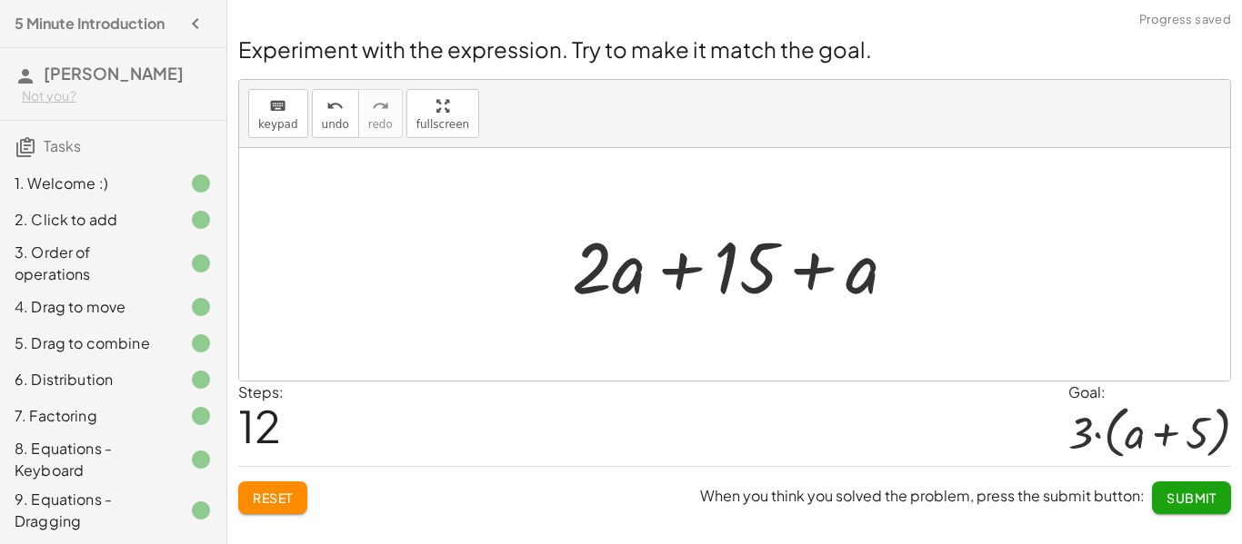
drag, startPoint x: 831, startPoint y: 214, endPoint x: 856, endPoint y: 271, distance: 62.7
click at [856, 271] on div "+ · 2 · ( + a + 4 ) − a + · a · ( + 3 − 1 ) + 7 + · 2 · a + · 2 · 4 − a + · a ·…" at bounding box center [734, 265] width 381 height 103
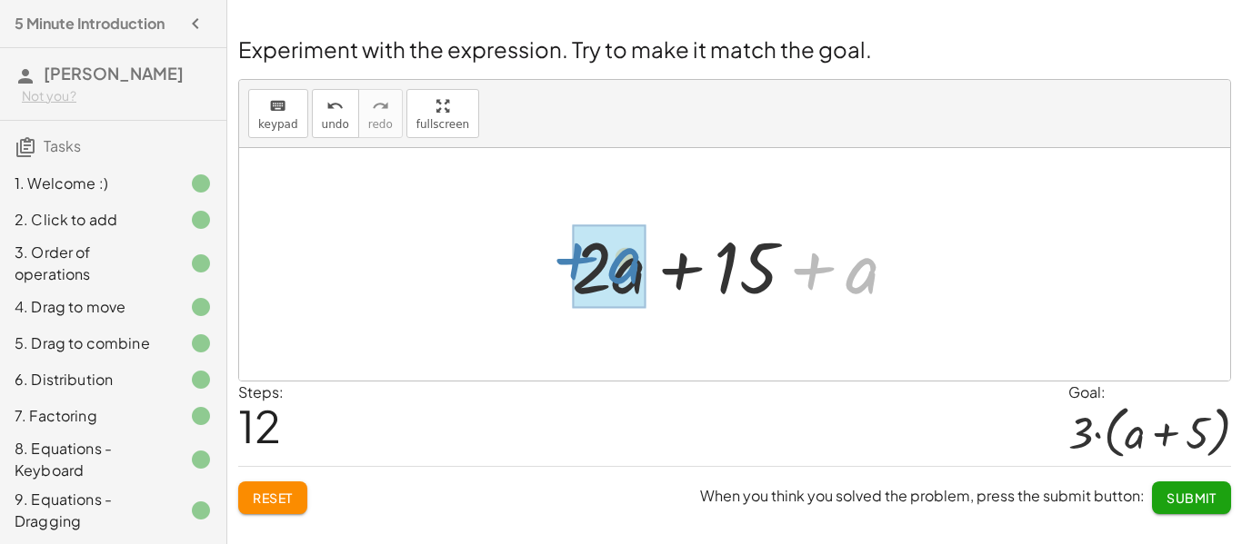
drag, startPoint x: 856, startPoint y: 272, endPoint x: 617, endPoint y: 263, distance: 239.2
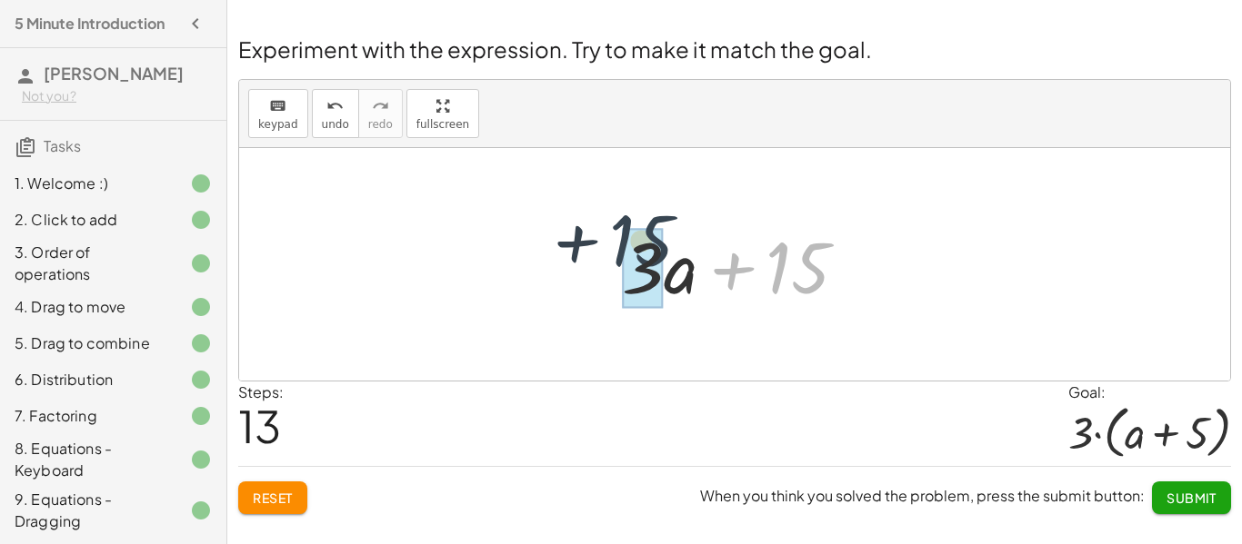
drag, startPoint x: 786, startPoint y: 263, endPoint x: 623, endPoint y: 247, distance: 164.3
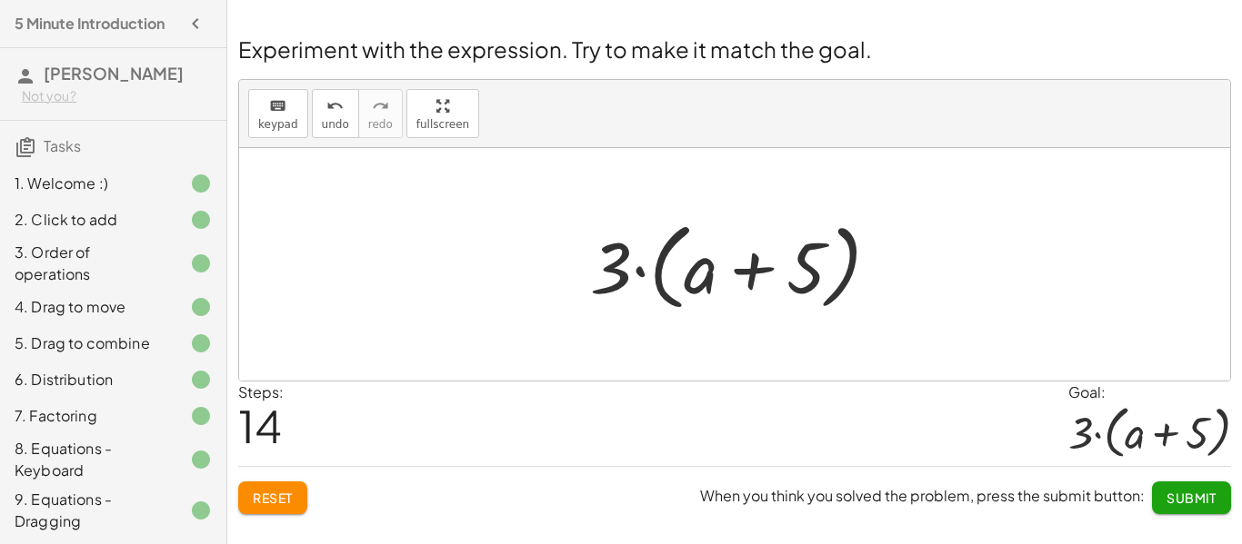
click at [1185, 487] on button "Submit" at bounding box center [1191, 498] width 79 height 33
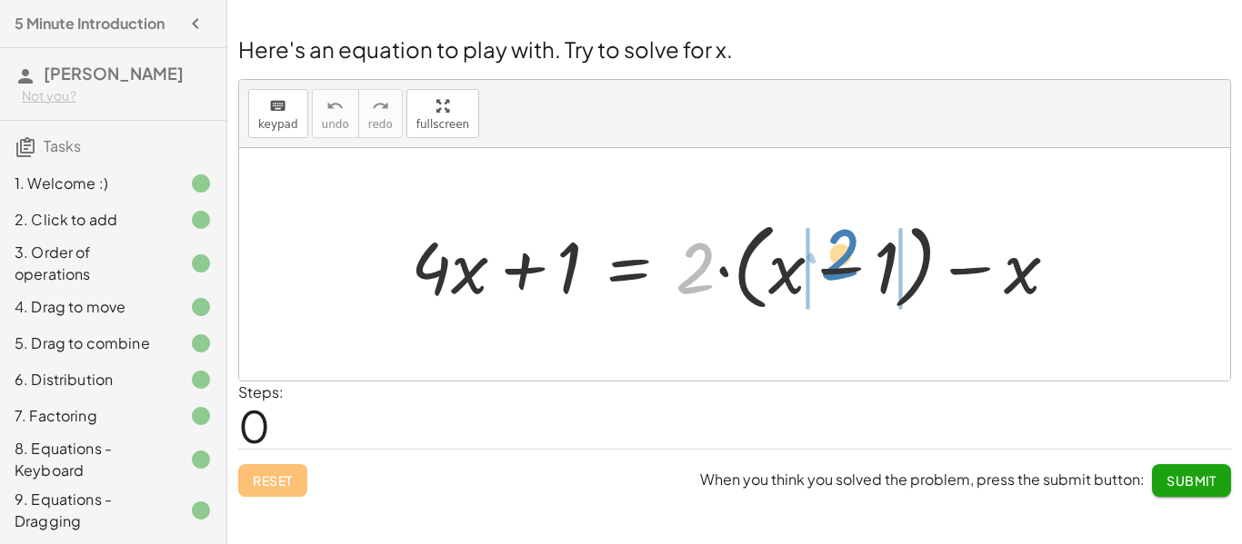
drag, startPoint x: 708, startPoint y: 260, endPoint x: 852, endPoint y: 246, distance: 144.3
click at [852, 246] on div at bounding box center [742, 265] width 680 height 105
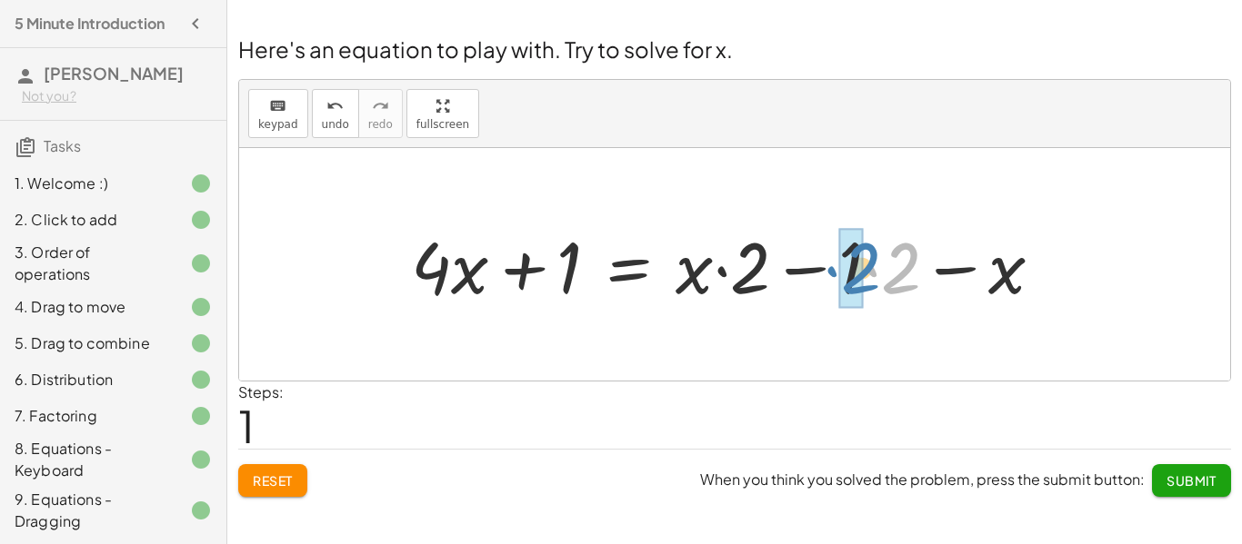
drag, startPoint x: 888, startPoint y: 279, endPoint x: 847, endPoint y: 279, distance: 40.9
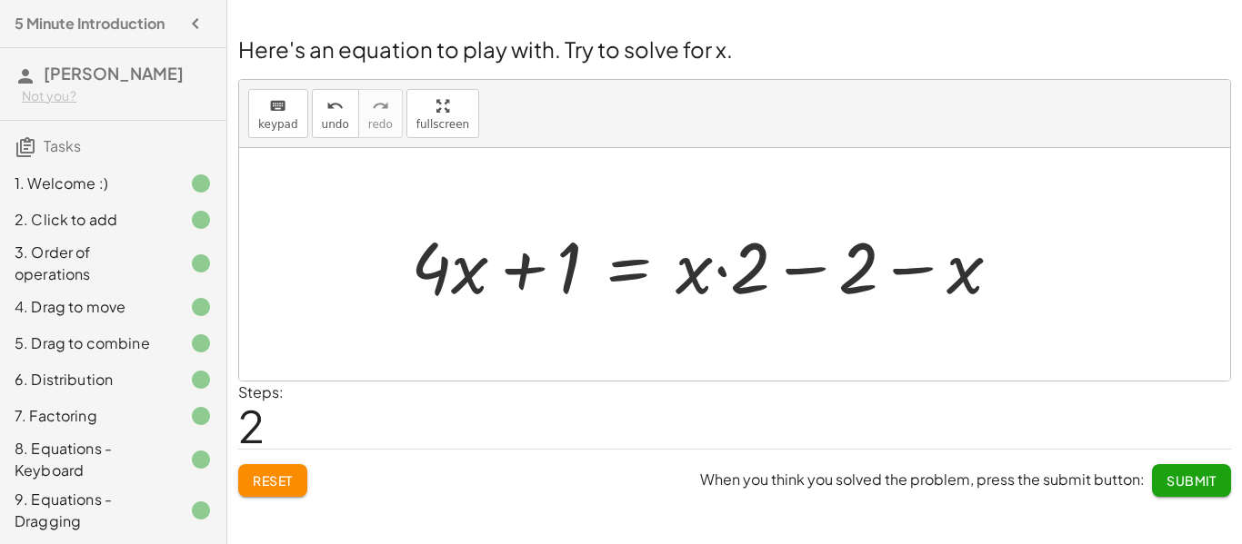
click at [790, 277] on div at bounding box center [713, 265] width 623 height 94
click at [796, 272] on div at bounding box center [713, 265] width 623 height 94
drag, startPoint x: 853, startPoint y: 268, endPoint x: 870, endPoint y: 278, distance: 19.2
click at [870, 278] on div at bounding box center [713, 265] width 623 height 94
click at [723, 272] on div at bounding box center [713, 265] width 623 height 94
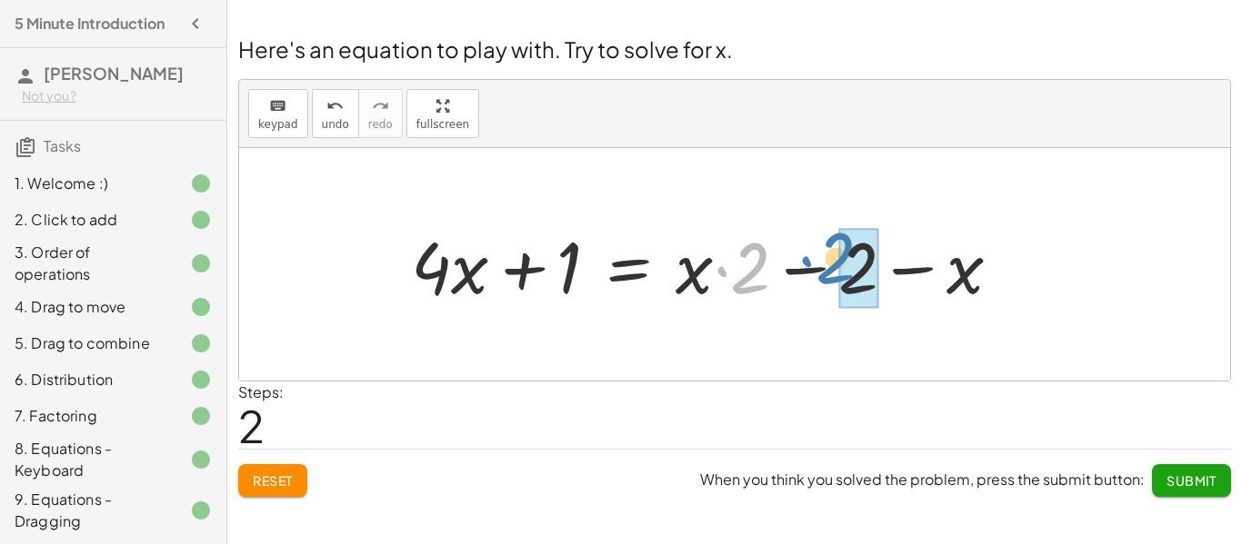
drag, startPoint x: 762, startPoint y: 273, endPoint x: 861, endPoint y: 265, distance: 99.3
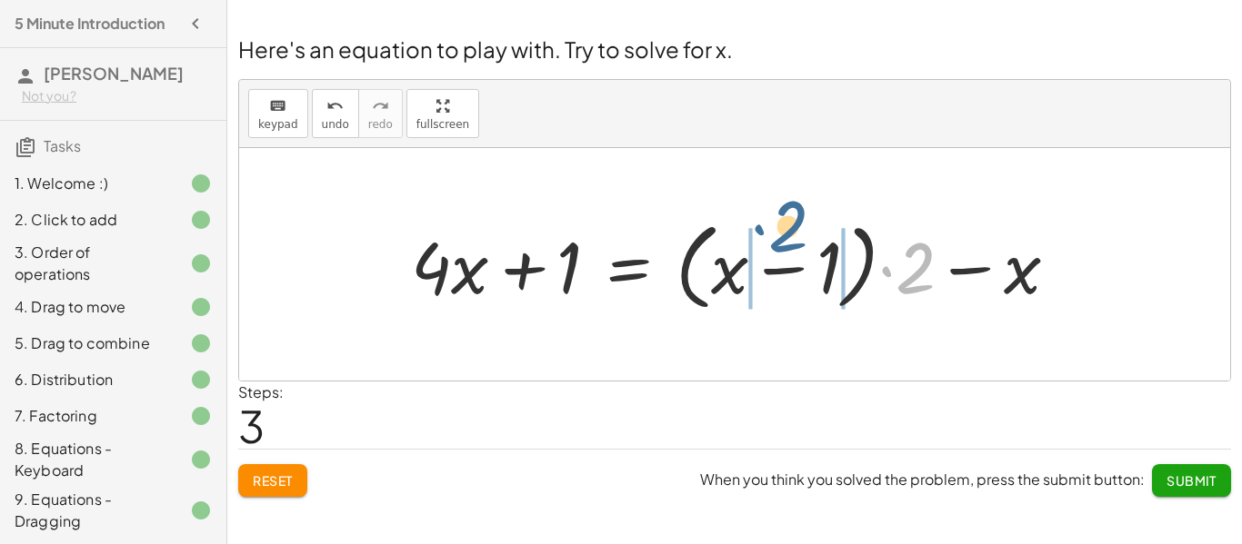
drag, startPoint x: 908, startPoint y: 276, endPoint x: 778, endPoint y: 235, distance: 136.5
click at [778, 235] on div at bounding box center [742, 265] width 680 height 105
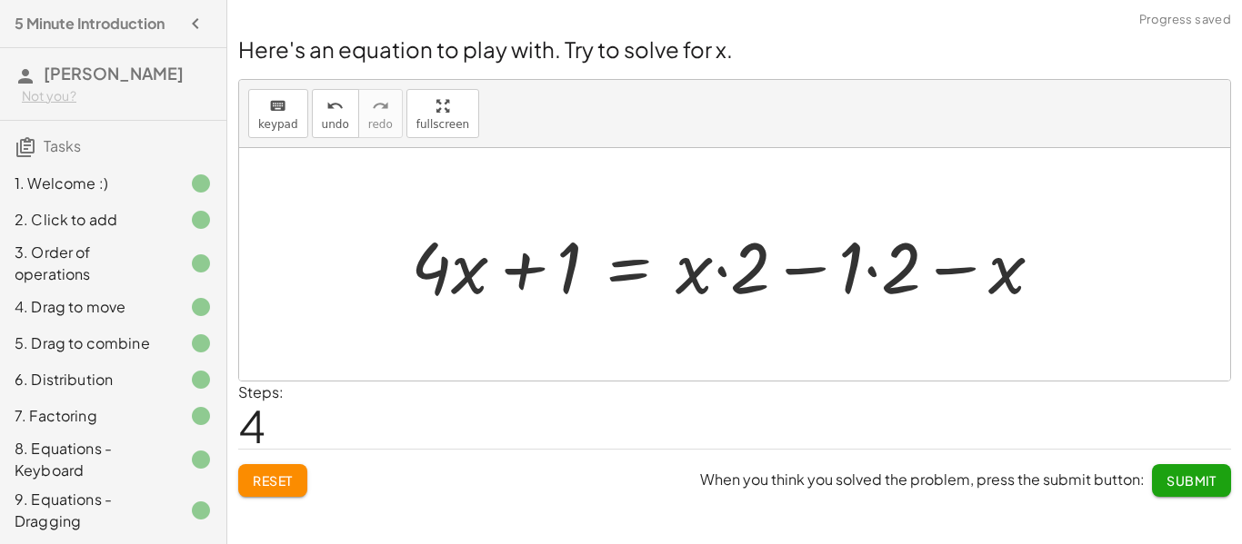
click at [855, 270] on div at bounding box center [734, 265] width 664 height 94
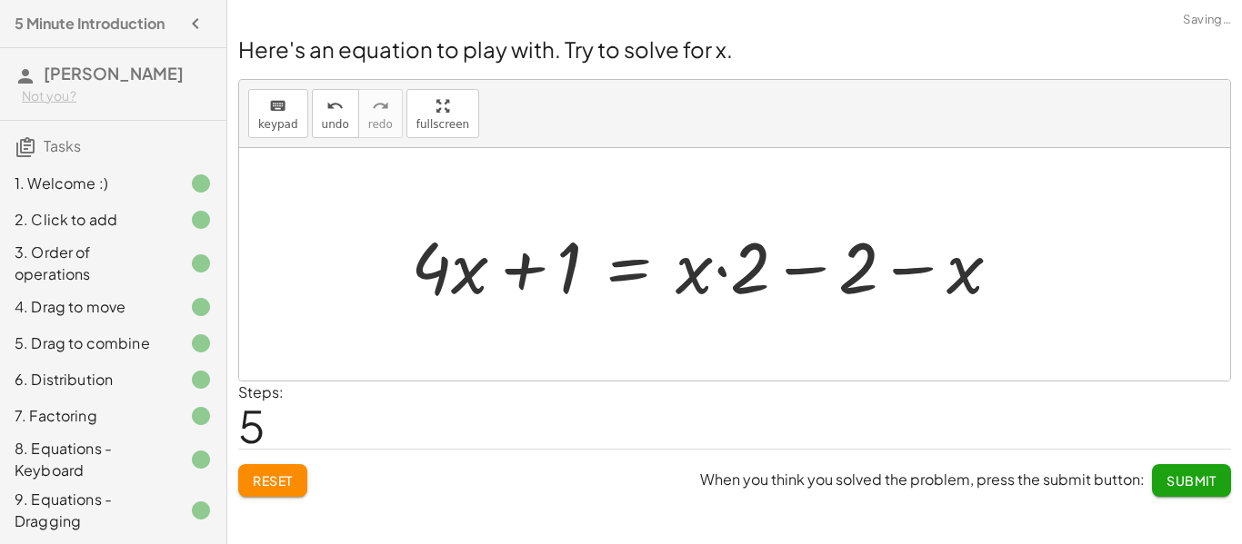
click at [857, 271] on div at bounding box center [713, 265] width 623 height 94
drag, startPoint x: 755, startPoint y: 272, endPoint x: 852, endPoint y: 264, distance: 96.6
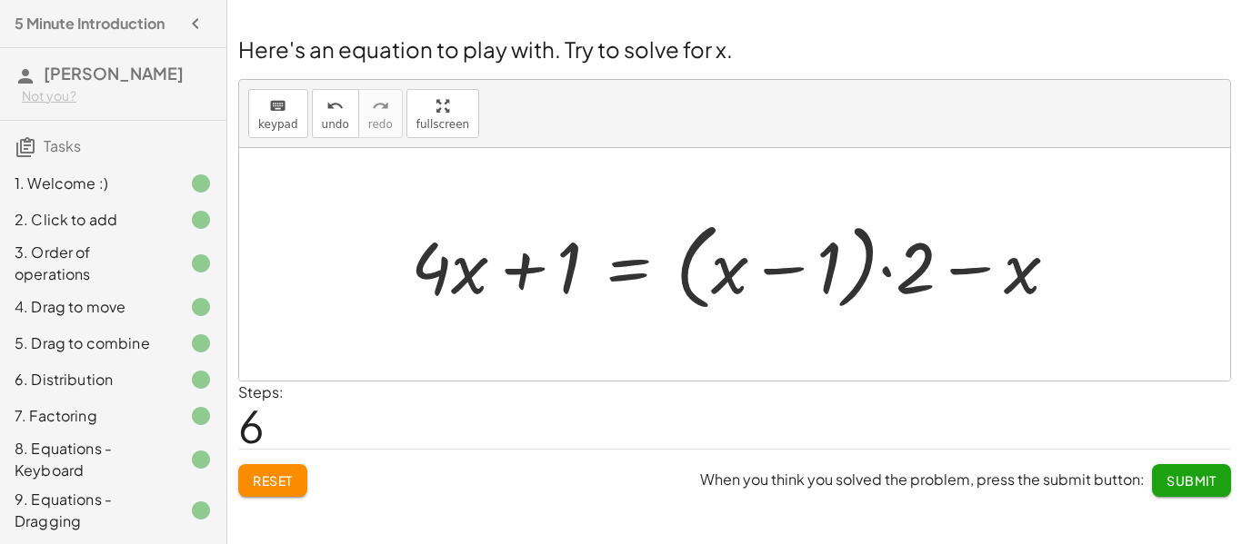
click at [883, 273] on div at bounding box center [742, 265] width 680 height 105
drag, startPoint x: 914, startPoint y: 265, endPoint x: 798, endPoint y: 231, distance: 121.4
click at [798, 231] on div at bounding box center [742, 265] width 680 height 105
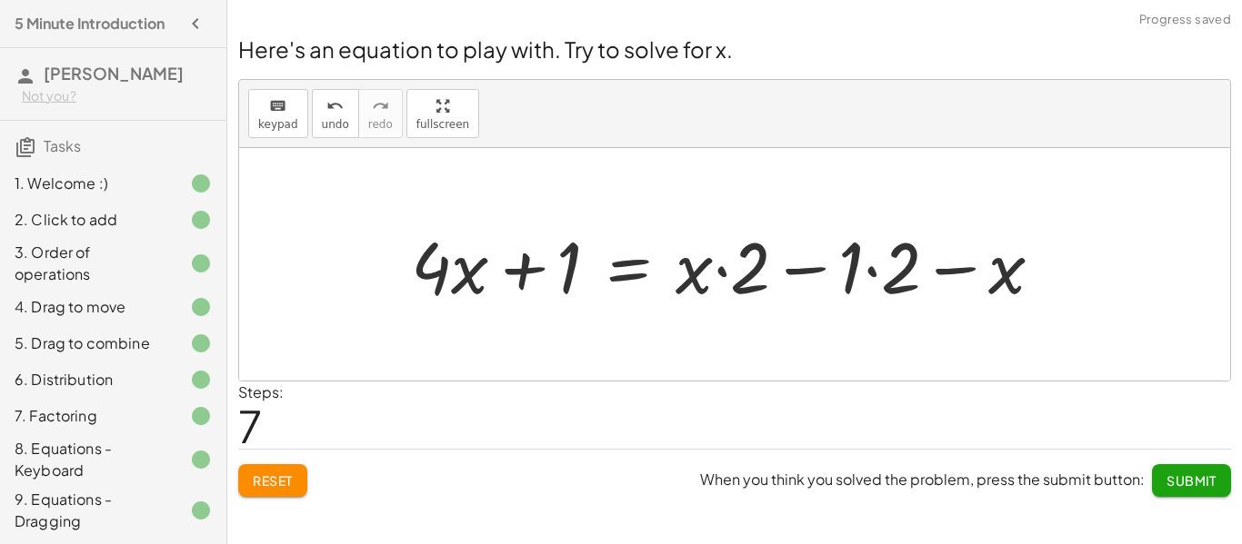
click at [805, 275] on div at bounding box center [734, 265] width 664 height 94
click at [843, 276] on div at bounding box center [734, 265] width 664 height 94
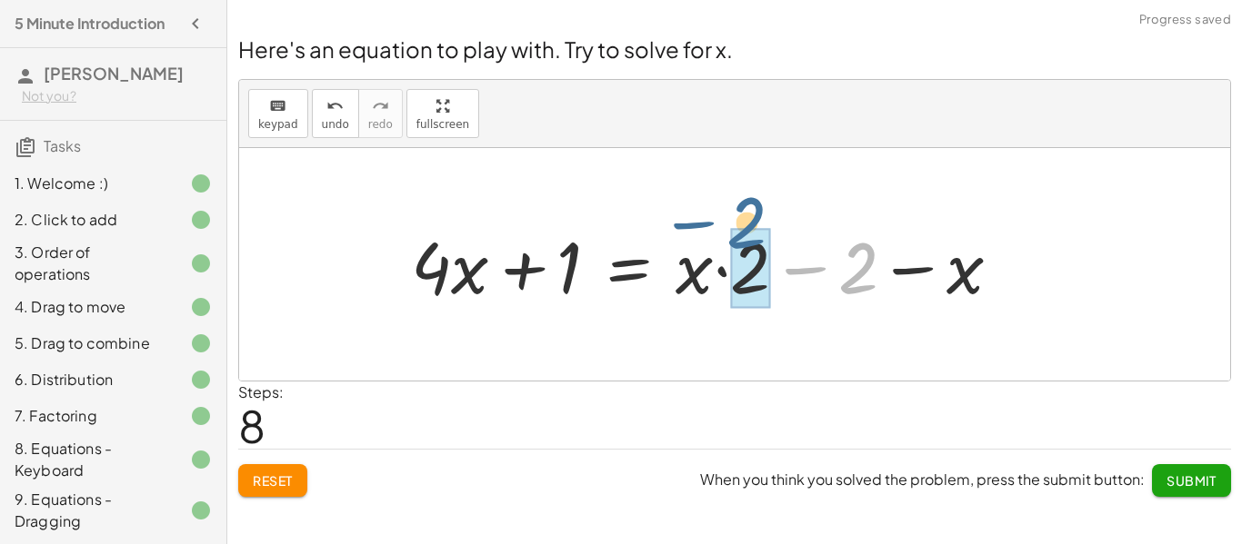
drag, startPoint x: 863, startPoint y: 276, endPoint x: 749, endPoint y: 237, distance: 120.1
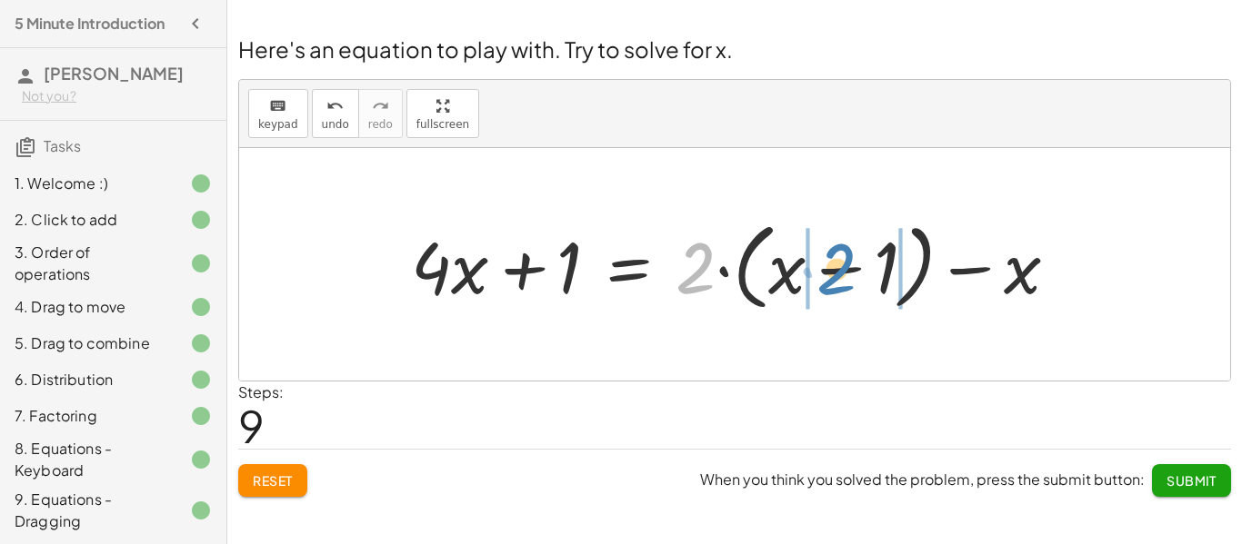
drag, startPoint x: 700, startPoint y: 268, endPoint x: 841, endPoint y: 269, distance: 140.9
click at [841, 269] on div at bounding box center [742, 265] width 680 height 105
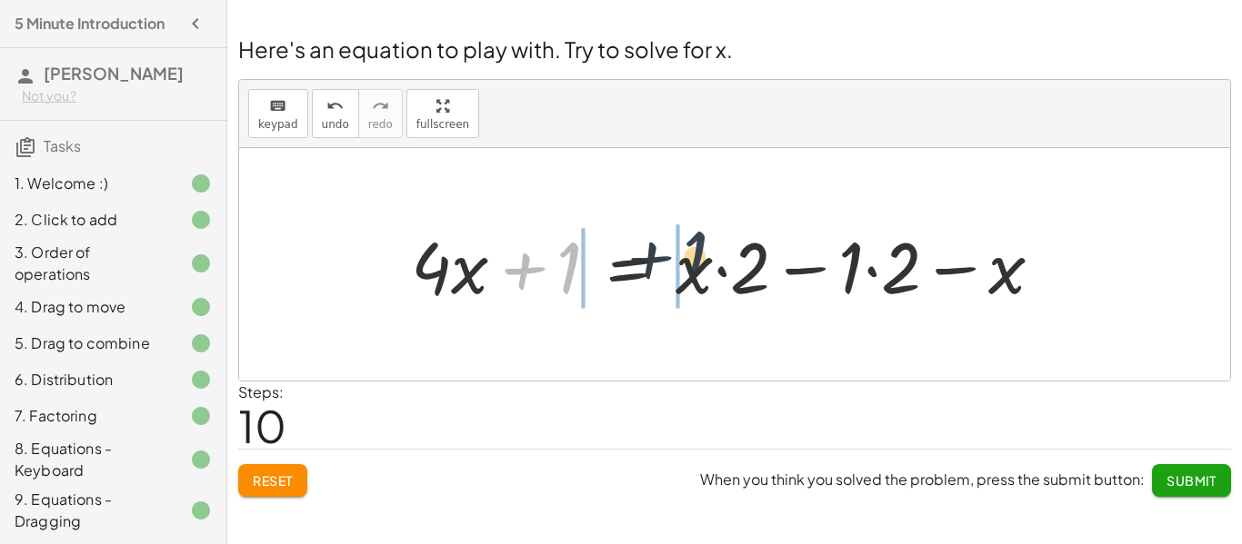
drag, startPoint x: 573, startPoint y: 268, endPoint x: 781, endPoint y: 282, distance: 208.6
click at [781, 282] on div at bounding box center [734, 265] width 664 height 94
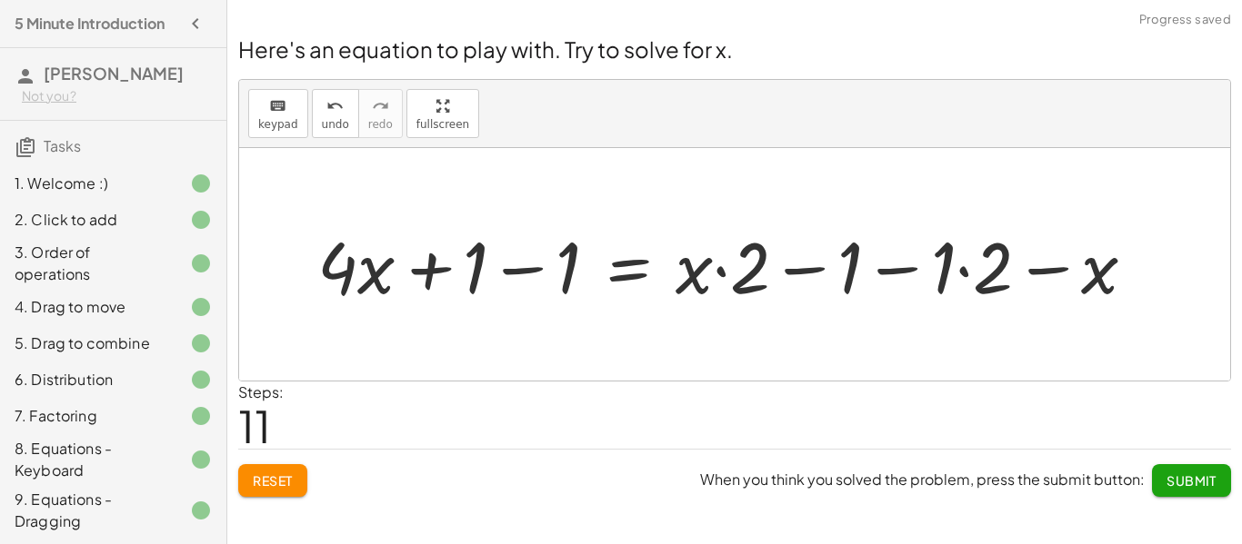
click at [300, 474] on button "Reset" at bounding box center [272, 480] width 69 height 33
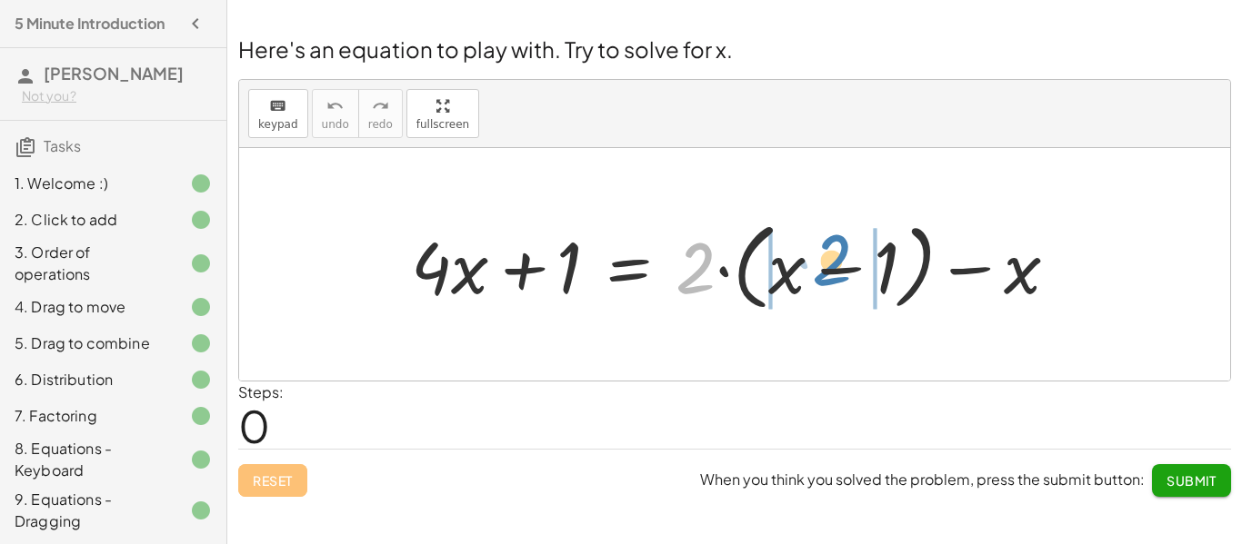
drag, startPoint x: 694, startPoint y: 268, endPoint x: 833, endPoint y: 262, distance: 138.3
click at [833, 262] on div at bounding box center [742, 265] width 680 height 105
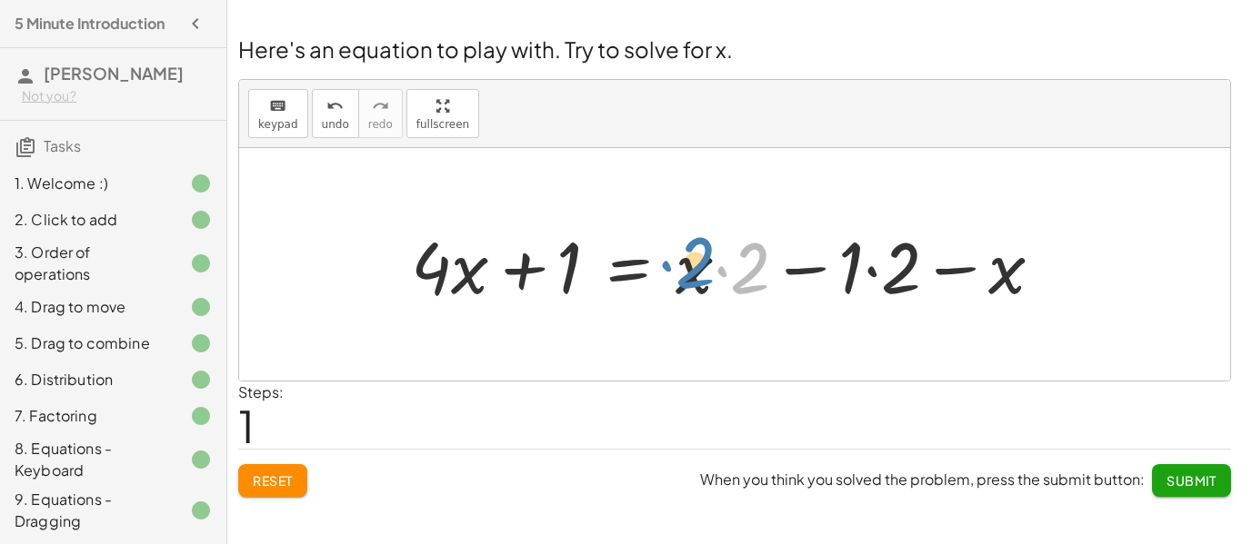
drag, startPoint x: 757, startPoint y: 273, endPoint x: 702, endPoint y: 267, distance: 55.7
click at [702, 267] on div at bounding box center [734, 265] width 664 height 94
click at [716, 270] on div at bounding box center [734, 265] width 664 height 94
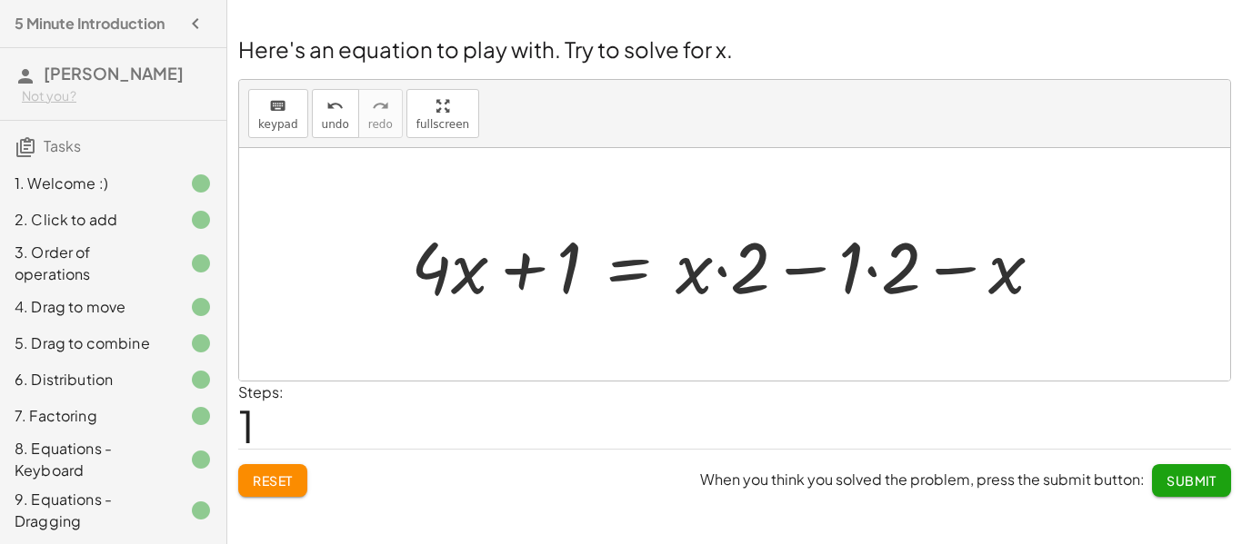
click at [854, 273] on div at bounding box center [734, 265] width 664 height 94
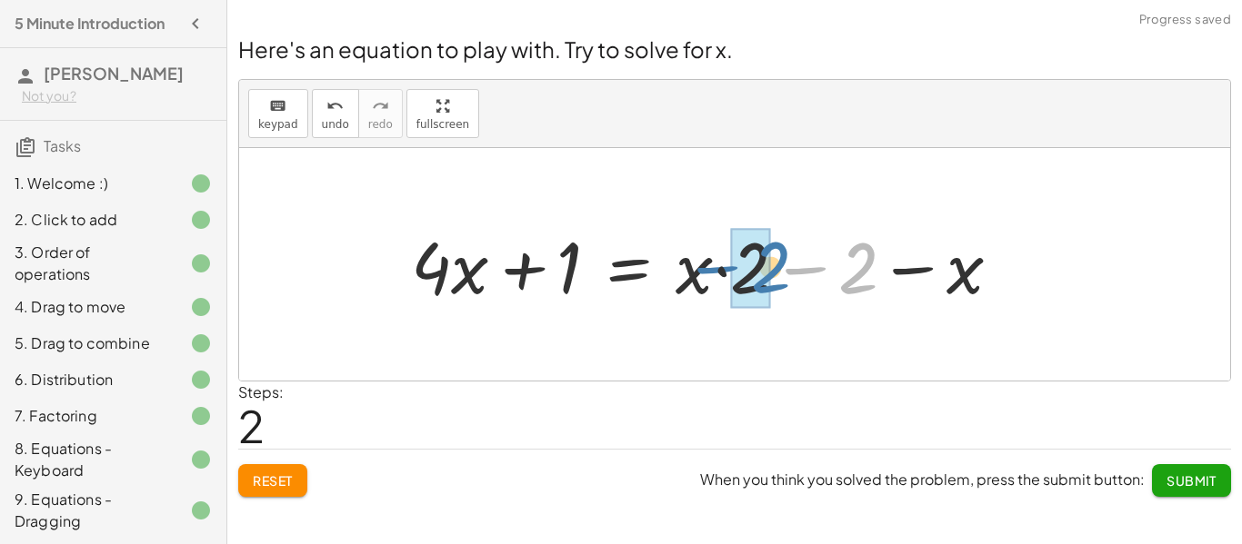
drag, startPoint x: 854, startPoint y: 273, endPoint x: 761, endPoint y: 272, distance: 93.6
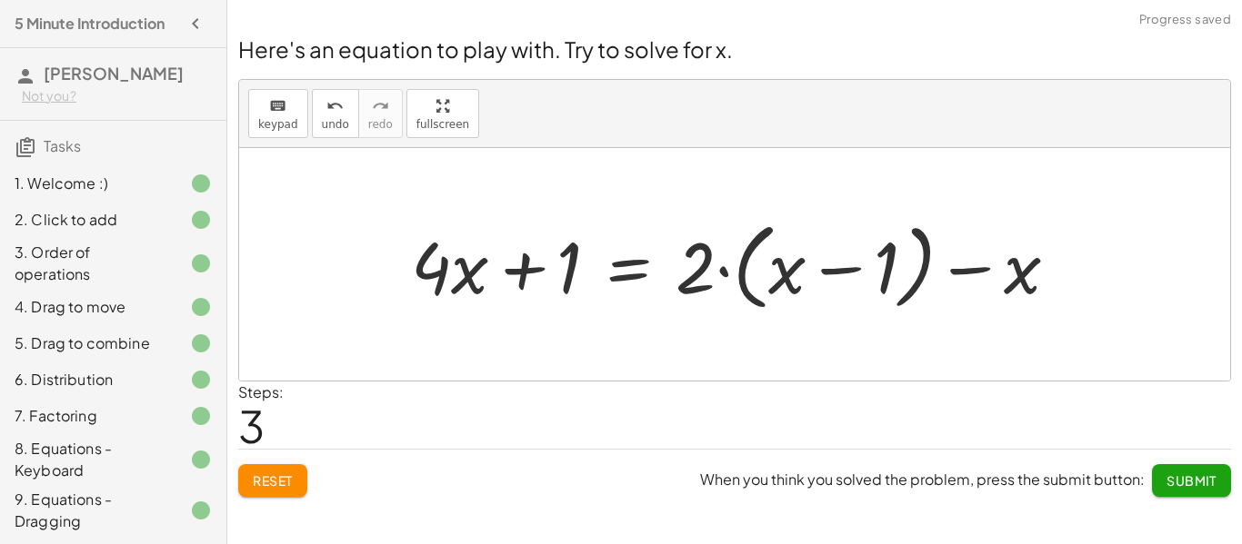
click at [295, 476] on button "Reset" at bounding box center [272, 480] width 69 height 33
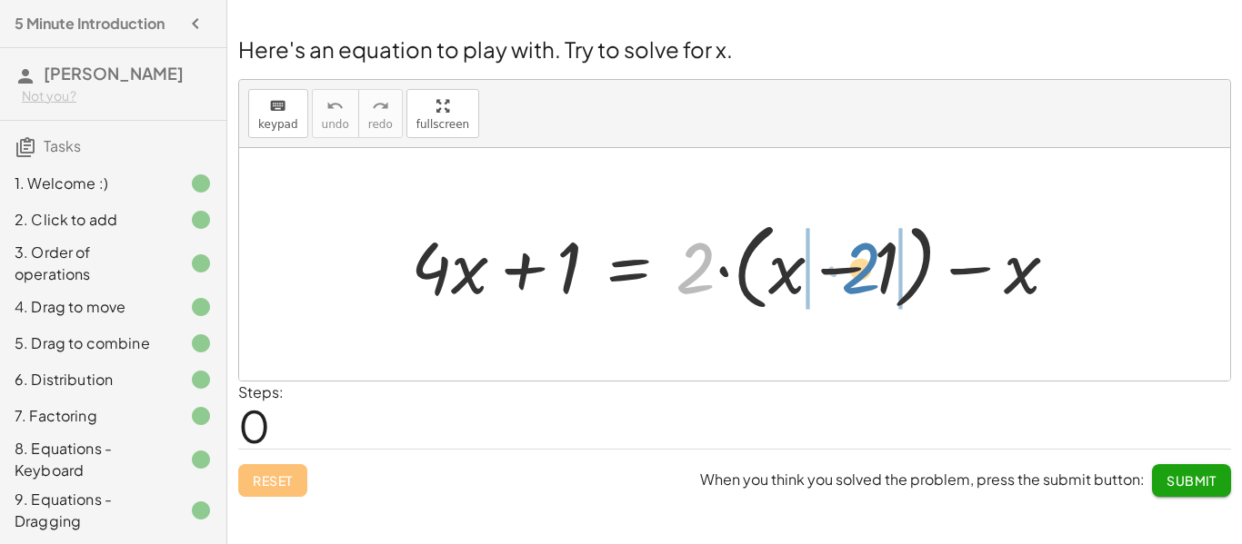
drag, startPoint x: 699, startPoint y: 269, endPoint x: 855, endPoint y: 264, distance: 156.4
click at [855, 264] on div at bounding box center [742, 265] width 680 height 105
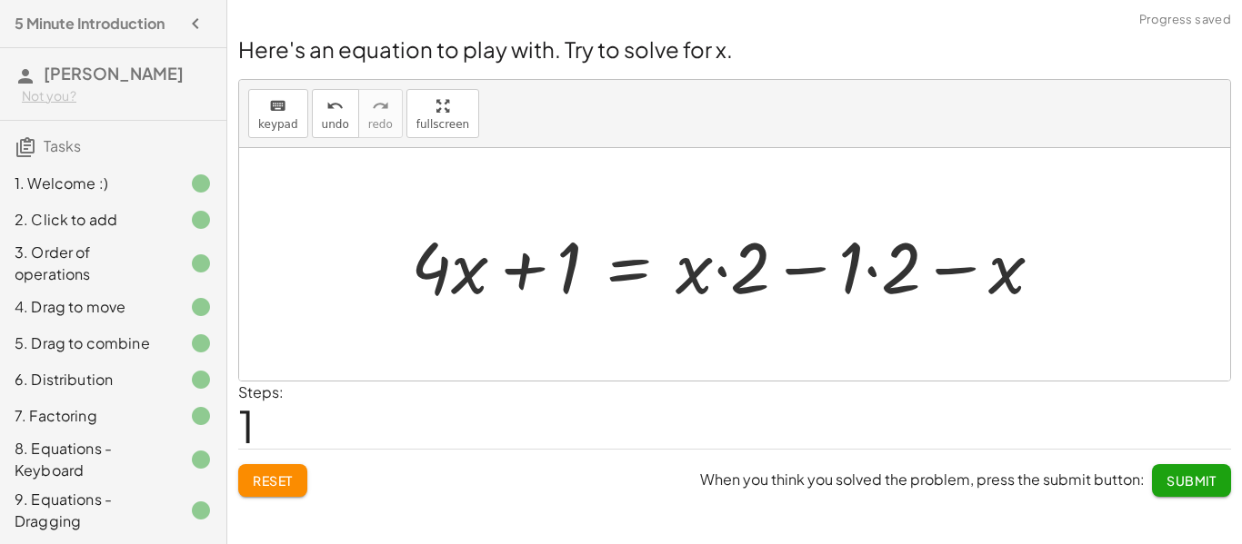
click at [851, 269] on div at bounding box center [734, 265] width 664 height 94
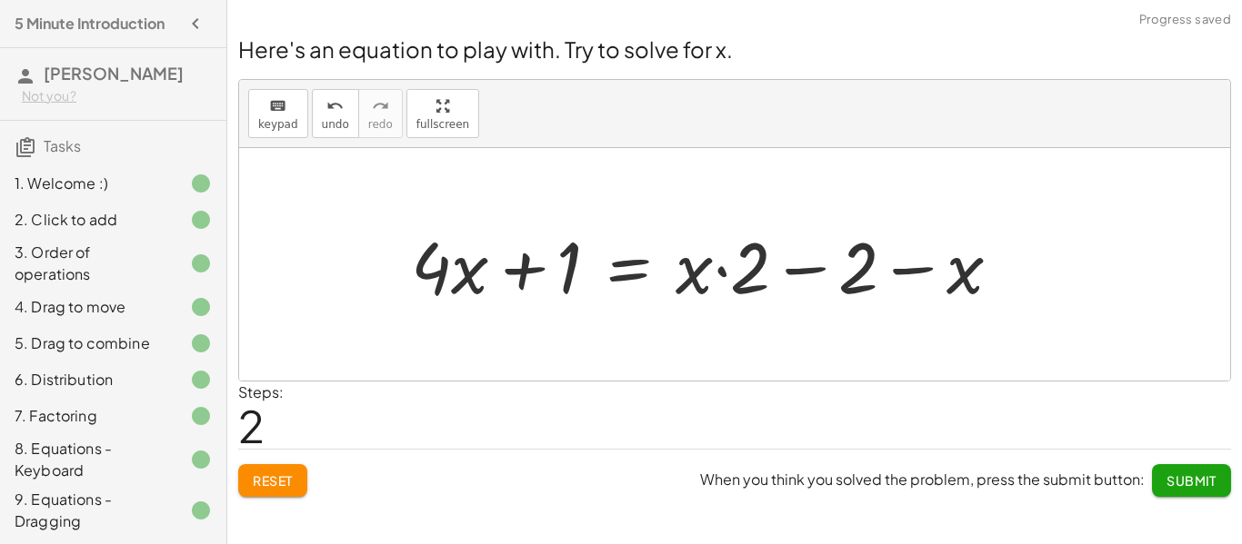
click at [804, 273] on div at bounding box center [713, 265] width 623 height 94
click at [722, 277] on div at bounding box center [713, 265] width 623 height 94
click at [921, 274] on div at bounding box center [713, 265] width 623 height 94
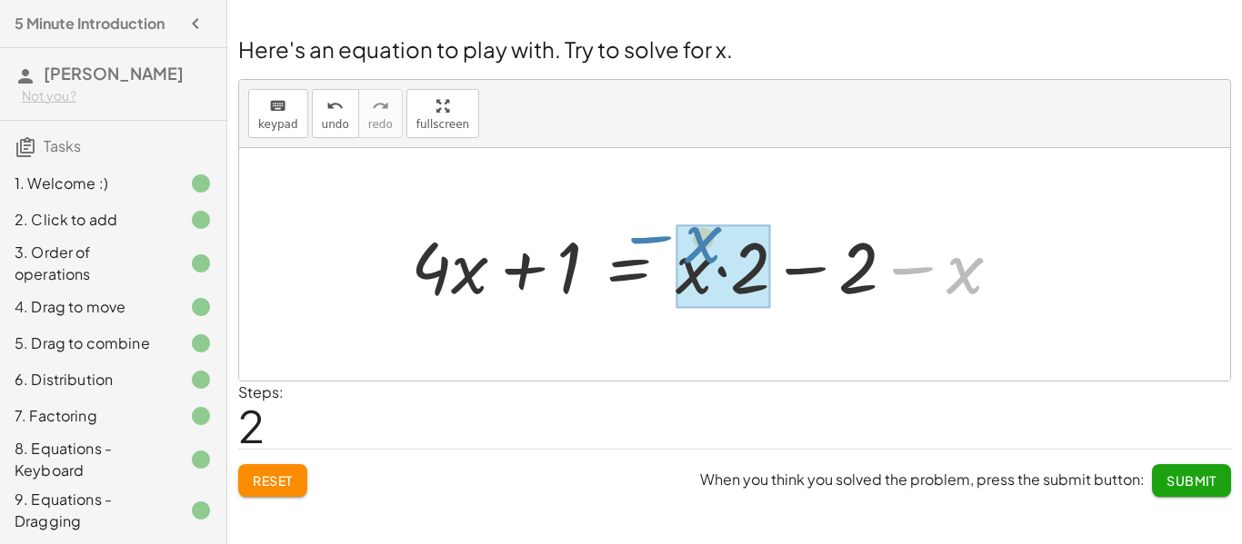
drag, startPoint x: 959, startPoint y: 284, endPoint x: 696, endPoint y: 258, distance: 263.9
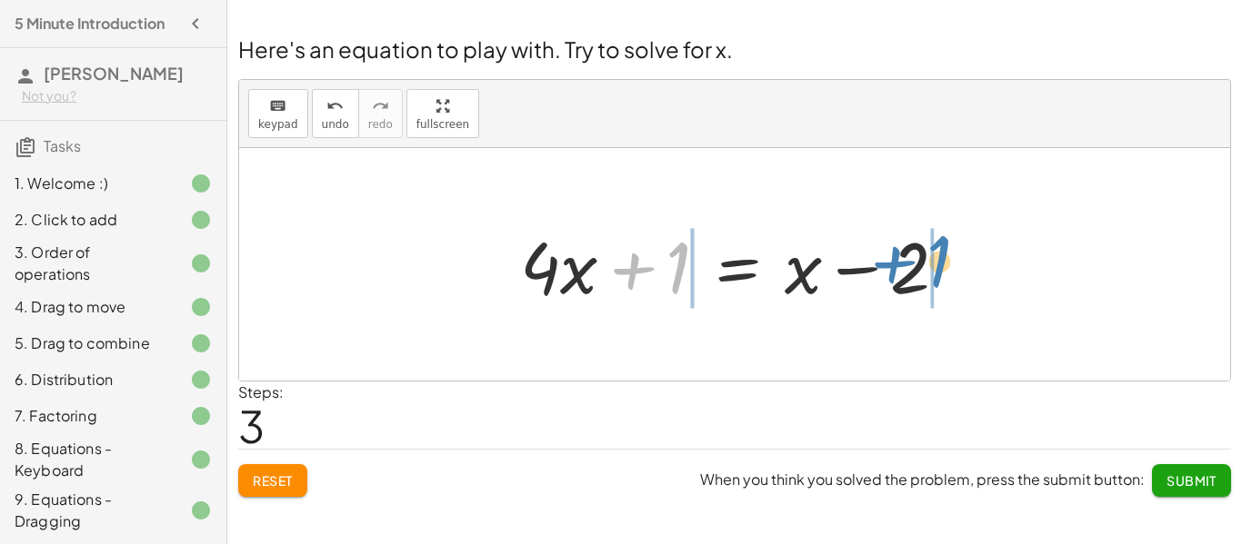
drag, startPoint x: 651, startPoint y: 280, endPoint x: 912, endPoint y: 274, distance: 260.9
click at [912, 274] on div at bounding box center [741, 265] width 460 height 94
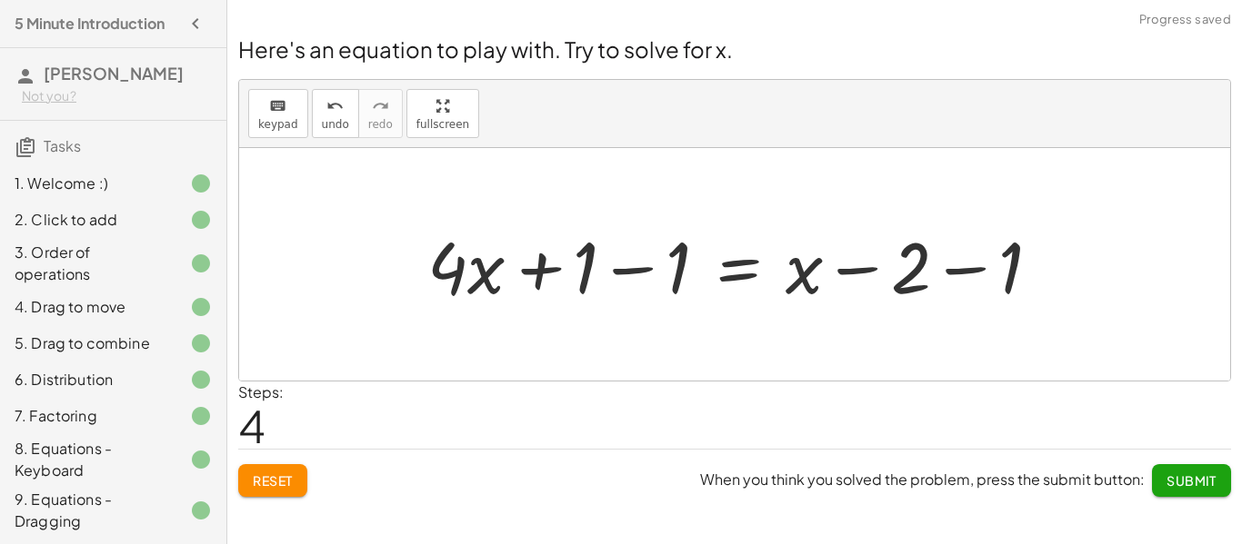
click at [609, 264] on div at bounding box center [741, 265] width 646 height 94
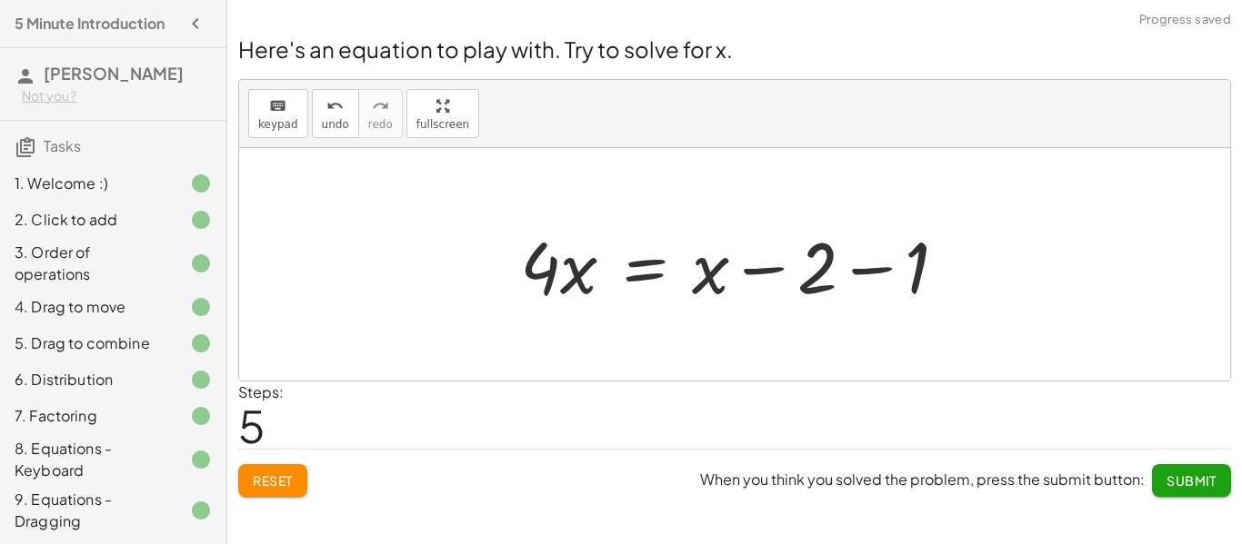
click at [857, 271] on div at bounding box center [741, 265] width 460 height 94
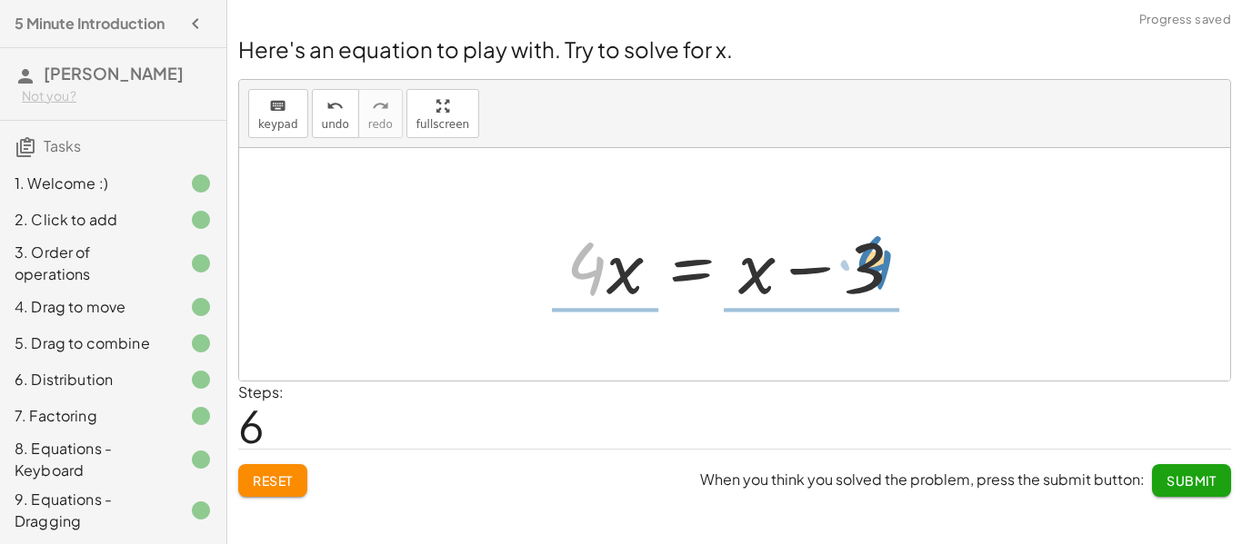
drag, startPoint x: 594, startPoint y: 274, endPoint x: 881, endPoint y: 270, distance: 287.3
click at [881, 270] on div at bounding box center [741, 265] width 369 height 94
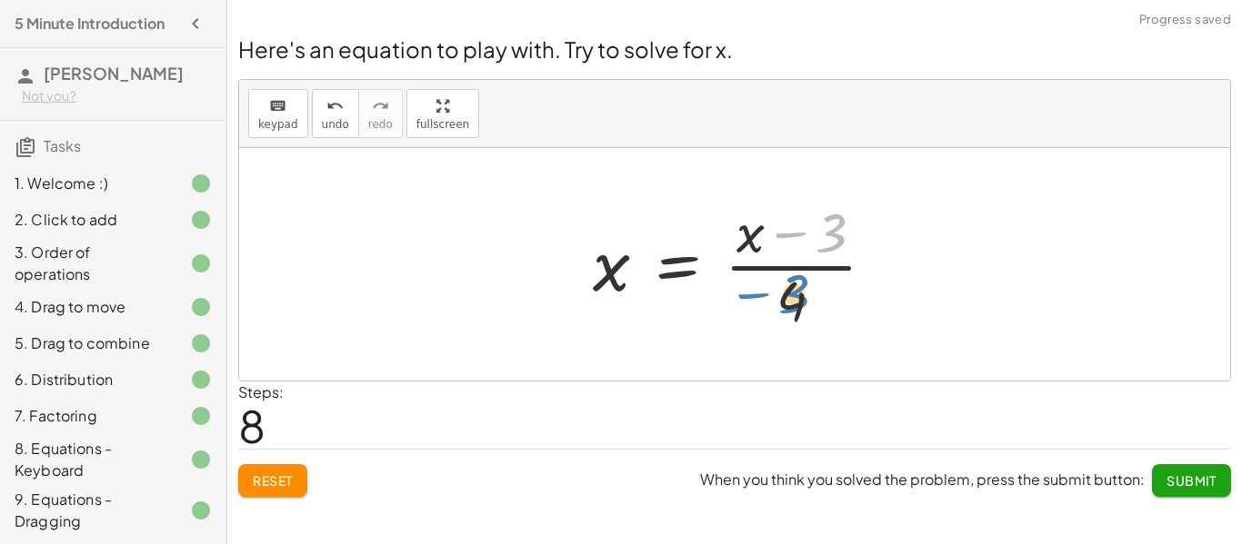
drag, startPoint x: 829, startPoint y: 242, endPoint x: 792, endPoint y: 303, distance: 71.4
click at [792, 303] on div at bounding box center [741, 265] width 315 height 140
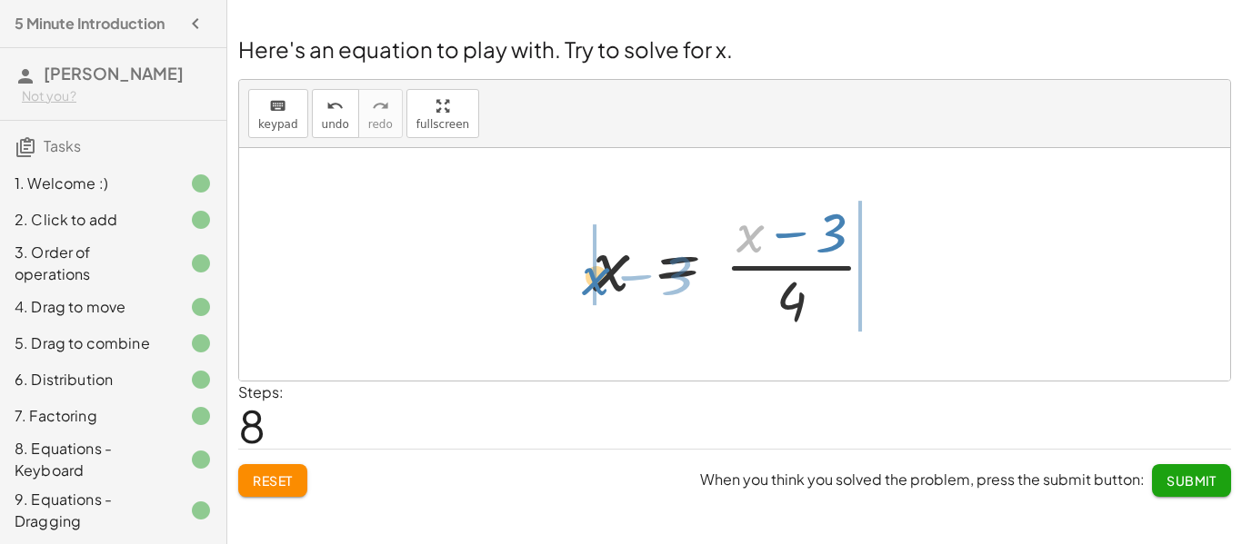
drag, startPoint x: 753, startPoint y: 238, endPoint x: 598, endPoint y: 281, distance: 161.2
click at [598, 281] on div at bounding box center [741, 265] width 315 height 140
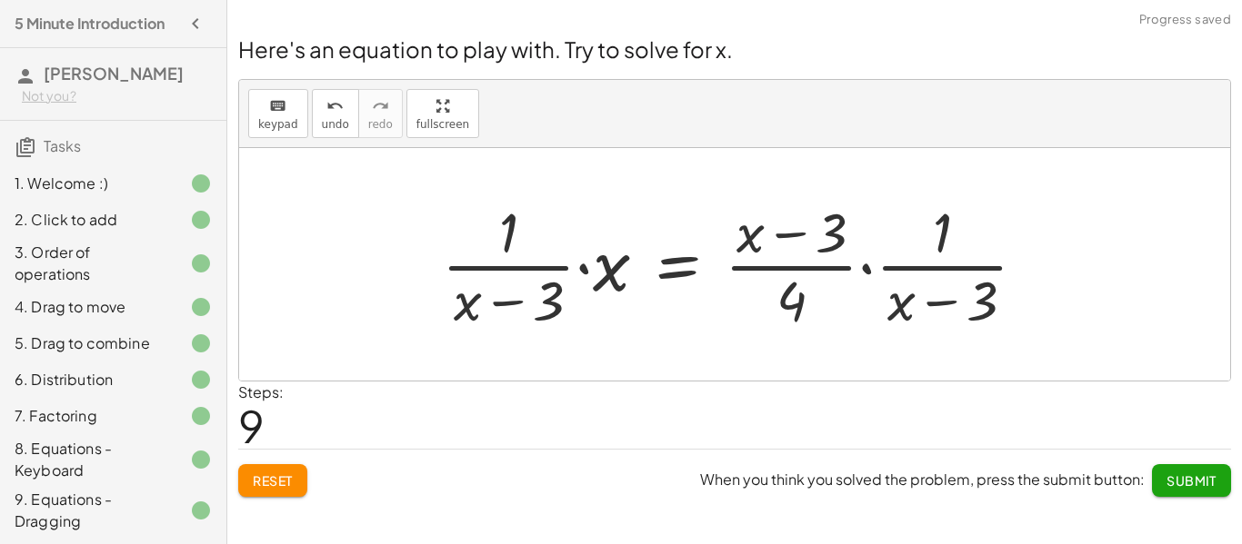
click at [293, 492] on button "Reset" at bounding box center [272, 480] width 69 height 33
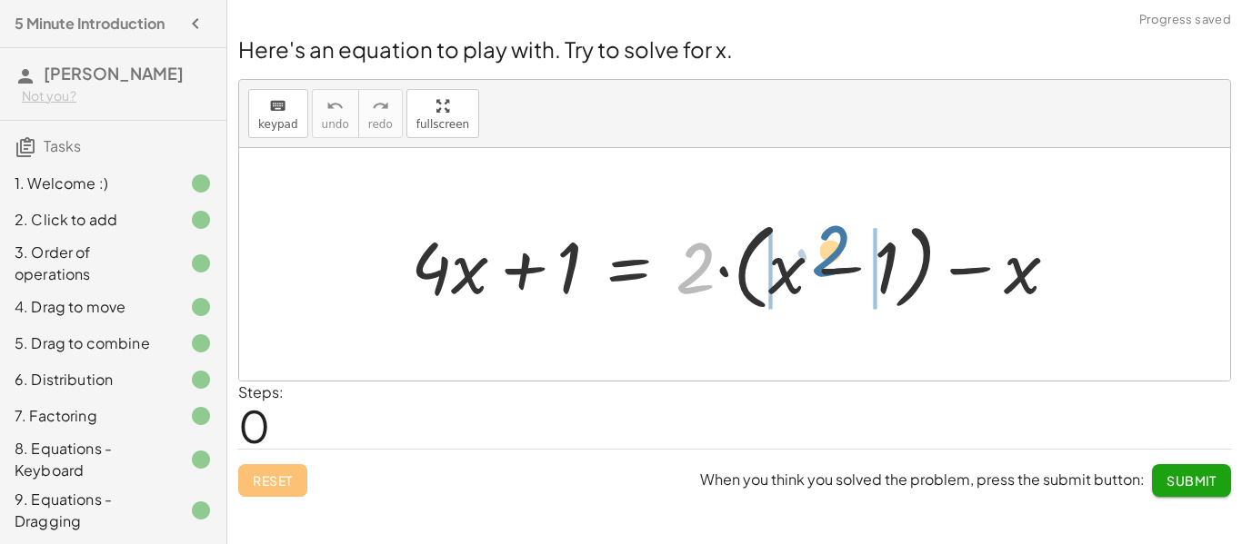
drag, startPoint x: 713, startPoint y: 278, endPoint x: 853, endPoint y: 264, distance: 141.6
click at [853, 264] on div at bounding box center [742, 265] width 680 height 105
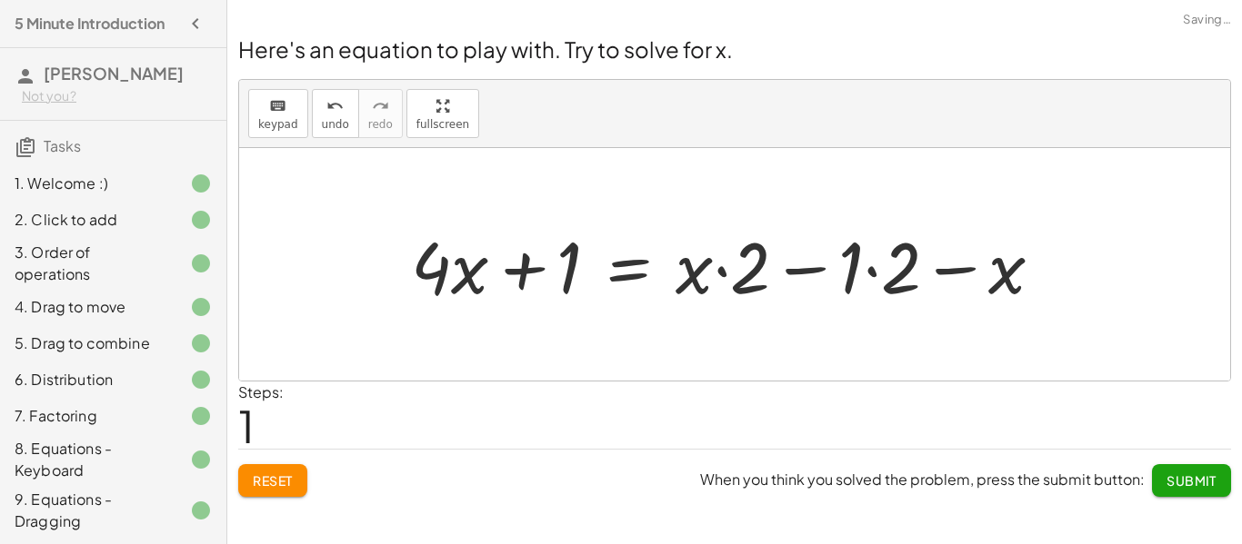
click at [275, 493] on button "Reset" at bounding box center [272, 480] width 69 height 33
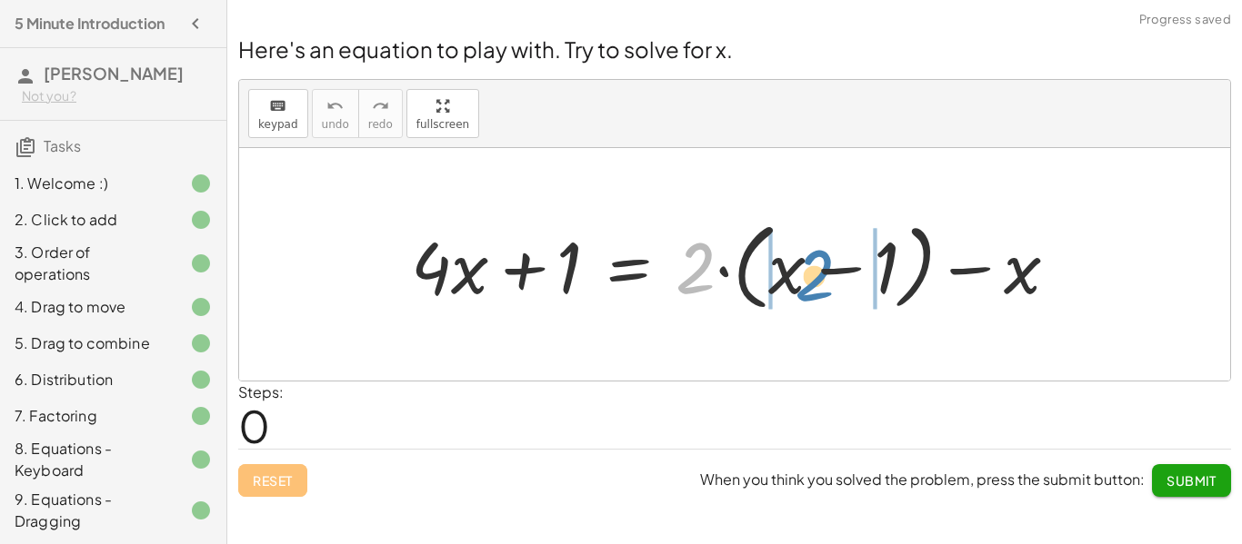
drag, startPoint x: 698, startPoint y: 254, endPoint x: 818, endPoint y: 262, distance: 120.2
click at [818, 262] on div at bounding box center [742, 265] width 680 height 105
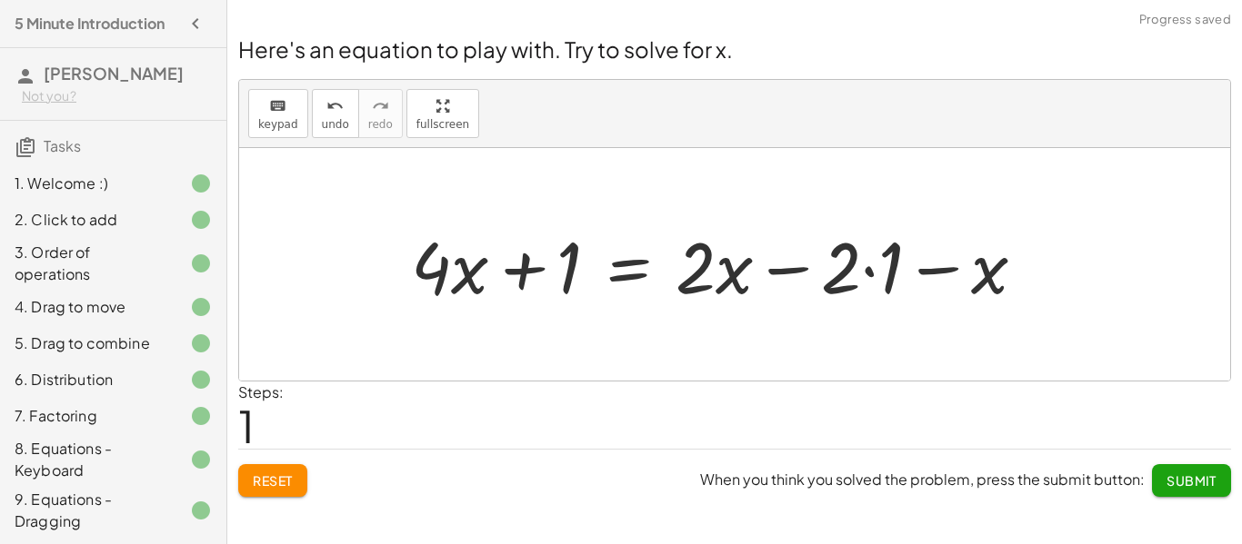
click at [849, 268] on div at bounding box center [725, 265] width 647 height 94
click at [867, 278] on div at bounding box center [725, 265] width 647 height 94
click at [242, 490] on button "Reset" at bounding box center [272, 480] width 69 height 33
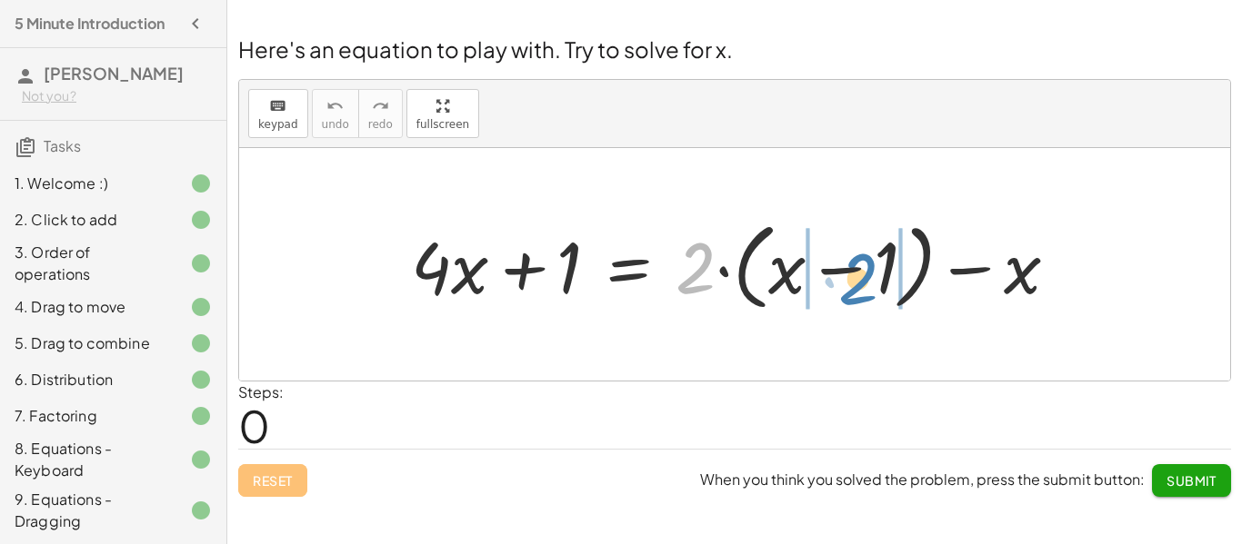
drag, startPoint x: 702, startPoint y: 265, endPoint x: 855, endPoint y: 274, distance: 153.8
click at [855, 274] on div at bounding box center [742, 265] width 680 height 105
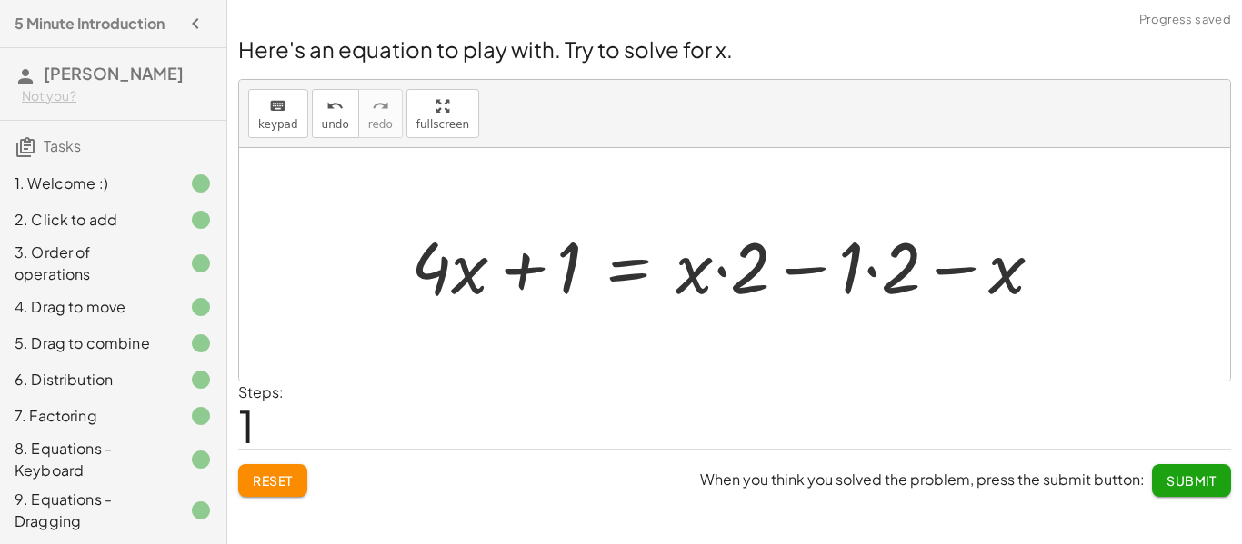
click at [873, 278] on div at bounding box center [734, 265] width 664 height 94
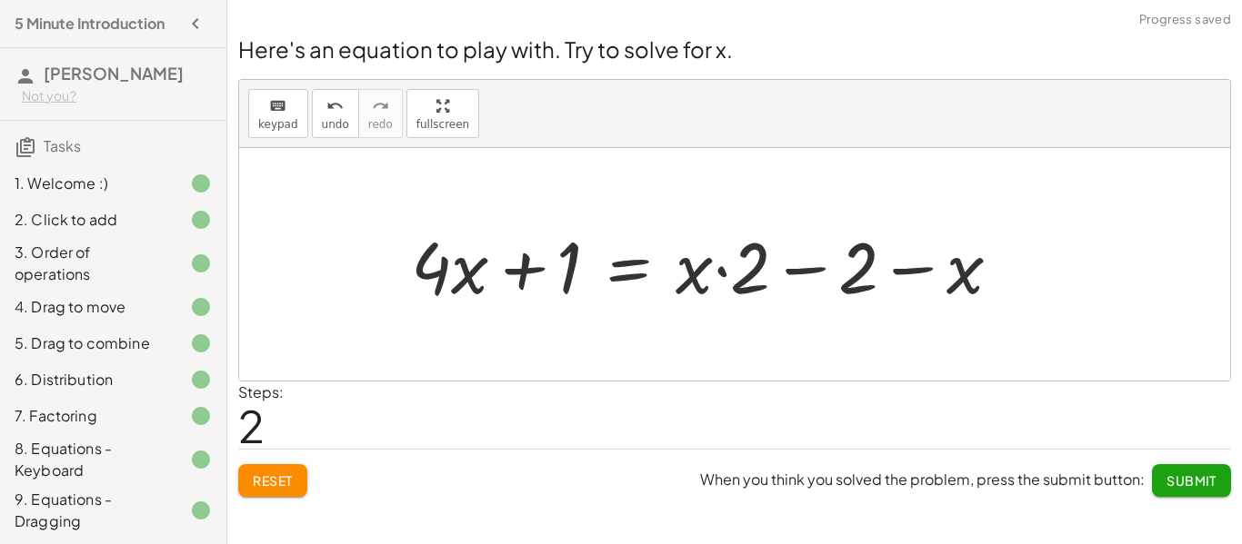
click at [814, 274] on div at bounding box center [713, 265] width 623 height 94
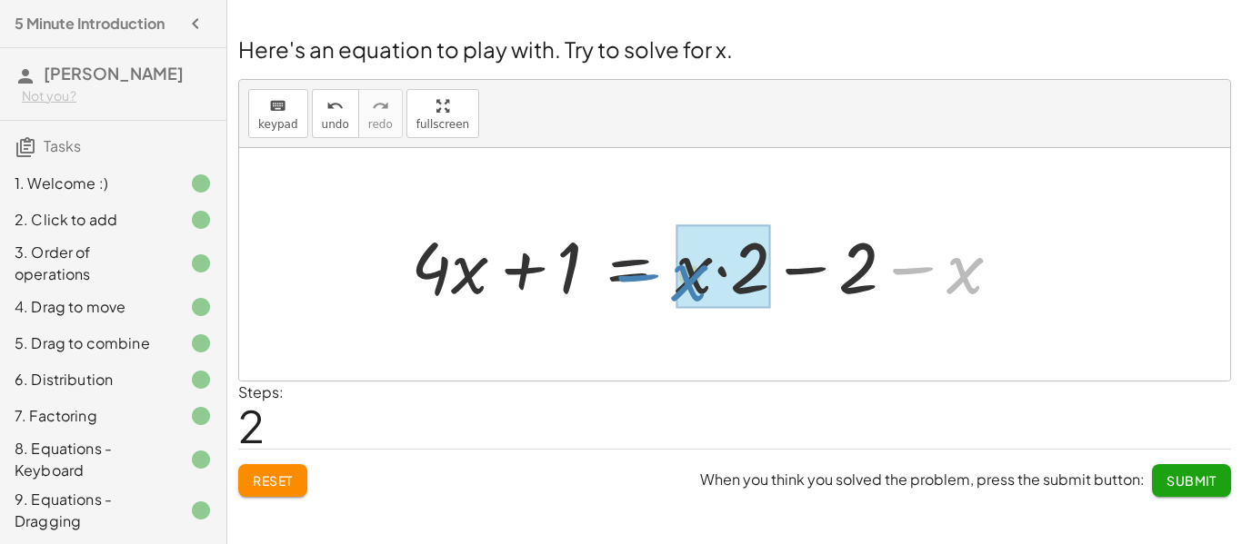
drag, startPoint x: 954, startPoint y: 275, endPoint x: 682, endPoint y: 283, distance: 272.8
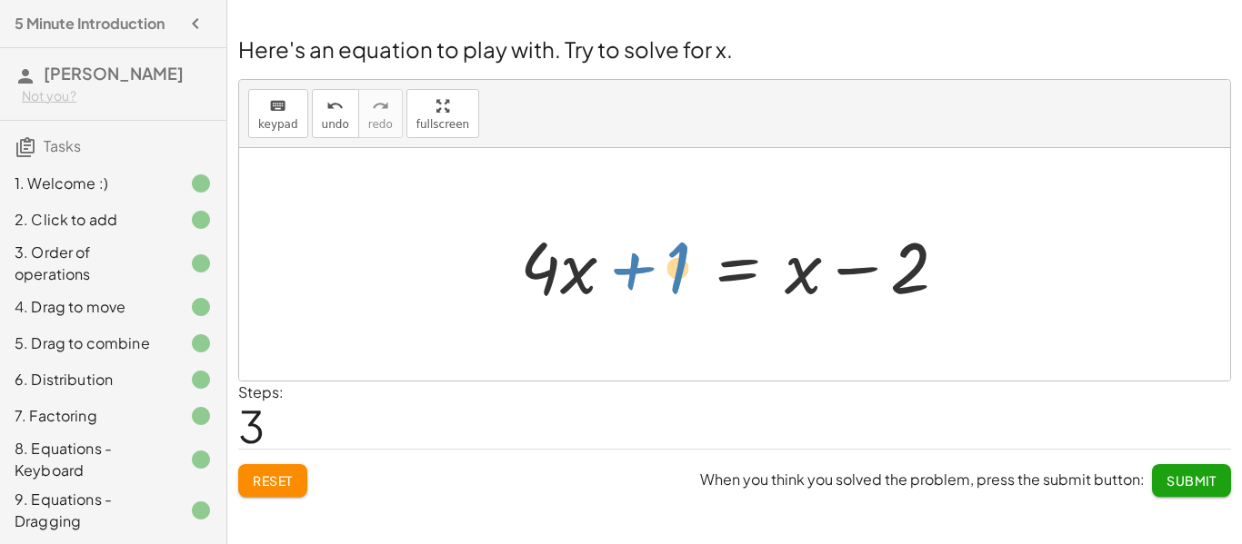
click at [677, 273] on div at bounding box center [741, 265] width 460 height 94
drag, startPoint x: 809, startPoint y: 286, endPoint x: 573, endPoint y: 281, distance: 236.4
click at [573, 281] on div at bounding box center [741, 265] width 460 height 94
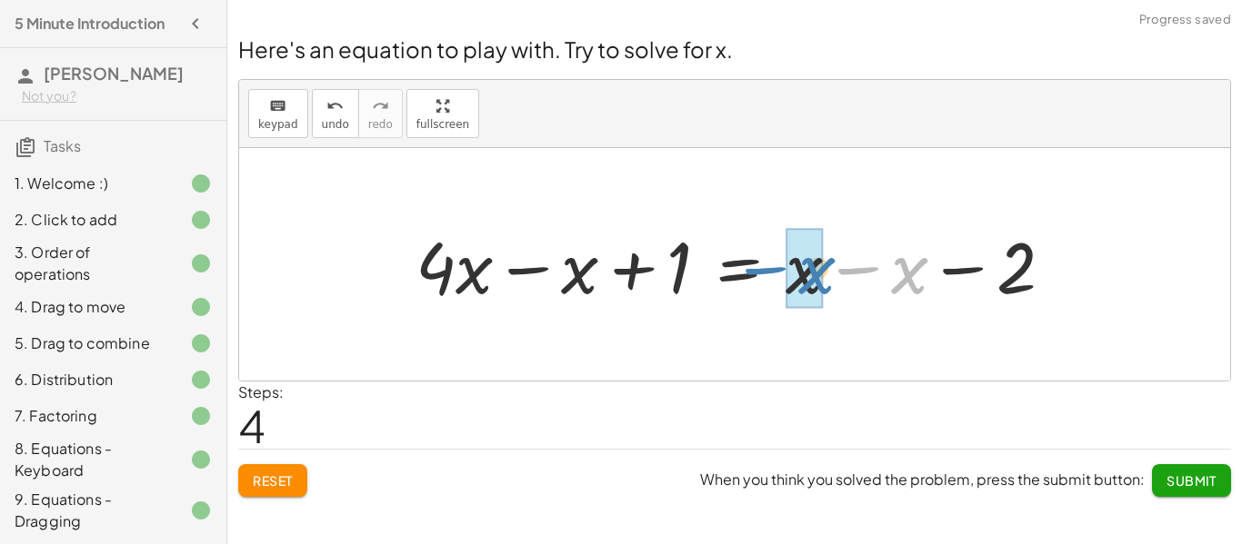
drag, startPoint x: 914, startPoint y: 281, endPoint x: 813, endPoint y: 280, distance: 100.9
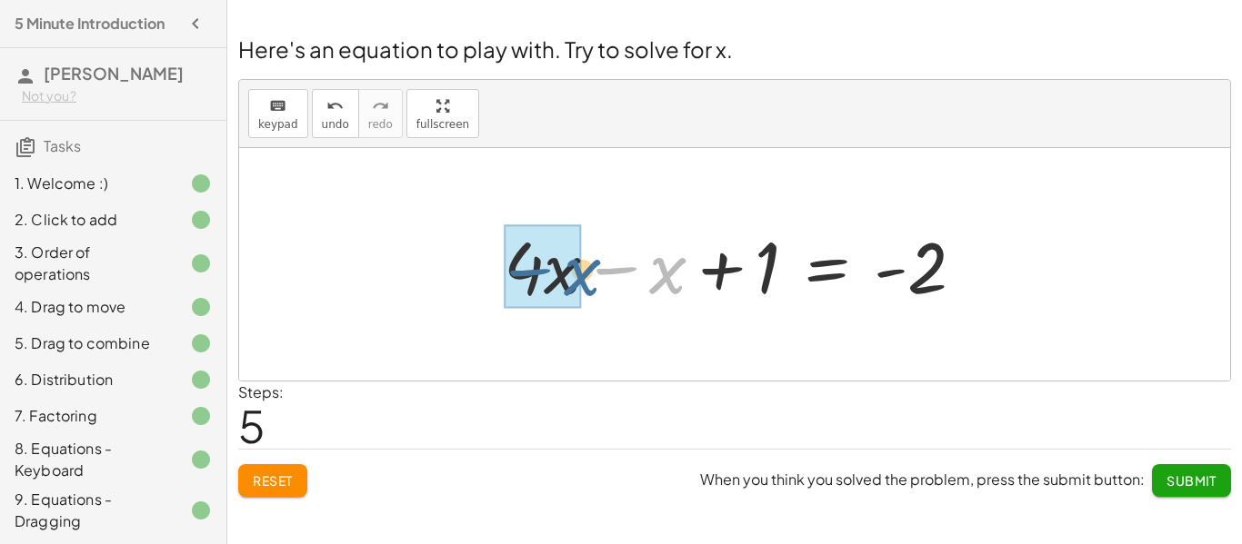
drag, startPoint x: 661, startPoint y: 274, endPoint x: 556, endPoint y: 274, distance: 104.5
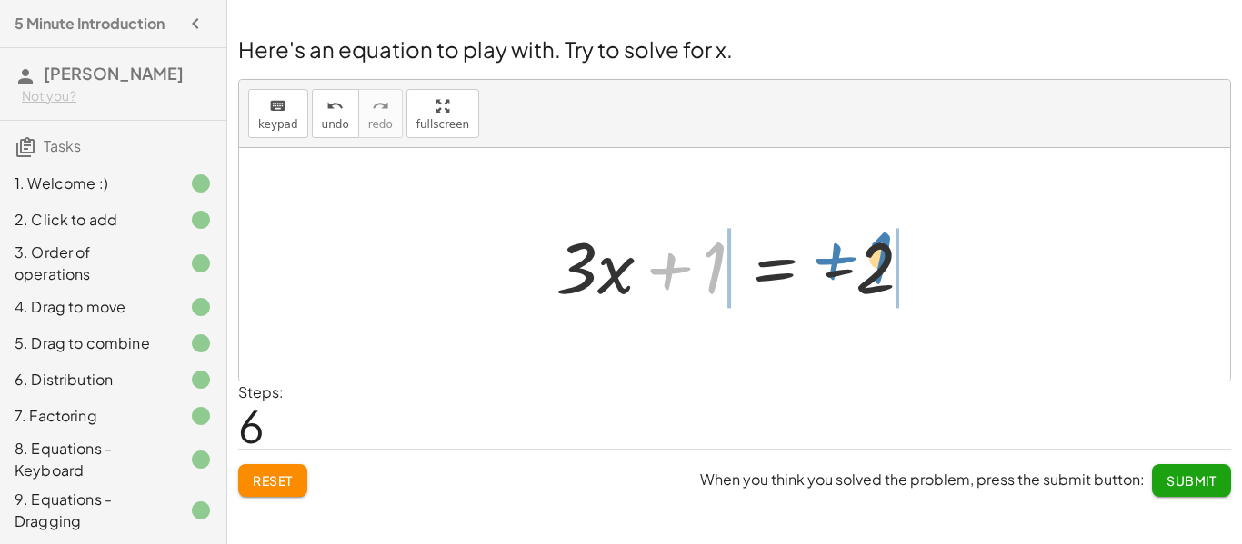
drag, startPoint x: 711, startPoint y: 271, endPoint x: 877, endPoint y: 264, distance: 166.5
click at [877, 264] on div at bounding box center [741, 265] width 390 height 94
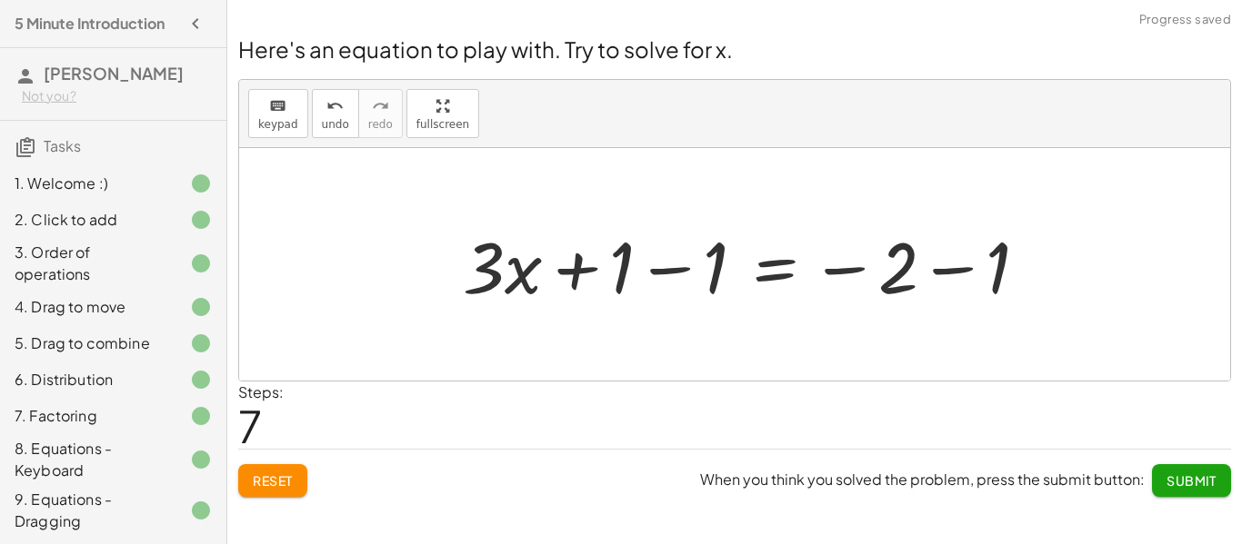
click at [643, 271] on div at bounding box center [753, 265] width 598 height 94
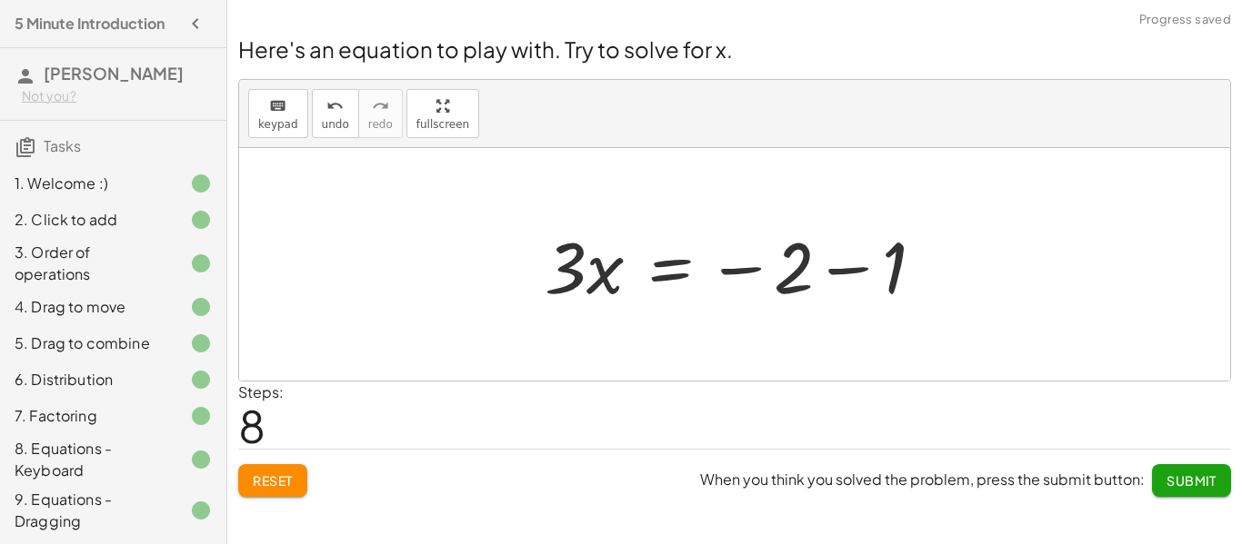
click at [863, 275] on div at bounding box center [741, 265] width 412 height 94
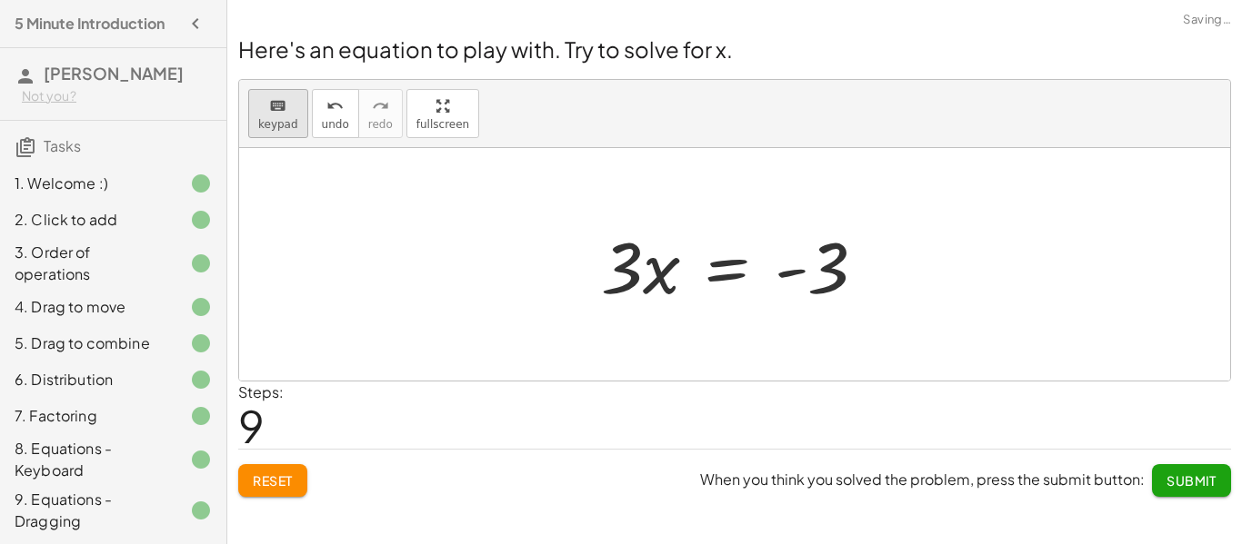
click at [289, 118] on span "keypad" at bounding box center [278, 124] width 40 height 13
click at [436, 264] on div at bounding box center [734, 264] width 991 height 233
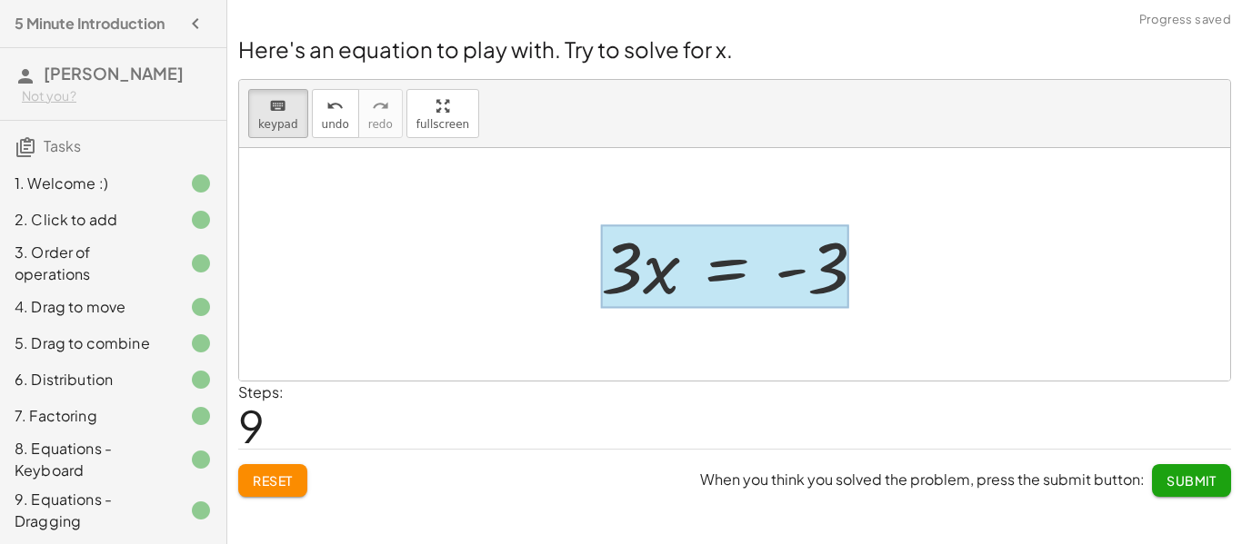
click at [709, 275] on div at bounding box center [725, 267] width 248 height 85
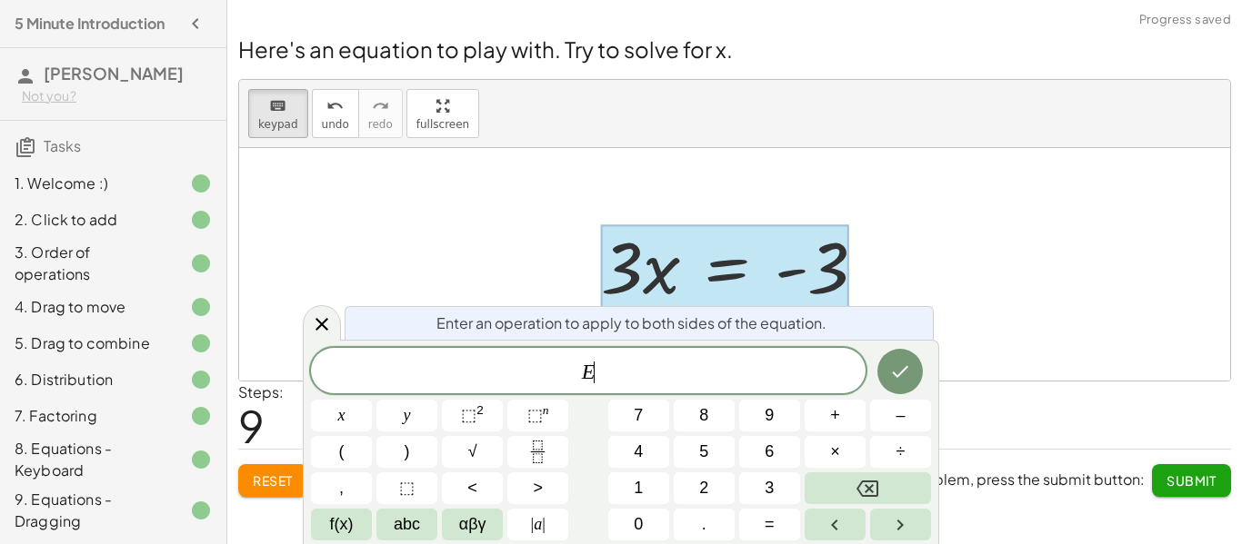
scroll to position [4, 0]
click at [885, 441] on button "÷" at bounding box center [900, 452] width 61 height 32
click at [903, 386] on button "Done" at bounding box center [899, 371] width 45 height 45
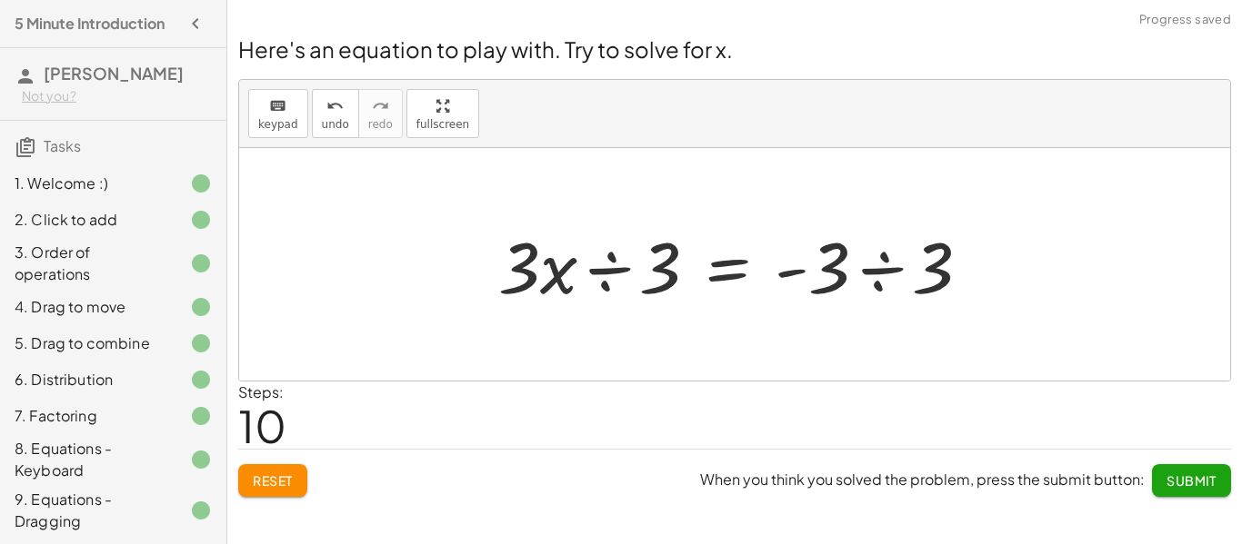
click at [593, 274] on div at bounding box center [741, 265] width 504 height 94
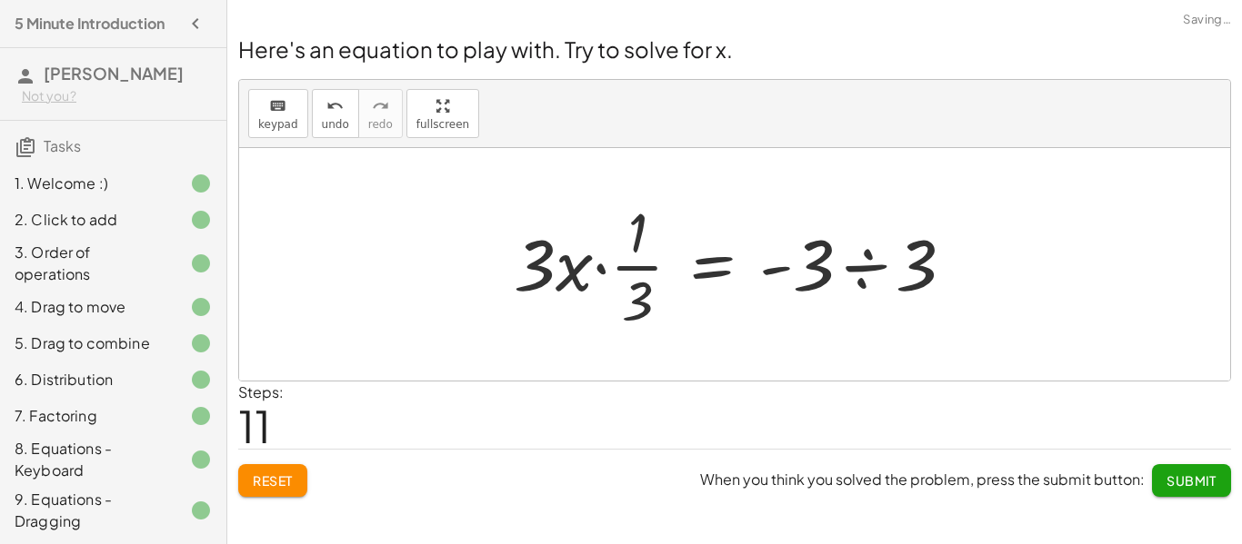
click at [619, 269] on div at bounding box center [741, 265] width 474 height 140
click at [602, 274] on div at bounding box center [741, 265] width 474 height 140
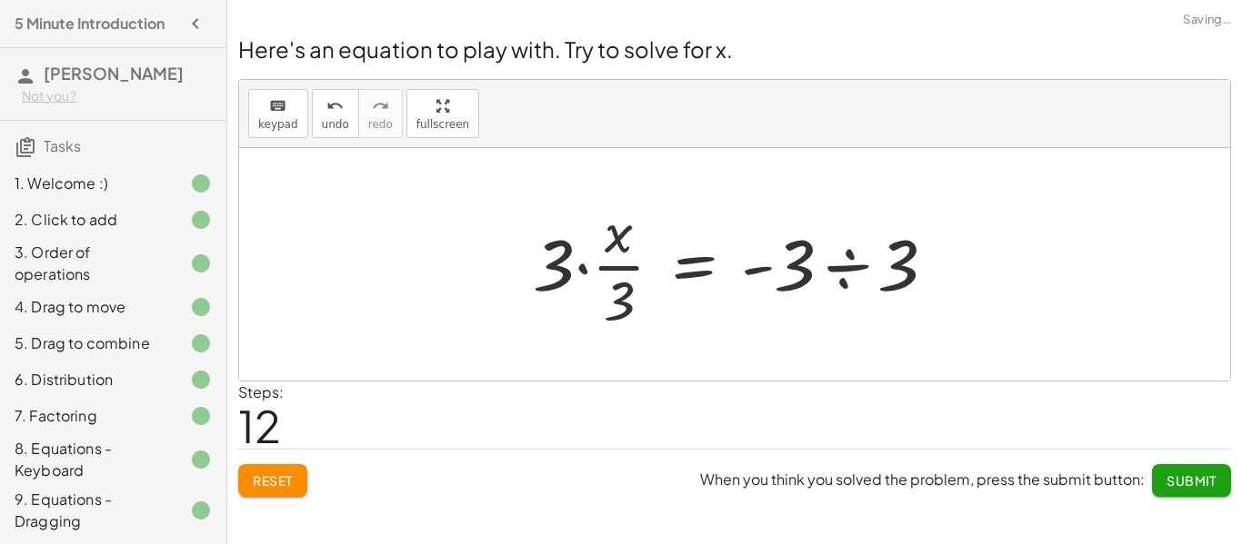
click at [578, 278] on div at bounding box center [742, 265] width 436 height 140
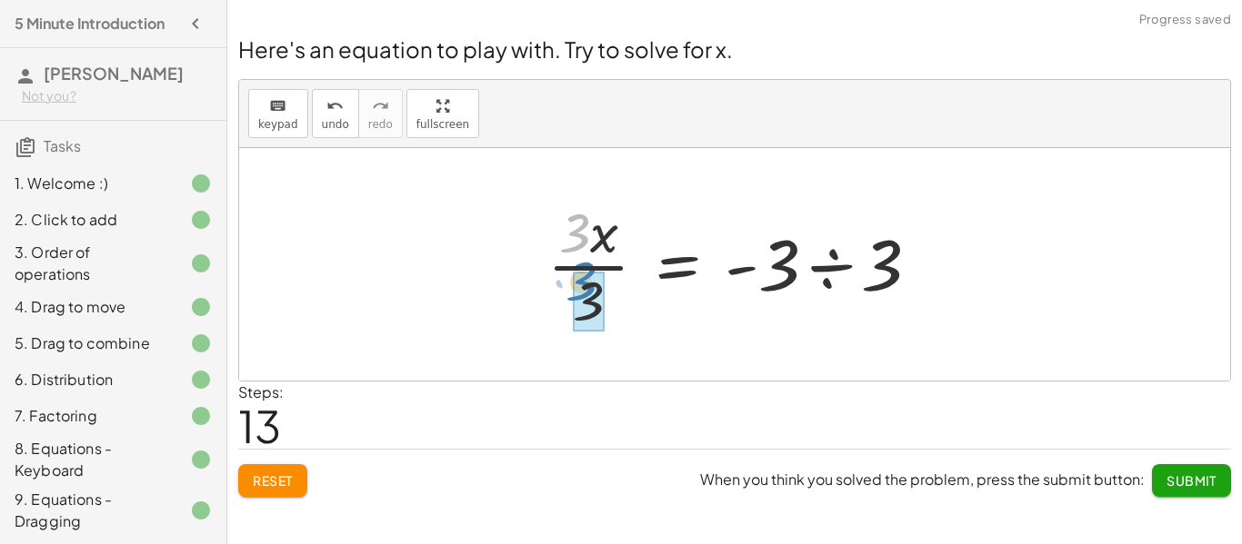
drag, startPoint x: 575, startPoint y: 246, endPoint x: 582, endPoint y: 296, distance: 50.4
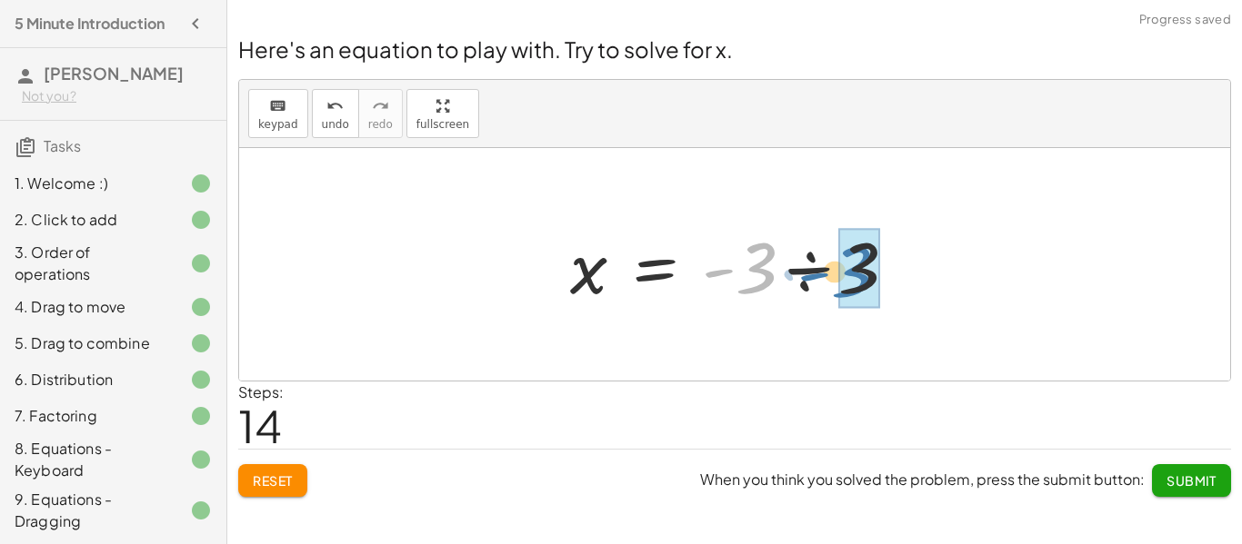
drag, startPoint x: 748, startPoint y: 276, endPoint x: 849, endPoint y: 282, distance: 101.0
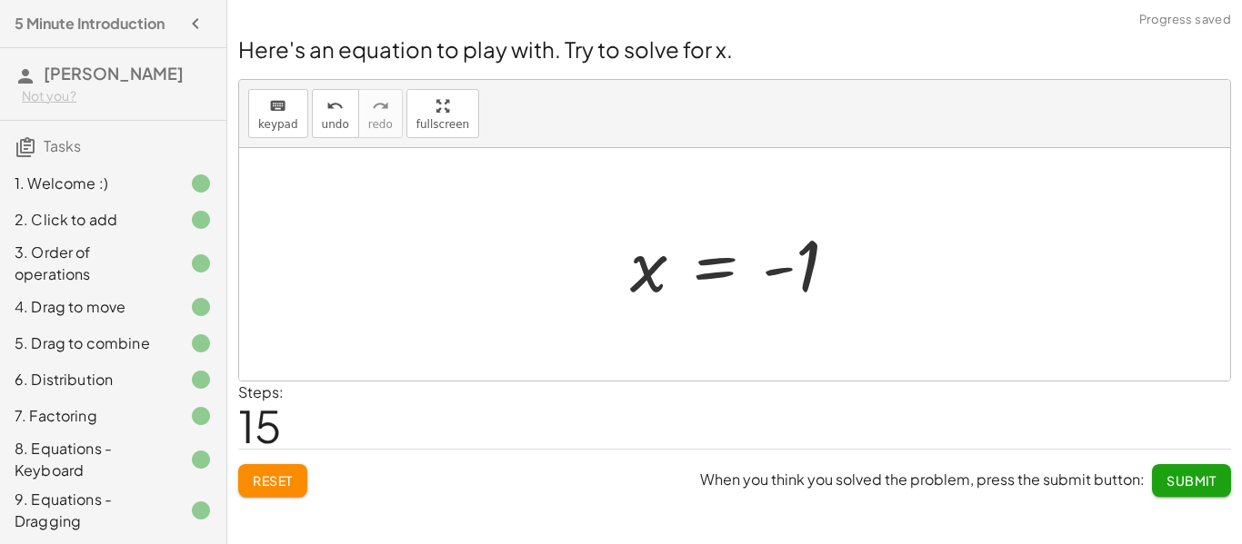
click at [1181, 478] on span "Submit" at bounding box center [1191, 481] width 50 height 16
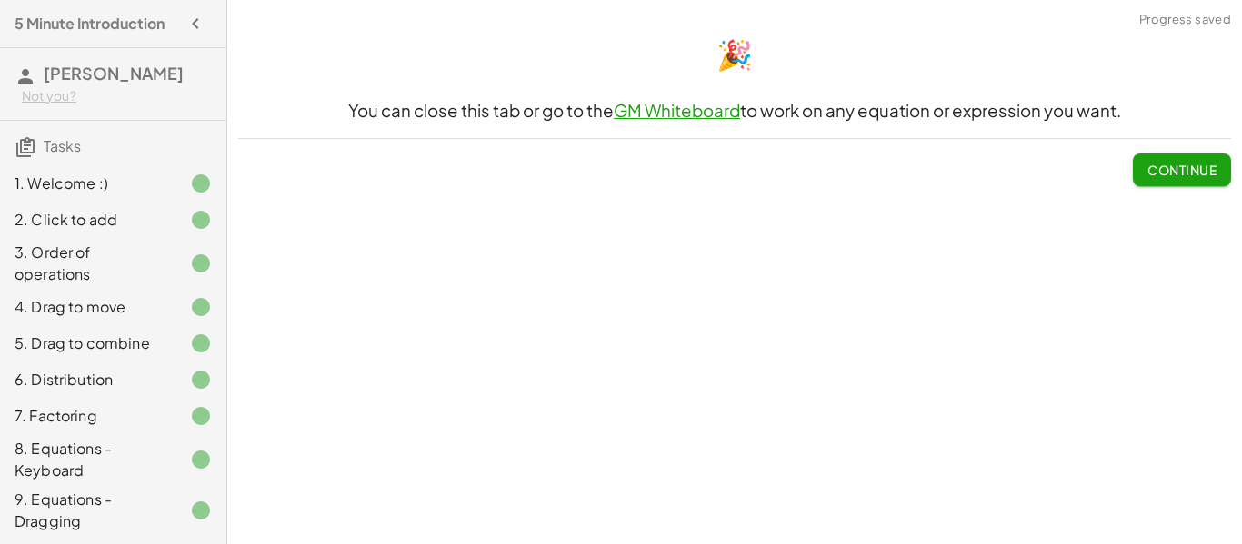
click at [1159, 173] on span "Continue" at bounding box center [1181, 170] width 69 height 16
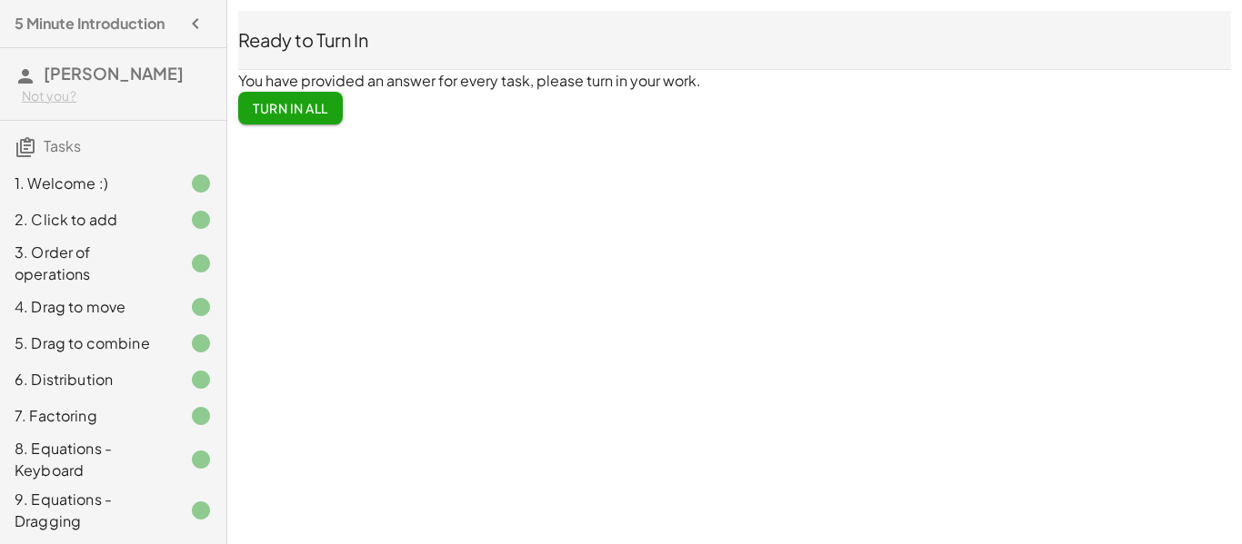
click at [336, 117] on button "Turn In All" at bounding box center [290, 108] width 105 height 33
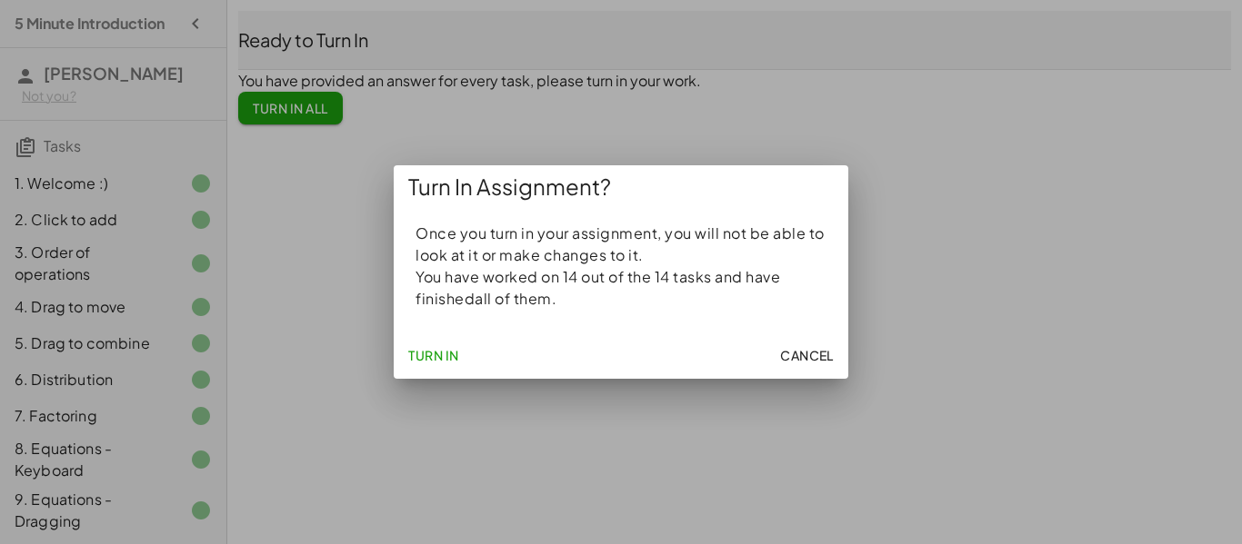
click at [455, 357] on span "Turn In" at bounding box center [433, 355] width 51 height 16
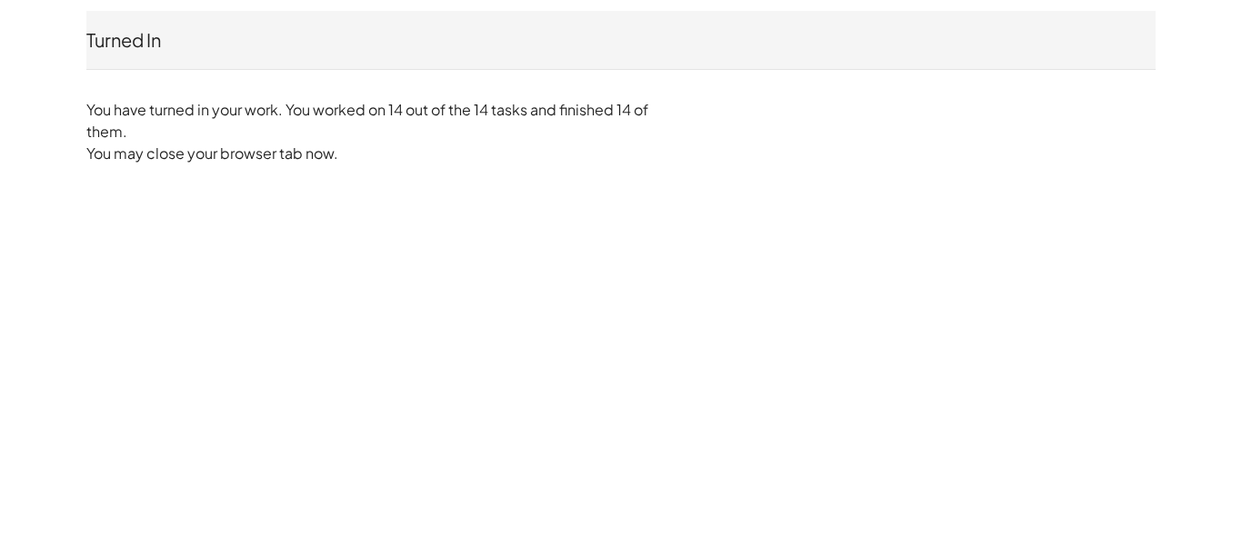
click at [0, 0] on div "Turned In [PERSON_NAME] D Not you? You have turned in your work. You worked on …" at bounding box center [0, 0] width 0 height 0
